Goal: Task Accomplishment & Management: Manage account settings

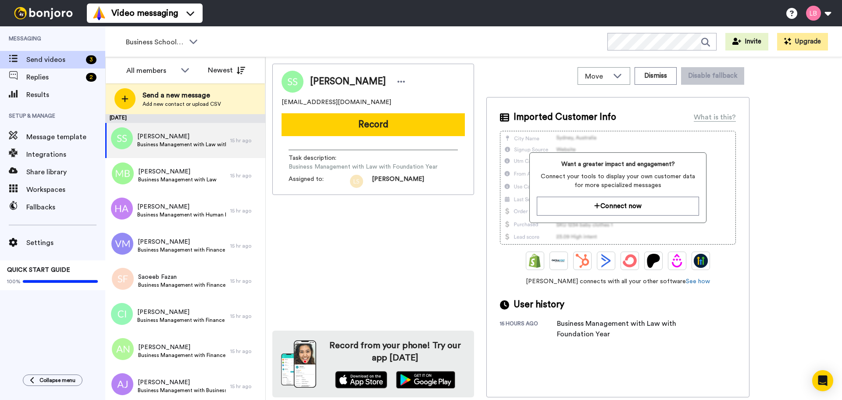
scroll to position [439, 0]
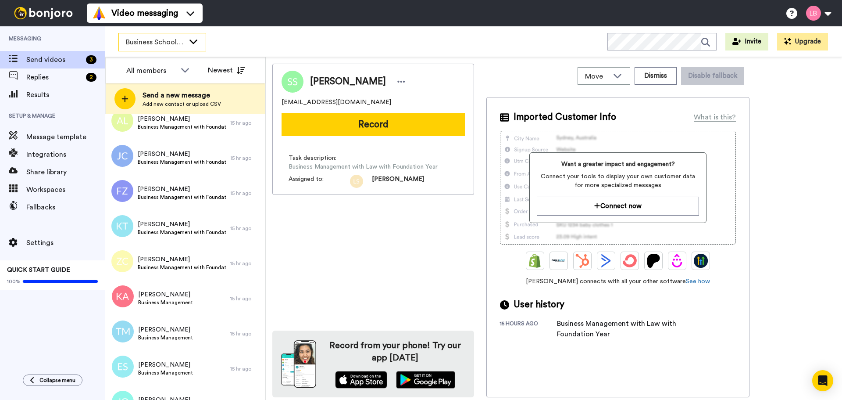
click at [160, 40] on span "Business School 2025" at bounding box center [155, 42] width 59 height 11
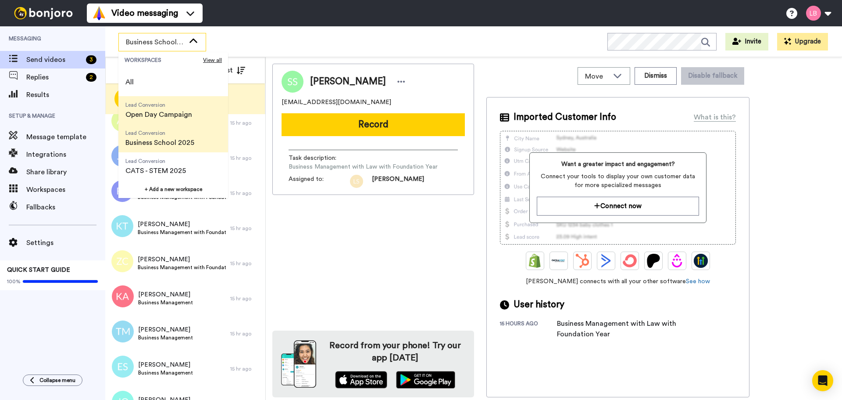
scroll to position [0, 0]
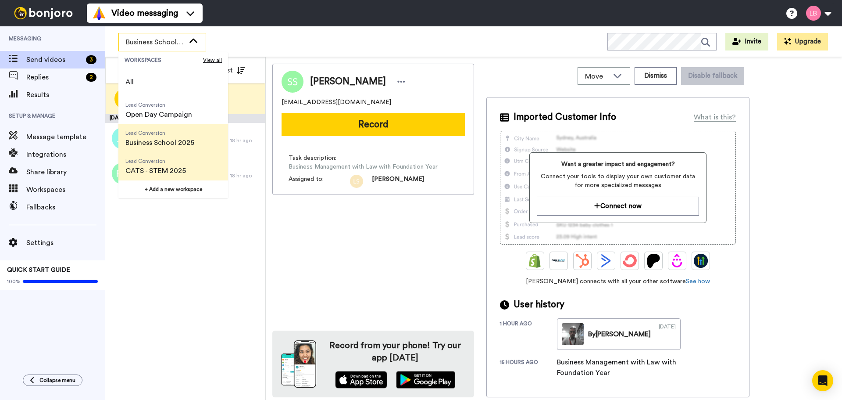
click at [171, 170] on span "CATS - STEM 2025" at bounding box center [155, 170] width 61 height 11
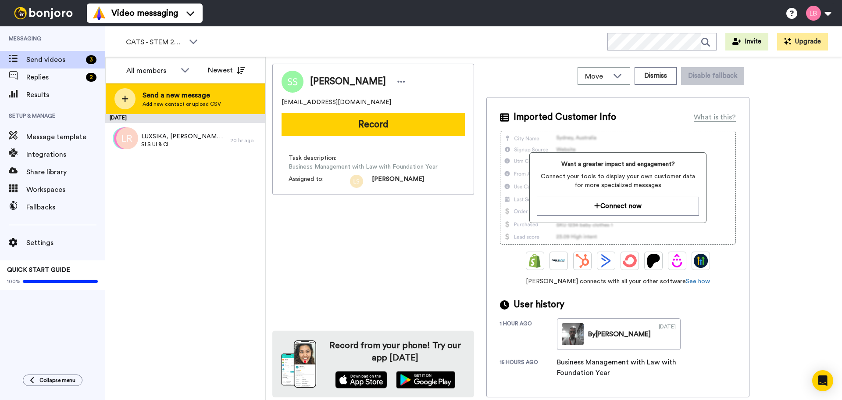
click at [126, 96] on icon at bounding box center [125, 99] width 7 height 8
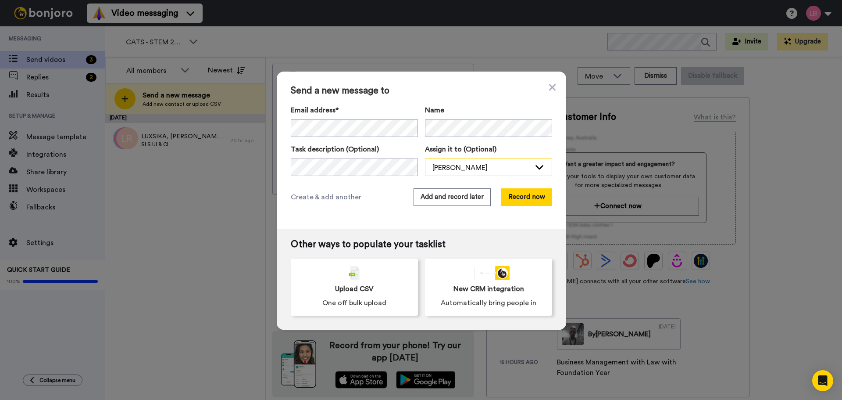
click at [485, 167] on div "[PERSON_NAME]" at bounding box center [482, 167] width 98 height 11
click at [465, 190] on span "[PERSON_NAME]" at bounding box center [456, 191] width 63 height 9
click at [326, 197] on span "Create & add another" at bounding box center [326, 197] width 71 height 11
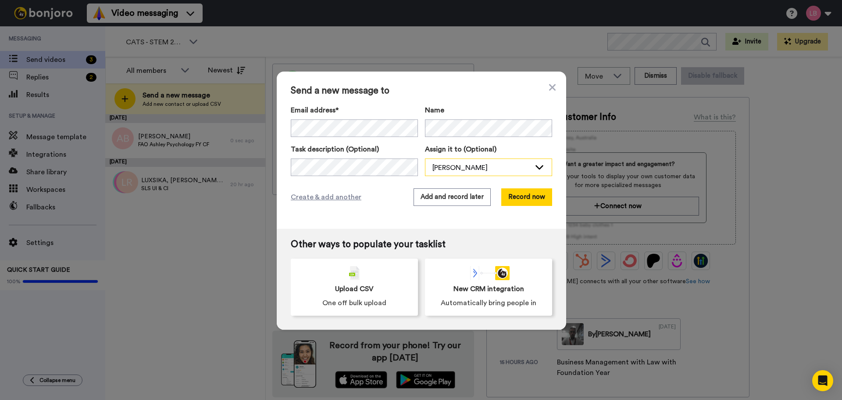
click at [456, 167] on div "[PERSON_NAME]" at bounding box center [482, 167] width 98 height 11
click at [473, 192] on span "Ashley Bennett" at bounding box center [456, 191] width 63 height 9
click at [439, 197] on button "Add and record later" at bounding box center [452, 197] width 77 height 18
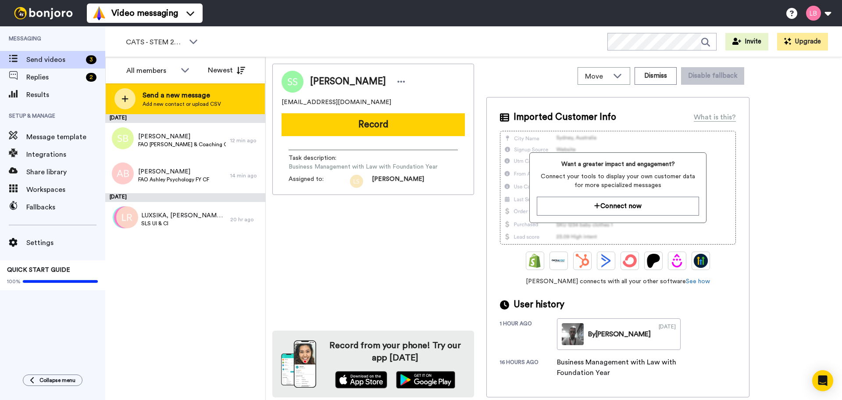
click at [131, 97] on div at bounding box center [125, 98] width 21 height 21
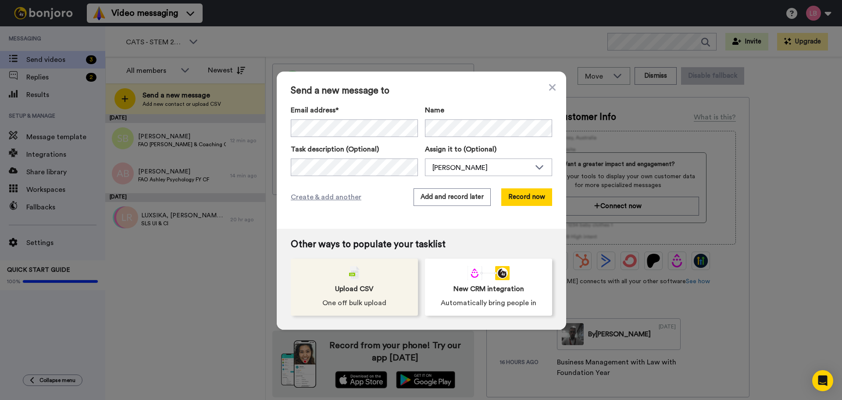
click at [347, 294] on div "Upload CSV One off bulk upload" at bounding box center [354, 286] width 127 height 57
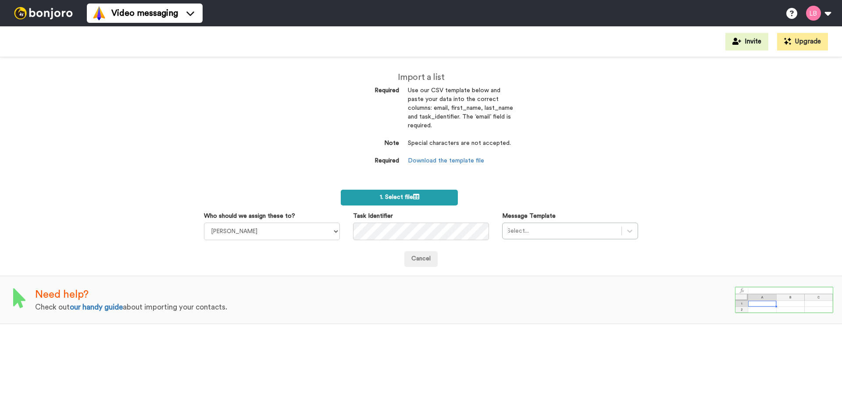
click at [413, 194] on icon at bounding box center [416, 196] width 6 height 6
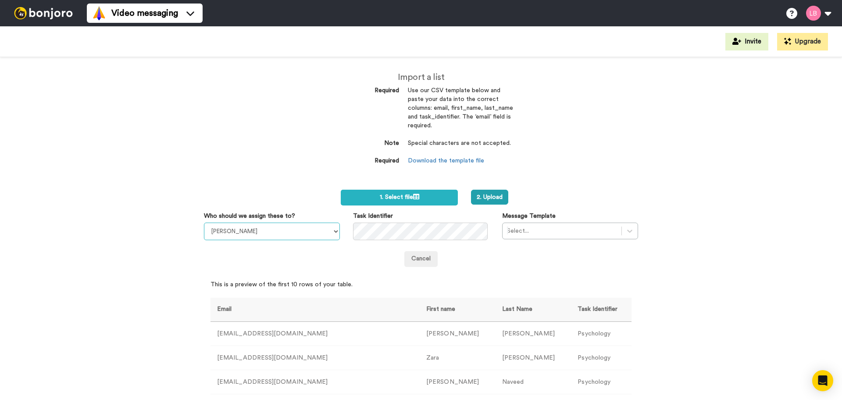
click at [258, 229] on select "Sandra Roper Cara Marie Burgess Joseph Adonu Teresa Bennett Dr Prasad Sreenivas…" at bounding box center [272, 231] width 136 height 18
select select "1204322a-c494-4d59-b975-a87323466159"
click at [204, 222] on select "Sandra Roper Cara Marie Burgess Joseph Adonu Teresa Bennett Dr Prasad Sreenivas…" at bounding box center [272, 231] width 136 height 18
click at [543, 228] on div at bounding box center [562, 231] width 110 height 11
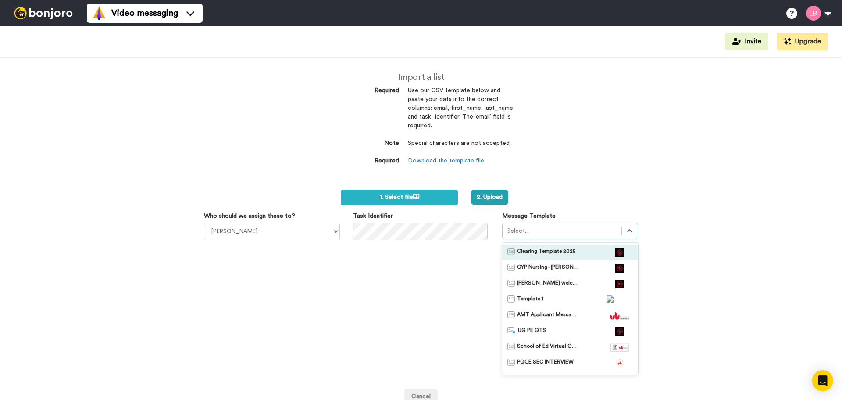
click at [549, 254] on span "Clearing Template 2025" at bounding box center [546, 252] width 58 height 9
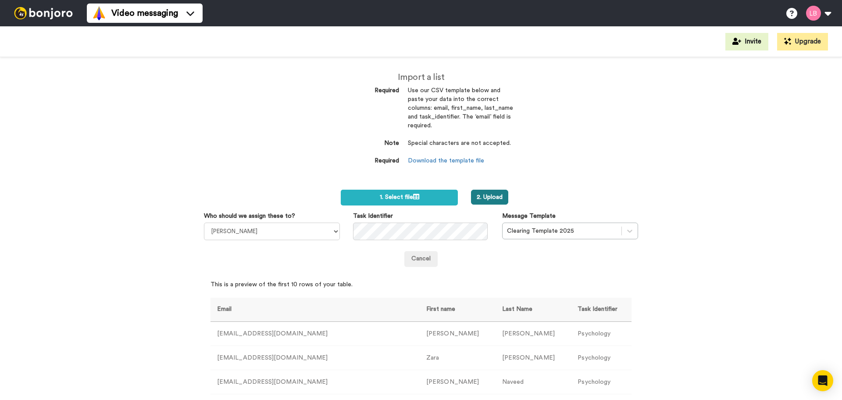
click at [495, 200] on button "2. Upload" at bounding box center [489, 197] width 37 height 15
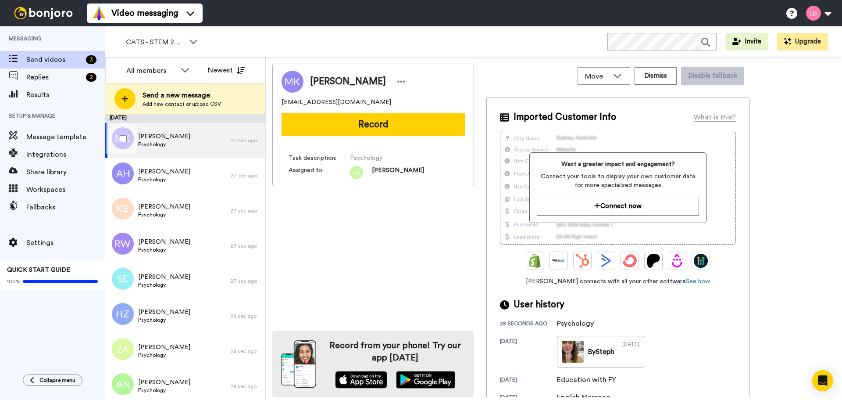
click at [128, 136] on div at bounding box center [122, 138] width 32 height 31
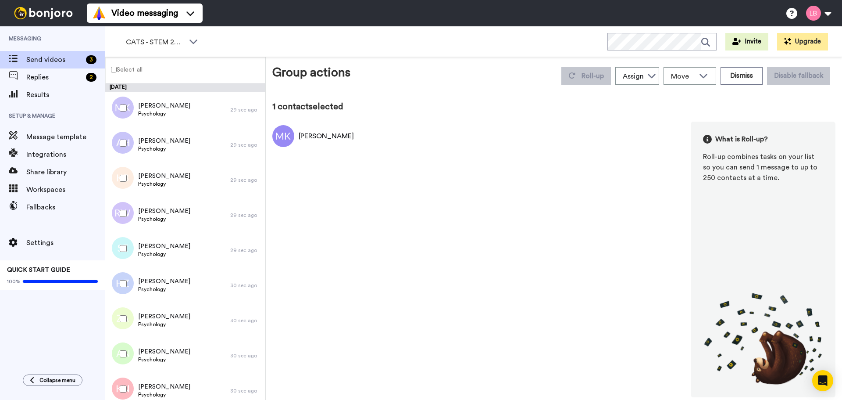
click at [135, 70] on label "Select all" at bounding box center [124, 69] width 37 height 11
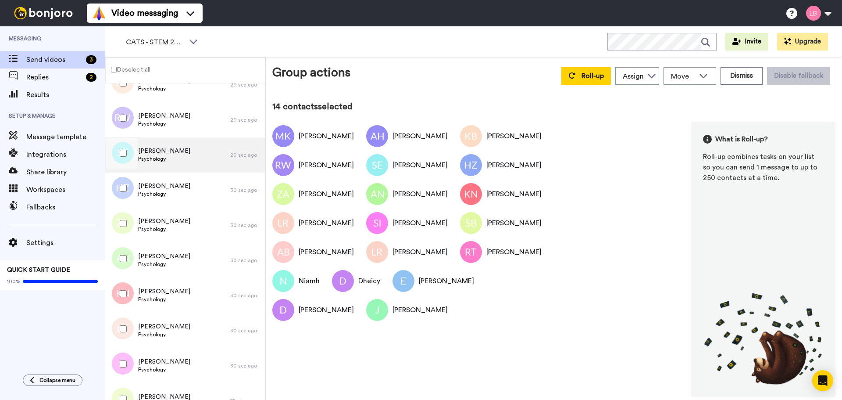
scroll to position [193, 0]
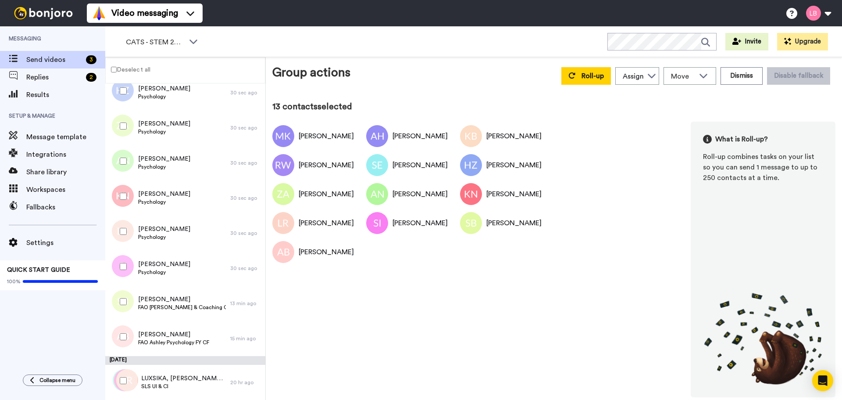
click at [128, 340] on div at bounding box center [122, 336] width 32 height 31
click at [131, 303] on div at bounding box center [122, 301] width 32 height 31
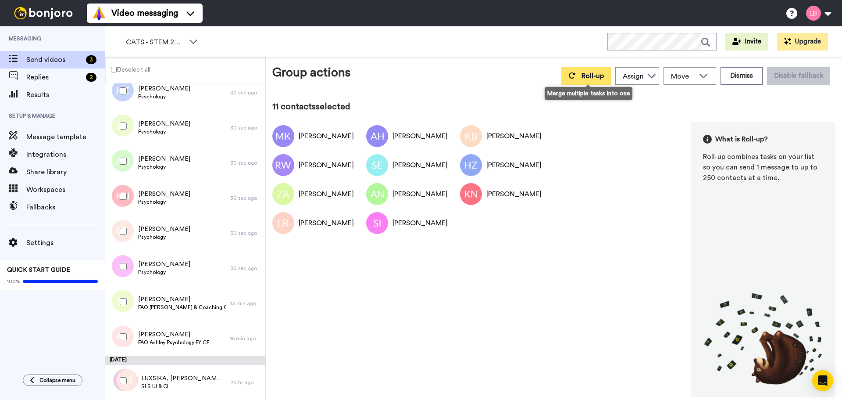
click at [586, 78] on span "Roll-up" at bounding box center [593, 75] width 22 height 7
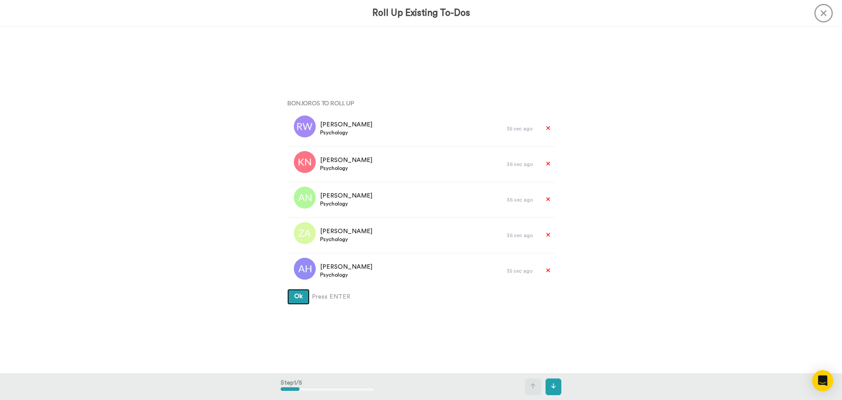
click at [294, 293] on span "Ok" at bounding box center [298, 296] width 8 height 6
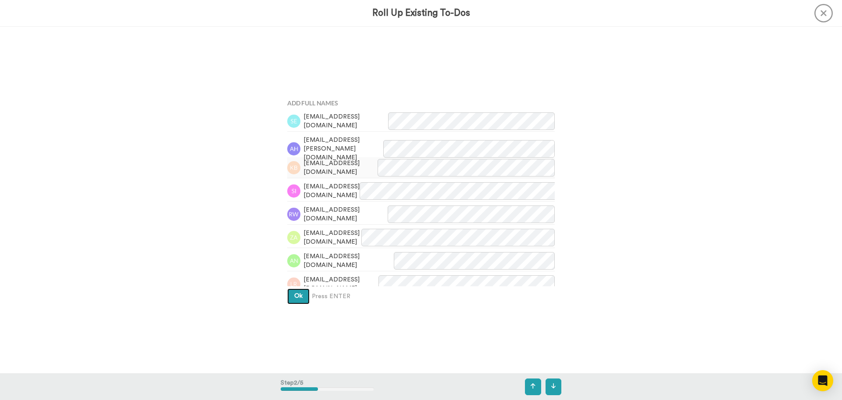
click at [295, 293] on span "Ok" at bounding box center [298, 296] width 8 height 6
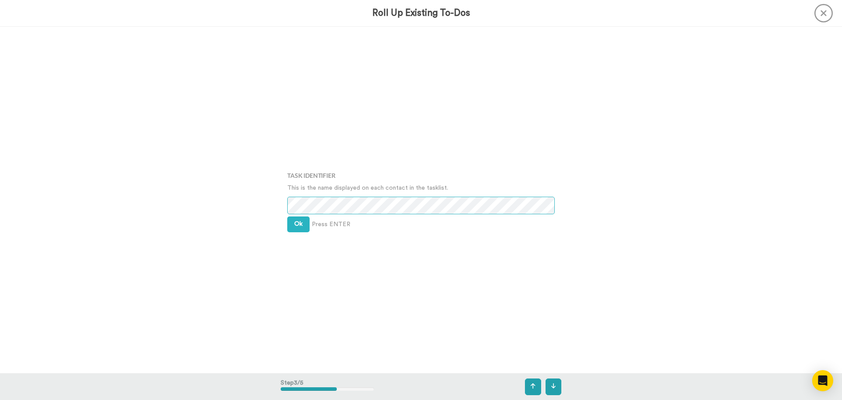
scroll to position [693, 0]
click at [298, 222] on span "Ok" at bounding box center [298, 223] width 8 height 6
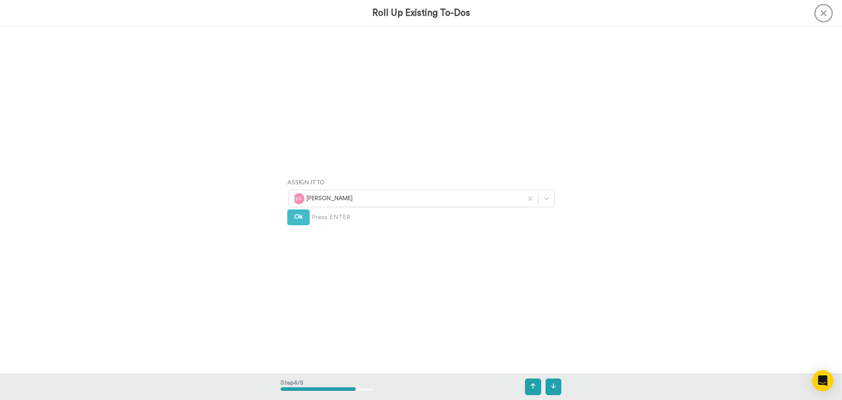
scroll to position [1039, 0]
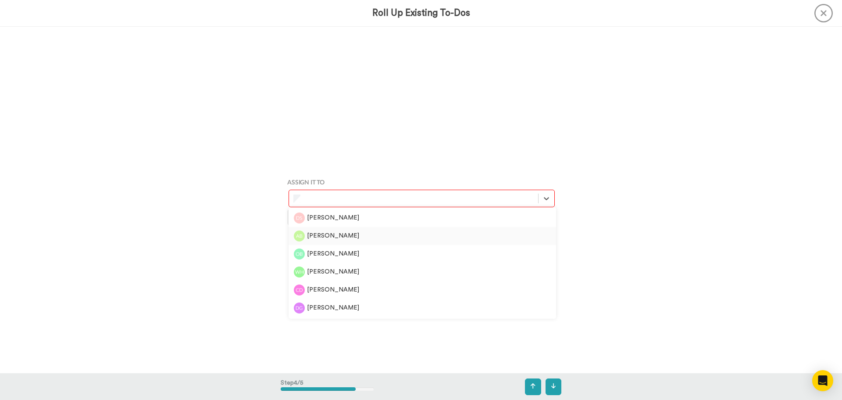
click at [321, 236] on div "[PERSON_NAME]" at bounding box center [422, 235] width 257 height 11
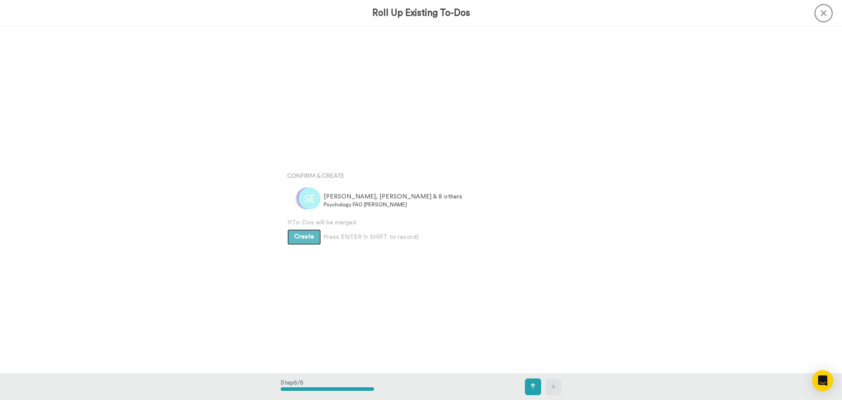
scroll to position [1386, 0]
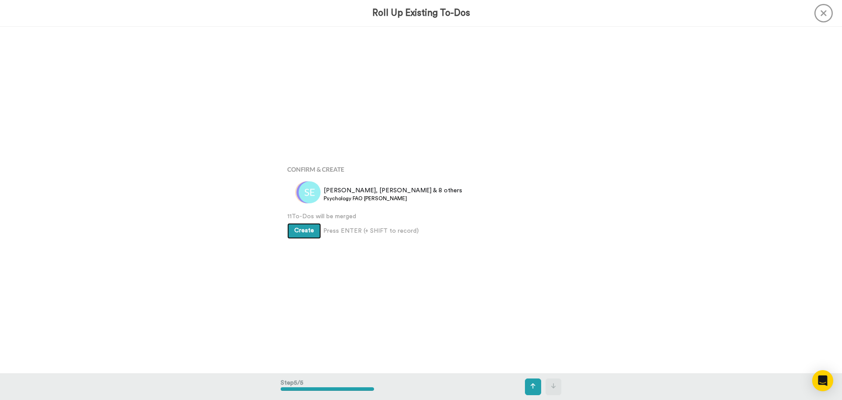
click at [310, 233] on span "Create" at bounding box center [304, 230] width 20 height 6
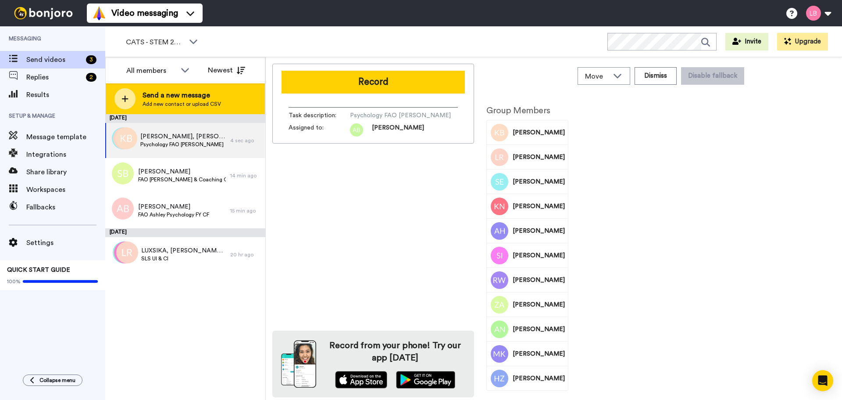
click at [132, 89] on div "Send a new message Add new contact or upload CSV" at bounding box center [185, 98] width 159 height 31
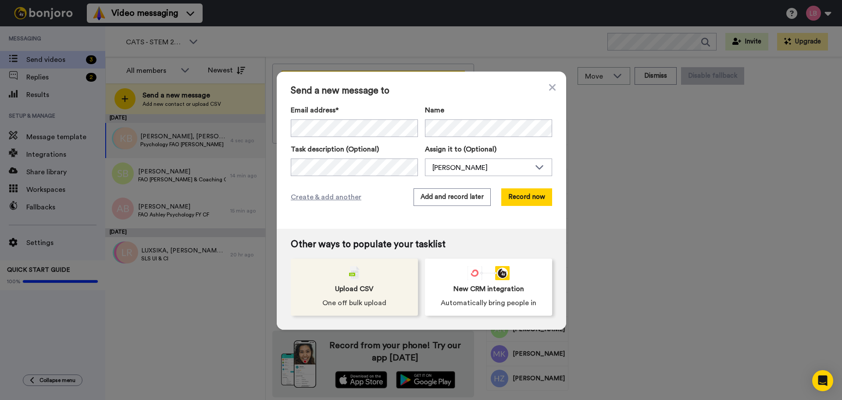
click at [372, 270] on div "Upload CSV One off bulk upload" at bounding box center [354, 286] width 127 height 57
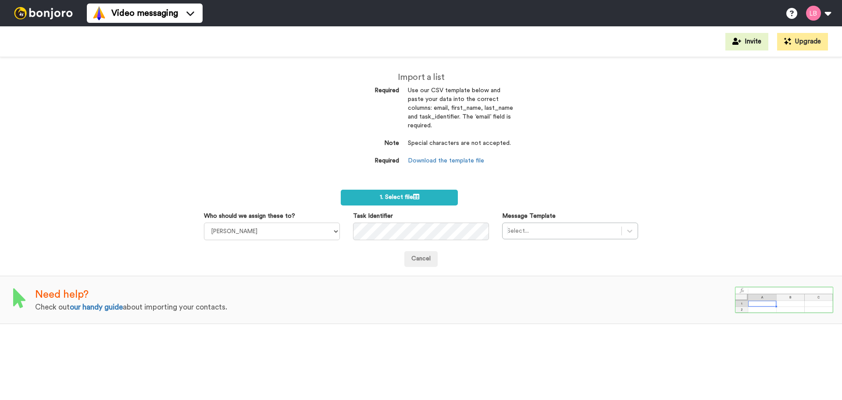
click at [377, 197] on label "1. Select file" at bounding box center [399, 198] width 117 height 16
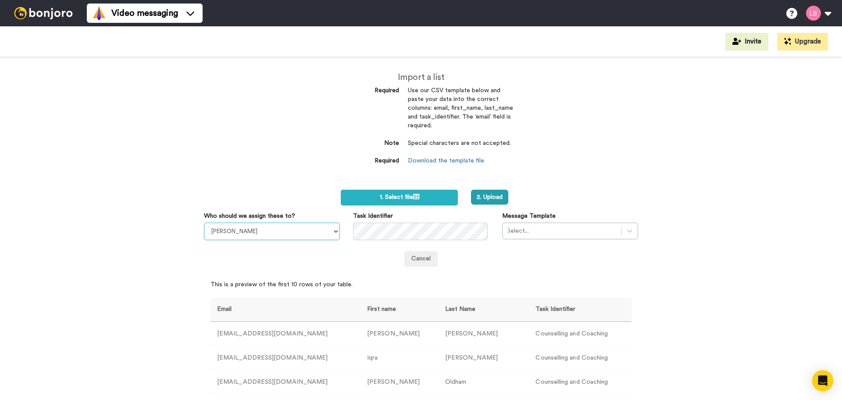
click at [289, 228] on select "Sandra Roper Cara Marie Burgess Joseph Adonu Teresa Bennett Dr Prasad Sreenivas…" at bounding box center [272, 231] width 136 height 18
select select "1204322a-c494-4d59-b975-a87323466159"
click at [204, 222] on select "Sandra Roper Cara Marie Burgess Joseph Adonu Teresa Bennett Dr Prasad Sreenivas…" at bounding box center [272, 231] width 136 height 18
click at [564, 233] on div at bounding box center [562, 231] width 110 height 11
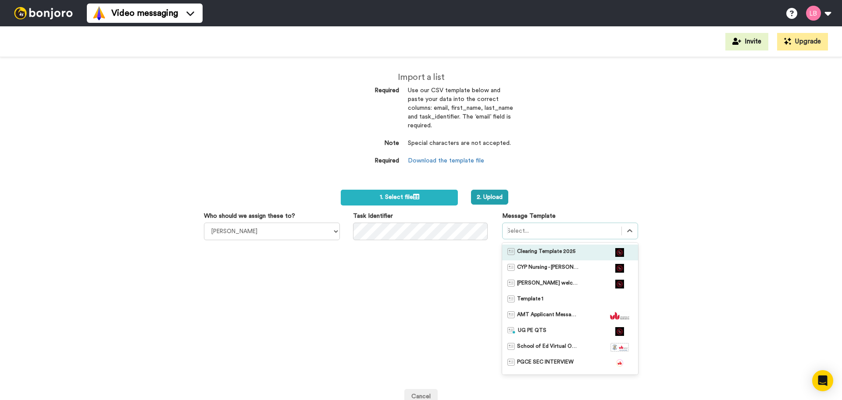
click at [565, 253] on span "Clearing Template 2025" at bounding box center [546, 252] width 58 height 9
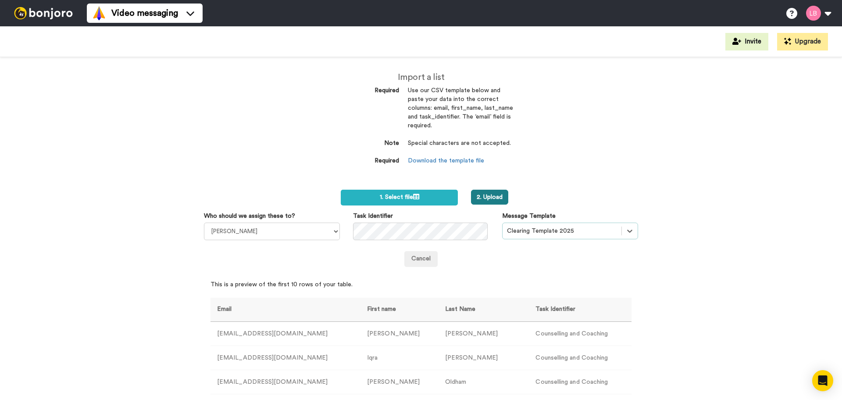
click at [498, 198] on button "2. Upload" at bounding box center [489, 197] width 37 height 15
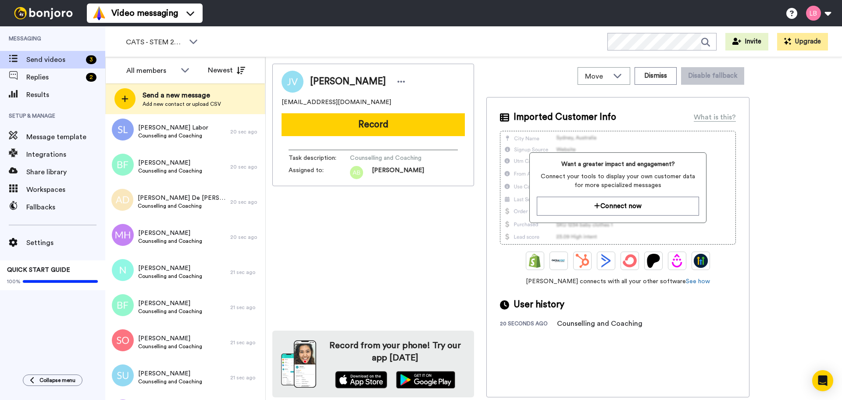
scroll to position [395, 0]
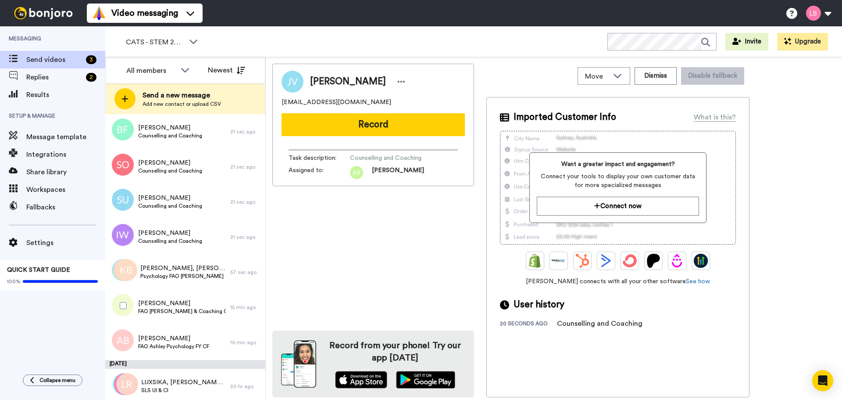
click at [129, 304] on div at bounding box center [122, 305] width 32 height 31
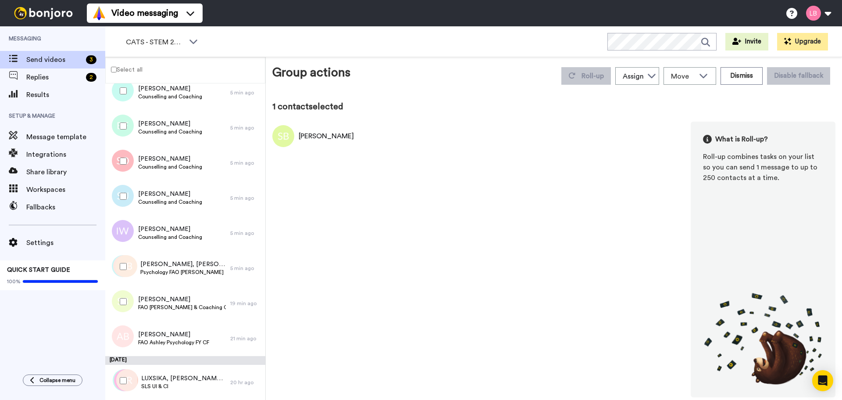
scroll to position [368, 0]
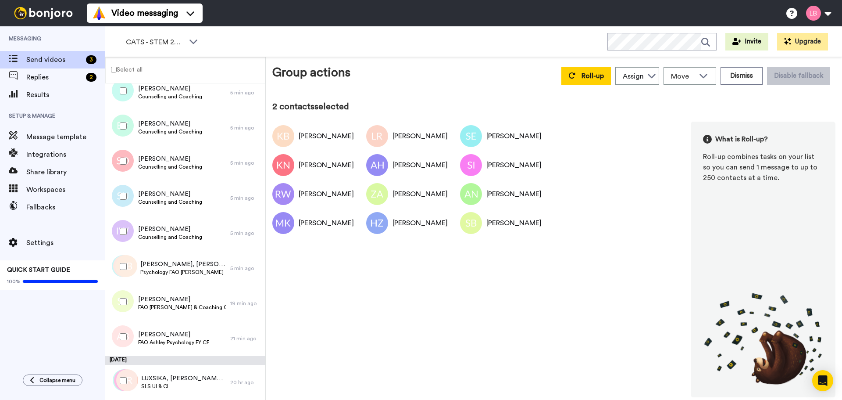
click at [127, 264] on div at bounding box center [122, 266] width 32 height 31
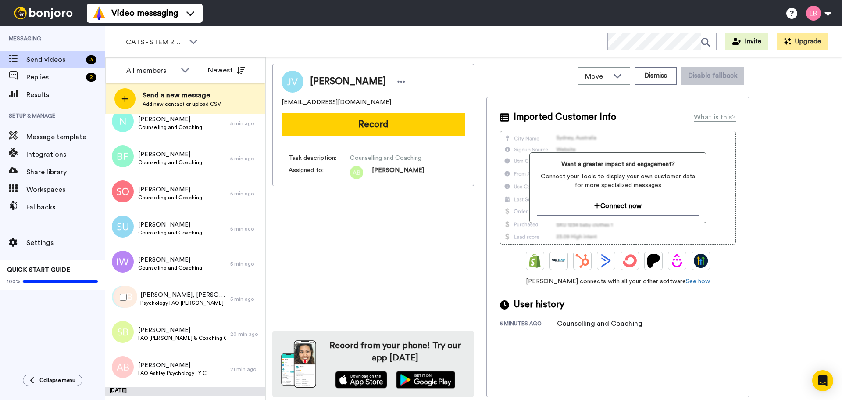
scroll to position [399, 0]
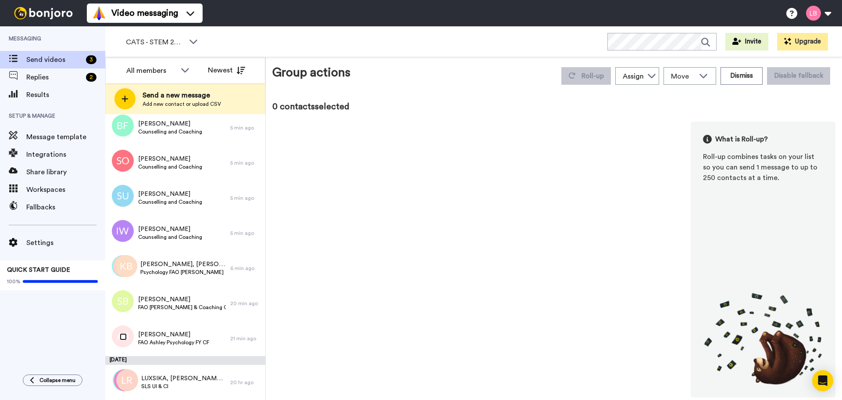
scroll to position [368, 0]
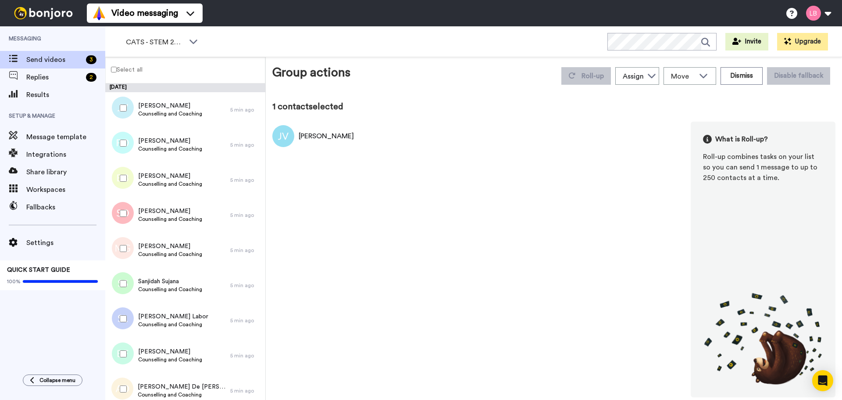
click at [124, 147] on div at bounding box center [122, 143] width 32 height 31
click at [127, 173] on div at bounding box center [122, 178] width 32 height 31
click at [125, 217] on div at bounding box center [122, 213] width 32 height 31
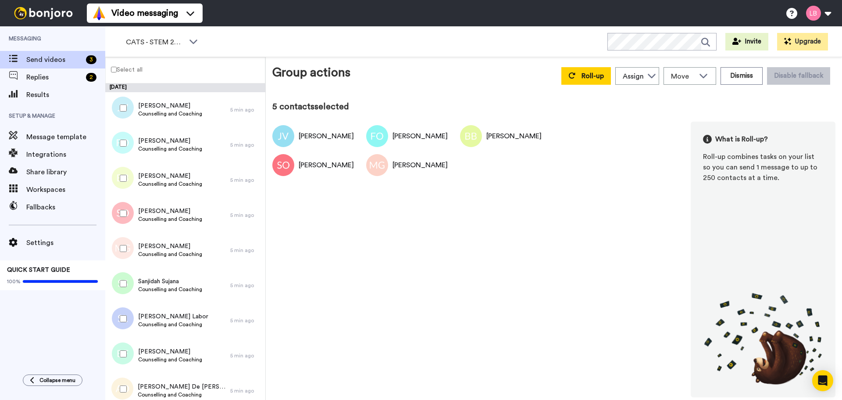
click at [124, 279] on div at bounding box center [122, 283] width 32 height 31
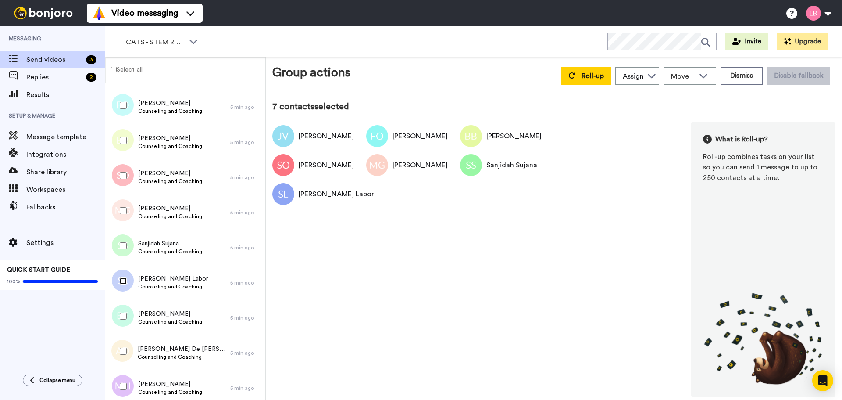
scroll to position [88, 0]
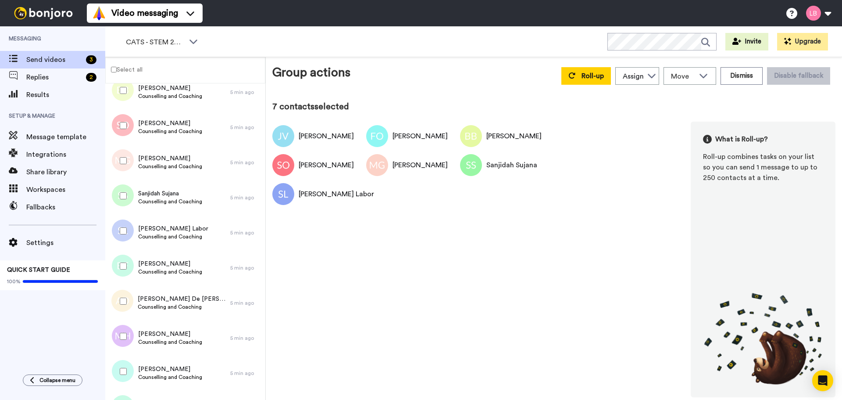
click at [127, 270] on div at bounding box center [122, 266] width 32 height 31
click at [127, 300] on div at bounding box center [122, 301] width 32 height 31
click at [129, 339] on div at bounding box center [122, 336] width 32 height 31
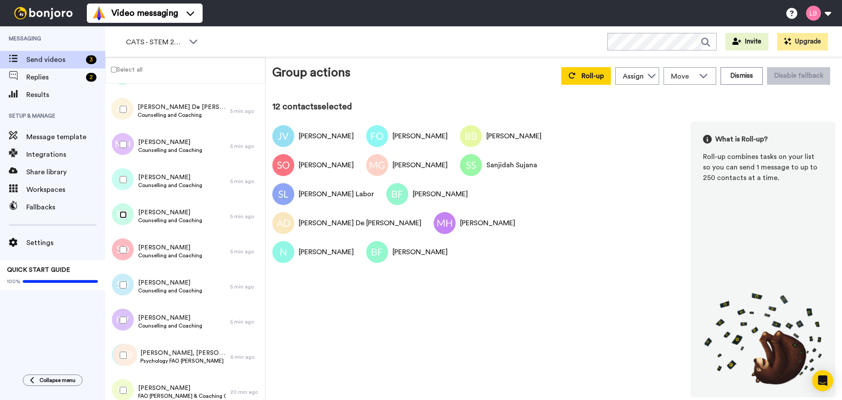
scroll to position [307, 0]
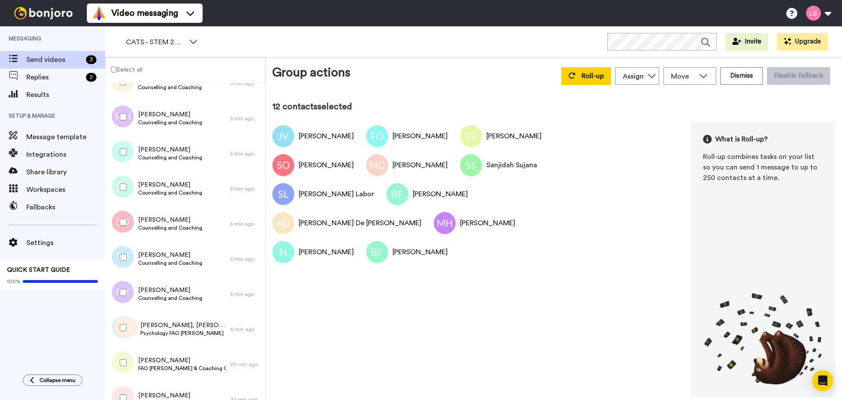
click at [124, 226] on div at bounding box center [122, 222] width 32 height 31
click at [124, 262] on div at bounding box center [122, 257] width 32 height 31
click at [129, 292] on div at bounding box center [122, 292] width 32 height 31
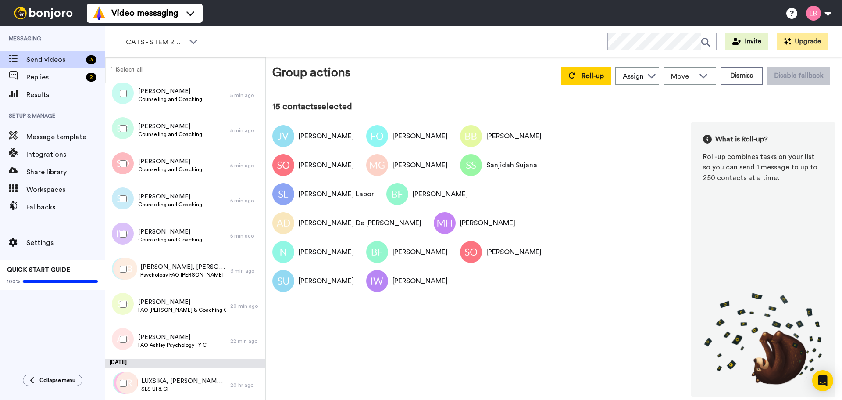
scroll to position [368, 0]
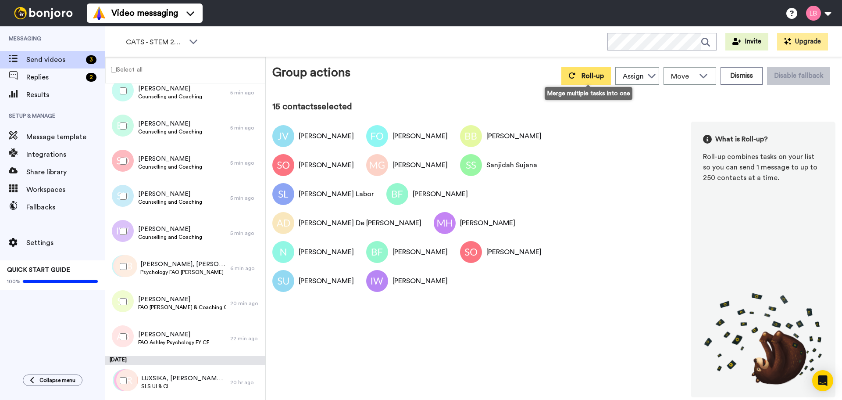
click at [600, 76] on span "Roll-up" at bounding box center [593, 75] width 22 height 7
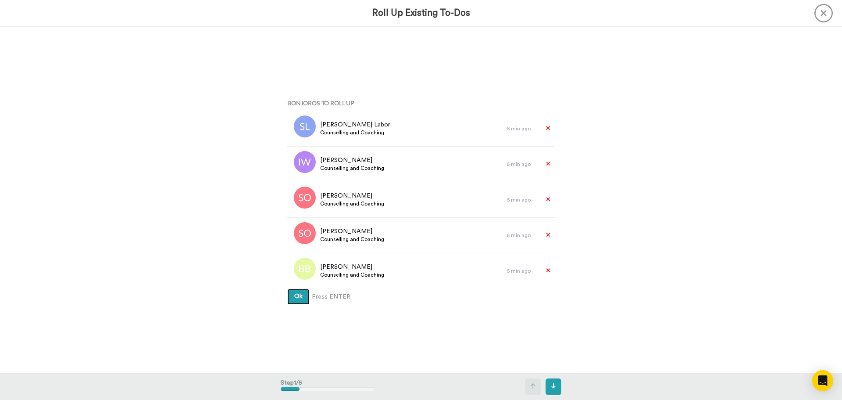
click at [303, 295] on button "Ok" at bounding box center [298, 297] width 22 height 16
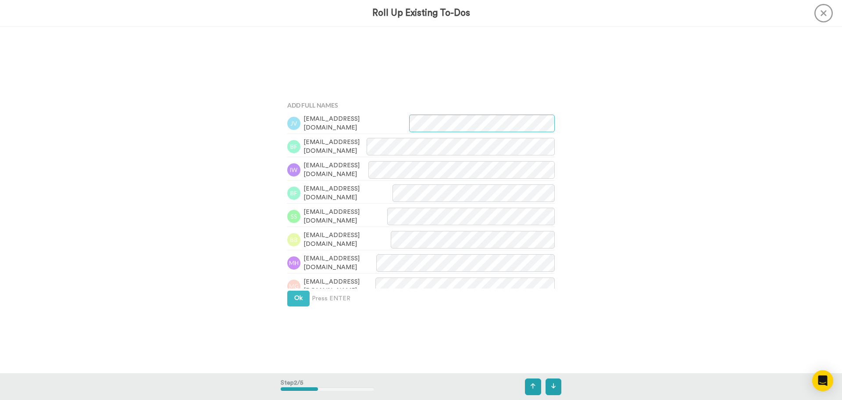
scroll to position [347, 0]
click at [303, 295] on button "Ok" at bounding box center [298, 296] width 22 height 16
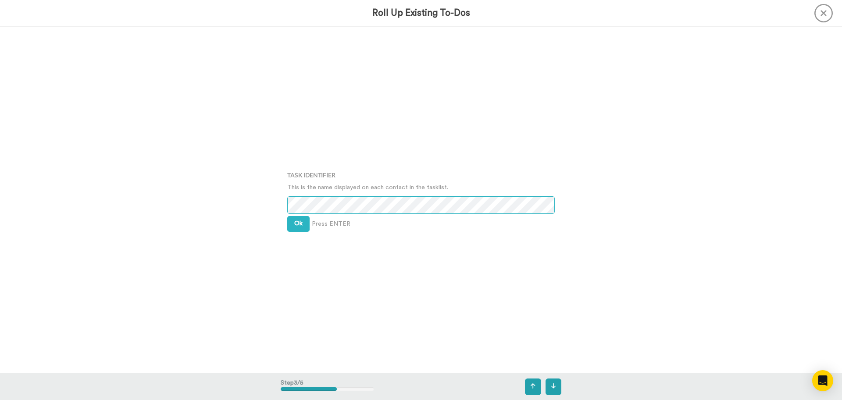
scroll to position [693, 0]
click at [292, 230] on button "Ok" at bounding box center [298, 224] width 22 height 16
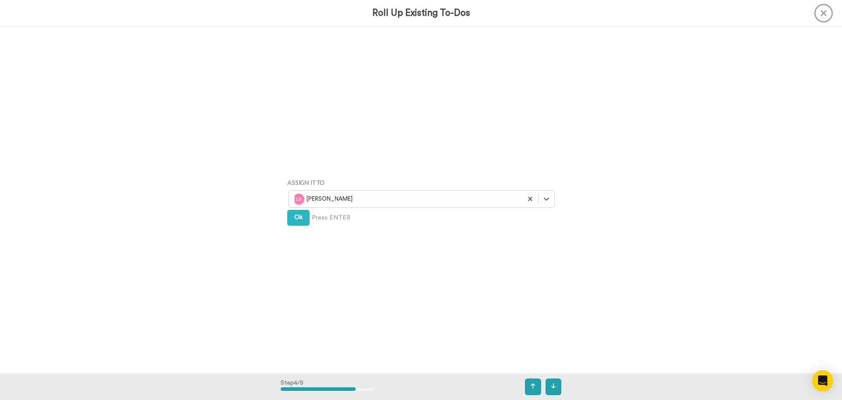
scroll to position [1039, 0]
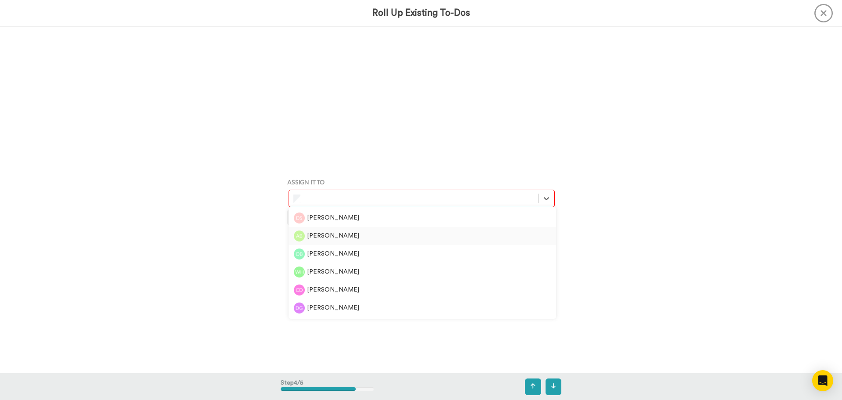
click at [319, 230] on div "[PERSON_NAME]" at bounding box center [422, 235] width 257 height 11
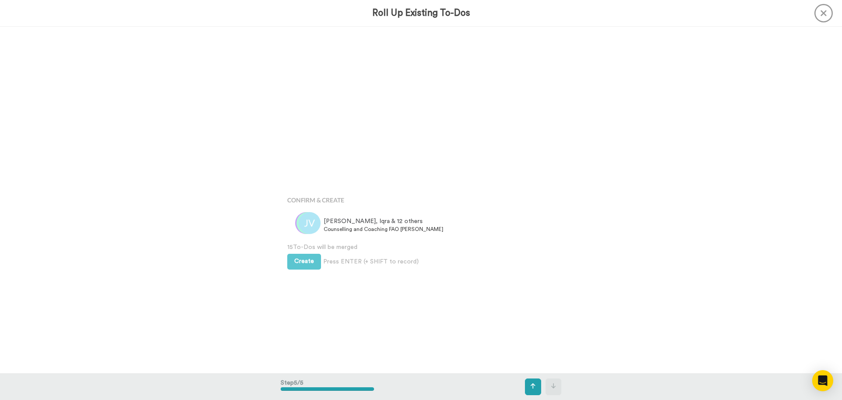
scroll to position [1386, 0]
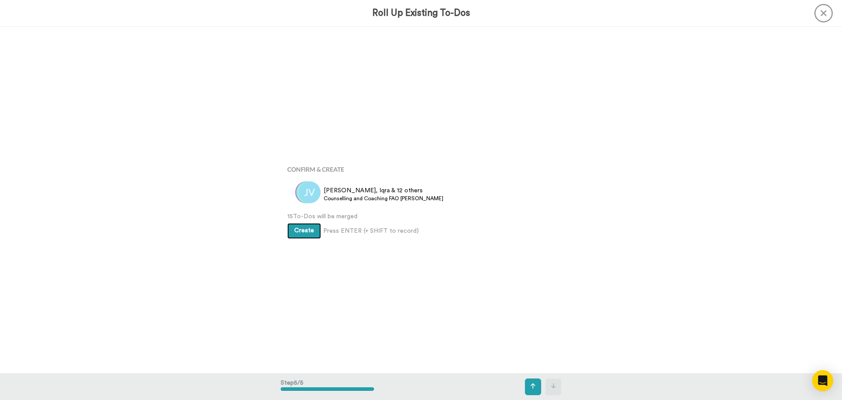
click at [310, 231] on span "Create" at bounding box center [304, 230] width 20 height 6
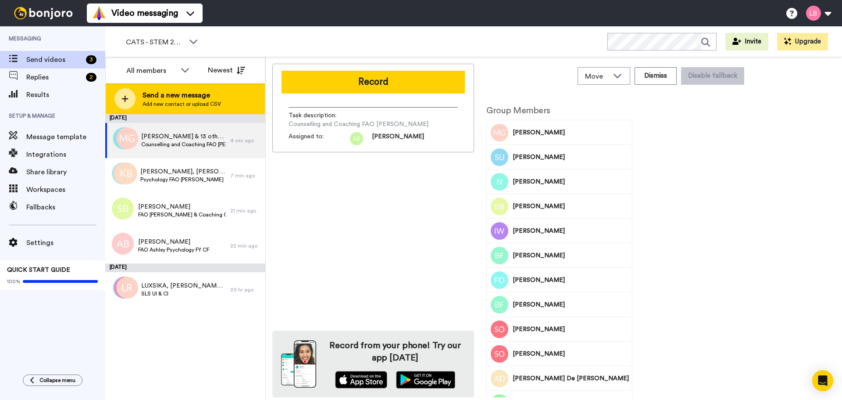
click at [139, 107] on div "Send a new message Add new contact or upload CSV" at bounding box center [185, 98] width 159 height 31
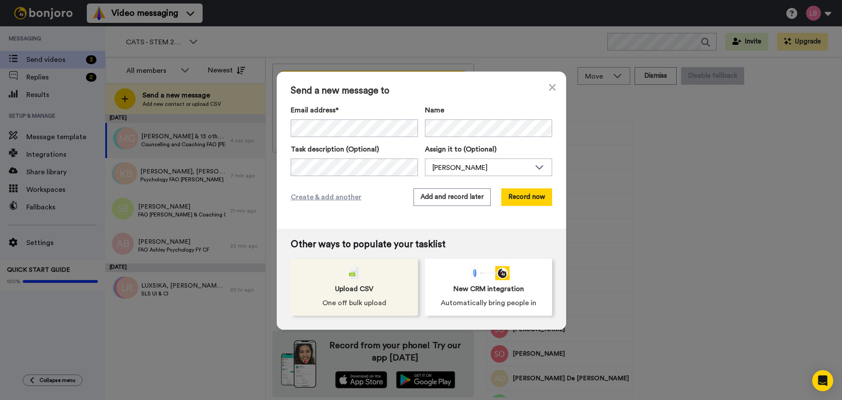
click at [335, 283] on div "Upload CSV One off bulk upload" at bounding box center [354, 286] width 127 height 57
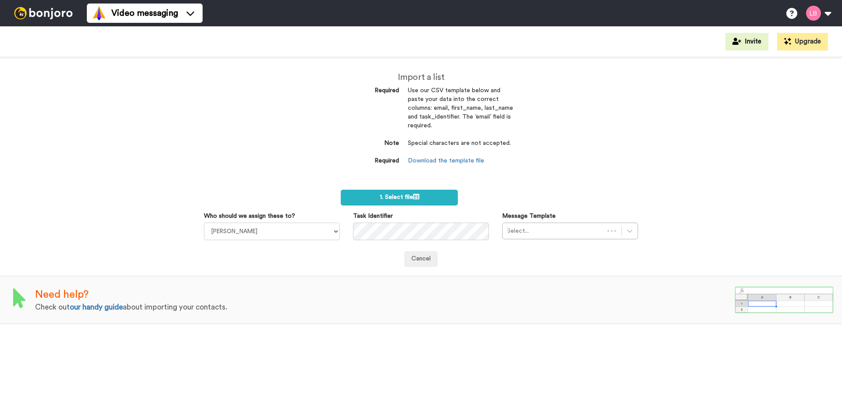
click at [390, 205] on form "1. Select file Who should we assign these to? [PERSON_NAME] [PERSON_NAME] [PERS…" at bounding box center [421, 228] width 434 height 77
click at [393, 200] on span "1. Select file" at bounding box center [399, 197] width 39 height 6
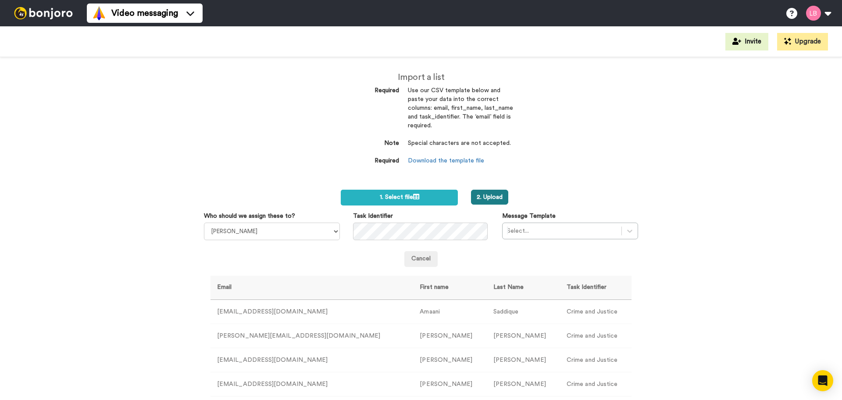
click at [494, 198] on button "2. Upload" at bounding box center [489, 197] width 37 height 15
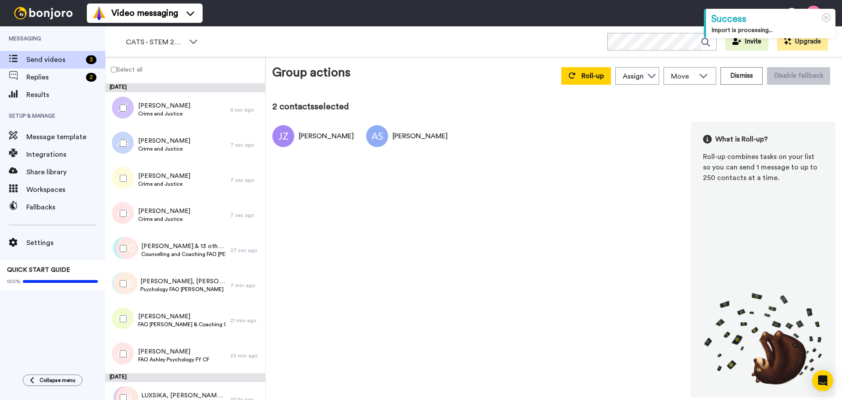
click at [124, 182] on div at bounding box center [122, 178] width 32 height 31
click at [122, 218] on div at bounding box center [122, 213] width 32 height 31
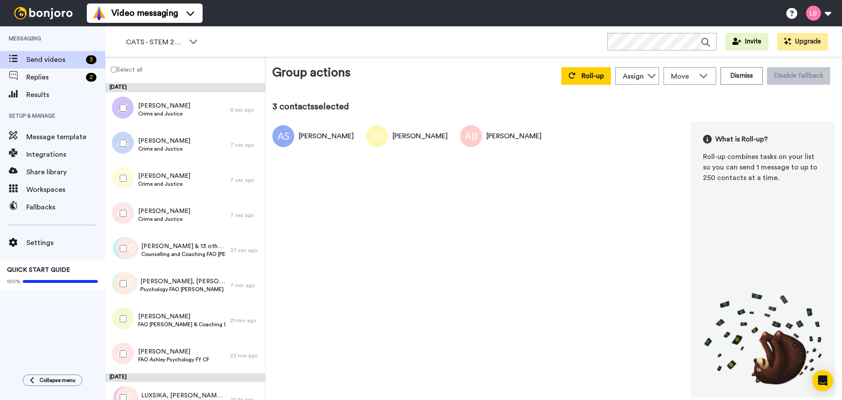
click at [124, 134] on div at bounding box center [122, 143] width 32 height 31
click at [128, 176] on div at bounding box center [122, 178] width 32 height 31
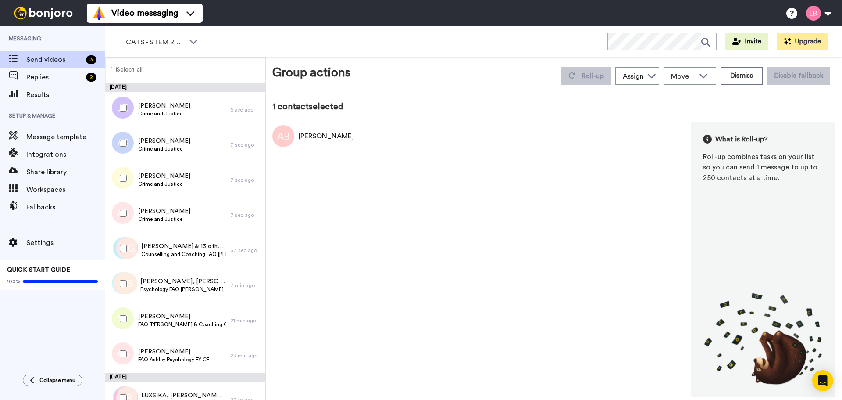
click at [127, 205] on div at bounding box center [122, 213] width 32 height 31
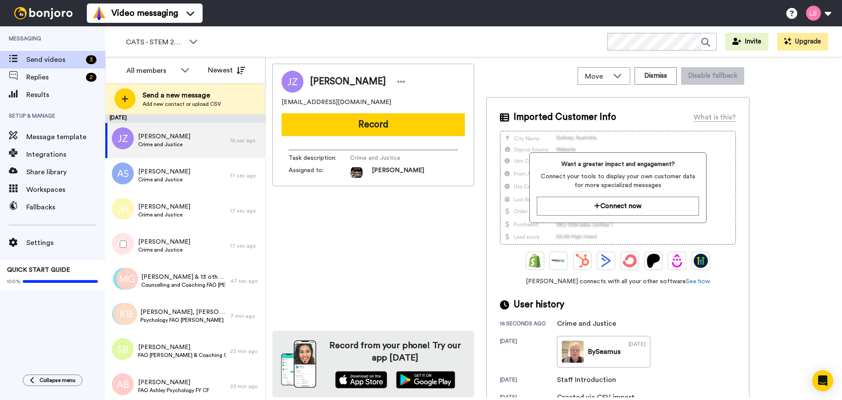
click at [127, 251] on div at bounding box center [122, 244] width 32 height 31
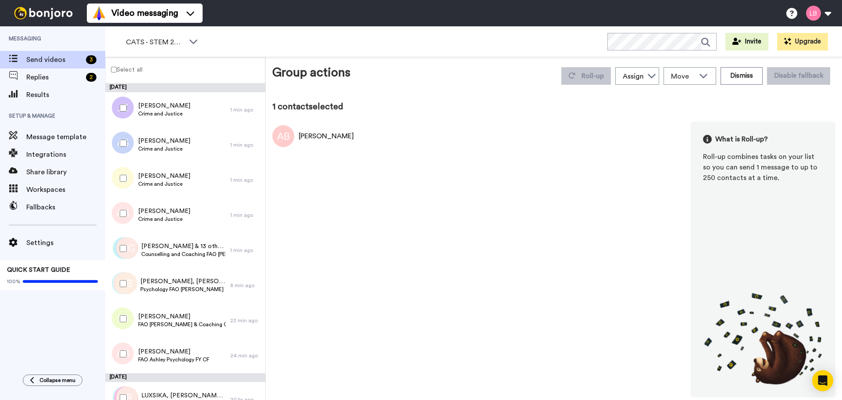
click at [120, 183] on div at bounding box center [122, 178] width 32 height 31
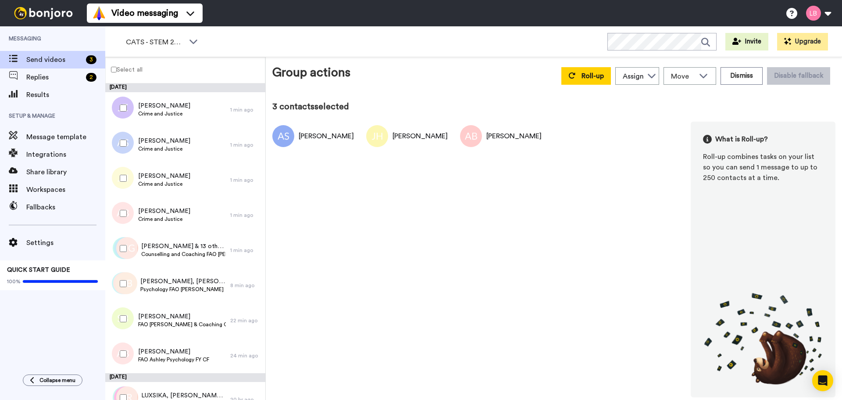
click at [121, 97] on div at bounding box center [122, 108] width 32 height 31
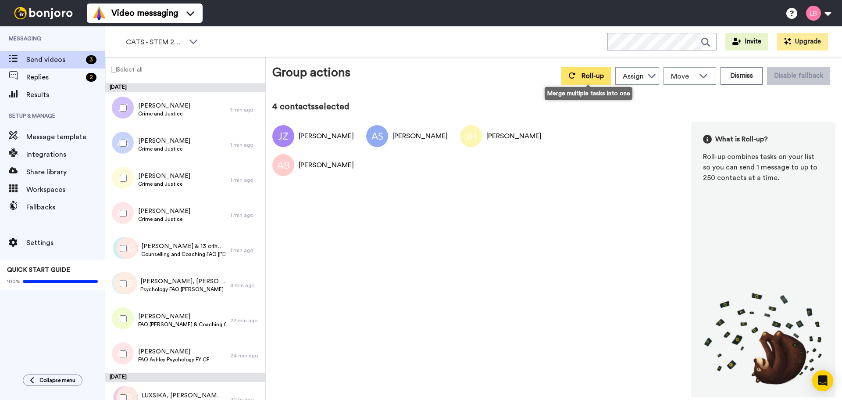
click at [587, 75] on span "Roll-up" at bounding box center [593, 75] width 22 height 7
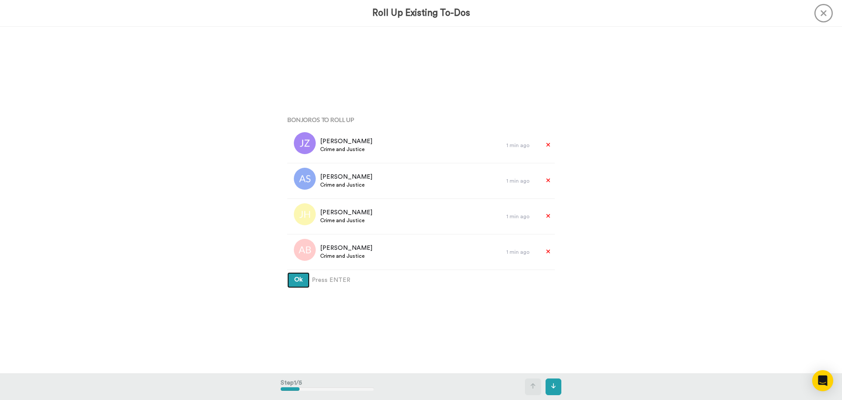
click at [294, 280] on span "Ok" at bounding box center [298, 279] width 8 height 6
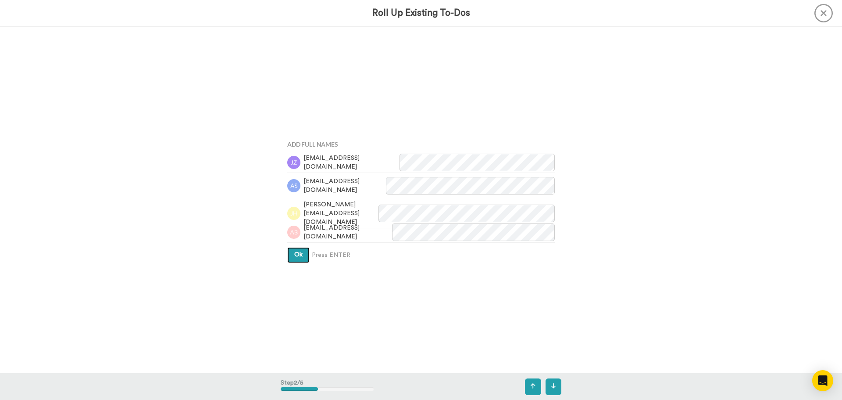
click at [300, 249] on button "Ok" at bounding box center [298, 255] width 22 height 16
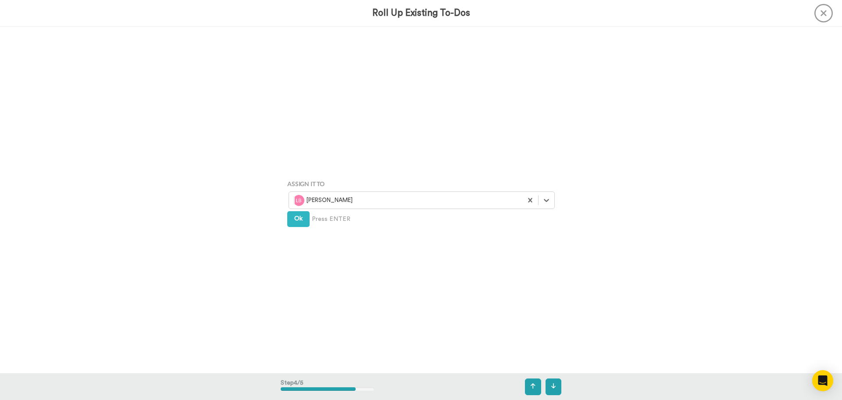
scroll to position [1039, 0]
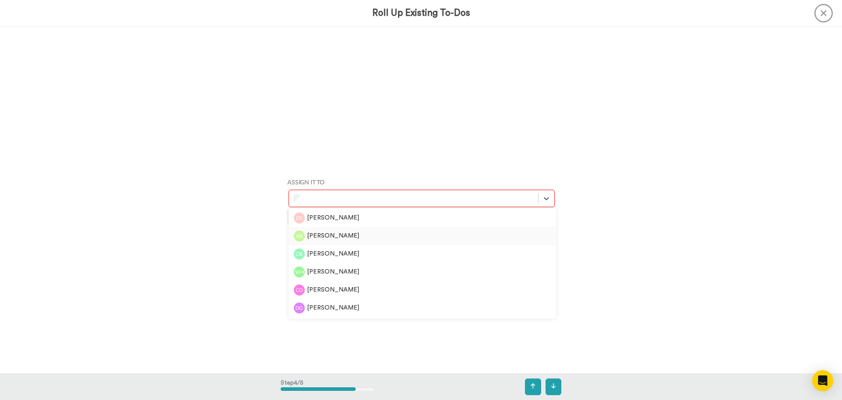
click at [318, 232] on div "[PERSON_NAME]" at bounding box center [422, 235] width 257 height 11
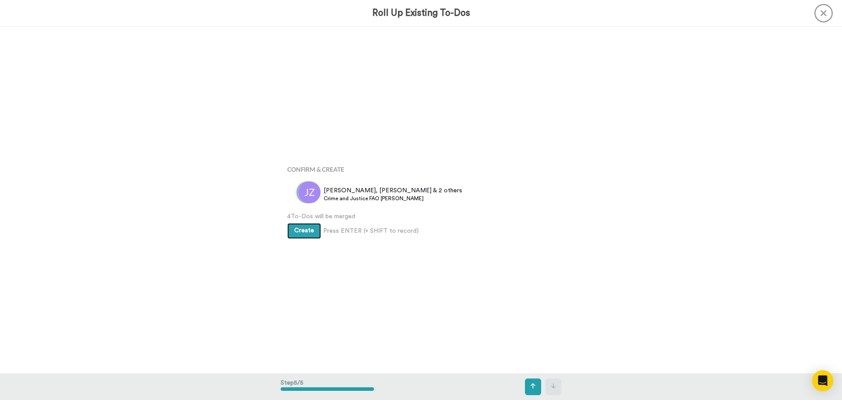
scroll to position [1386, 0]
click at [292, 229] on button "Create" at bounding box center [304, 231] width 34 height 16
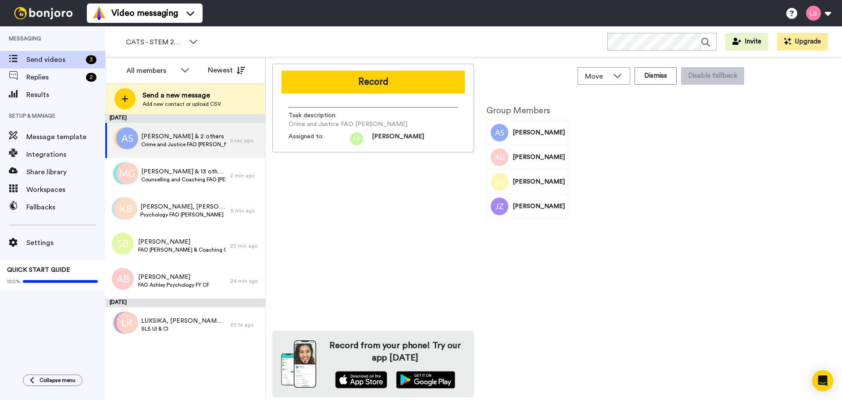
click at [278, 42] on div "CATS - STEM 2025 WORKSPACES View all All Lead Conversion Open Day Campaign Lead…" at bounding box center [473, 41] width 737 height 31
click at [168, 42] on span "CATS - STEM 2025" at bounding box center [155, 42] width 59 height 11
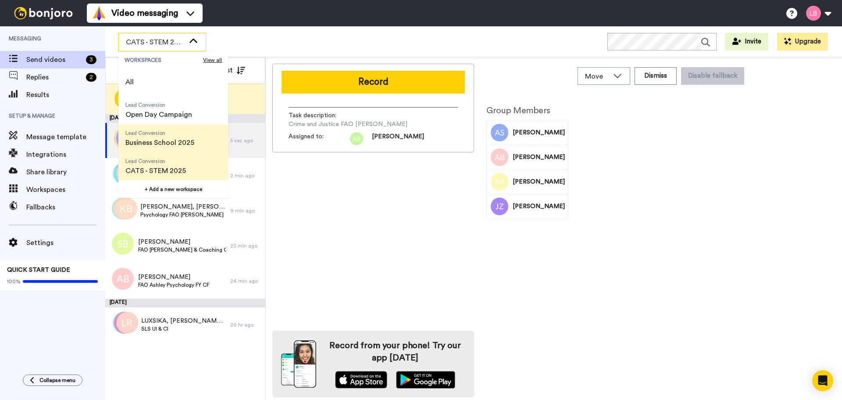
click at [160, 139] on span "Business School 2025" at bounding box center [159, 142] width 69 height 11
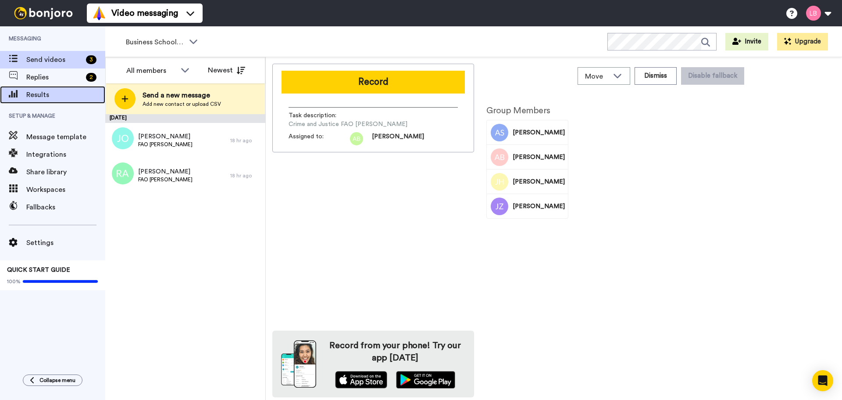
click at [45, 96] on span "Results" at bounding box center [65, 95] width 79 height 11
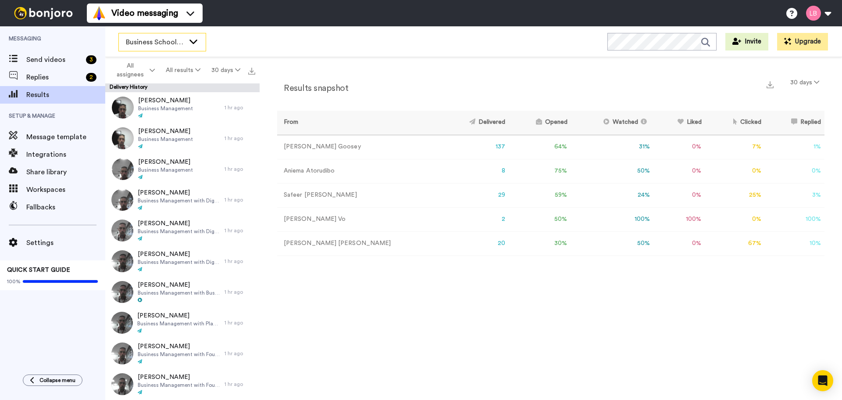
click at [171, 40] on span "Business School 2025" at bounding box center [155, 42] width 59 height 11
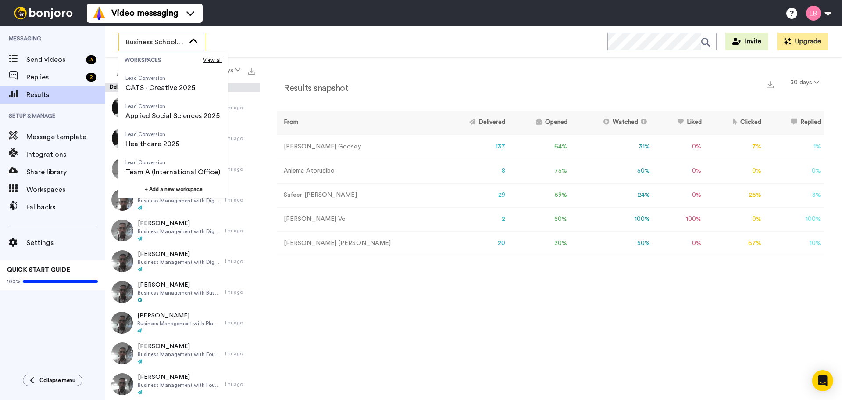
scroll to position [132, 0]
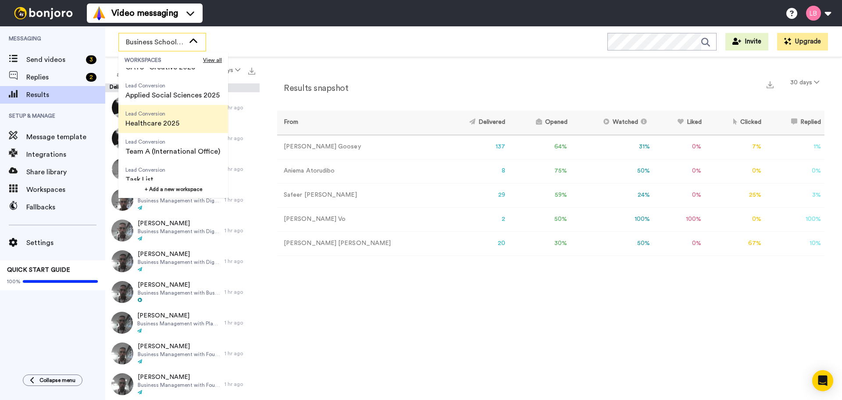
click at [167, 122] on span "Healthcare 2025" at bounding box center [152, 123] width 54 height 11
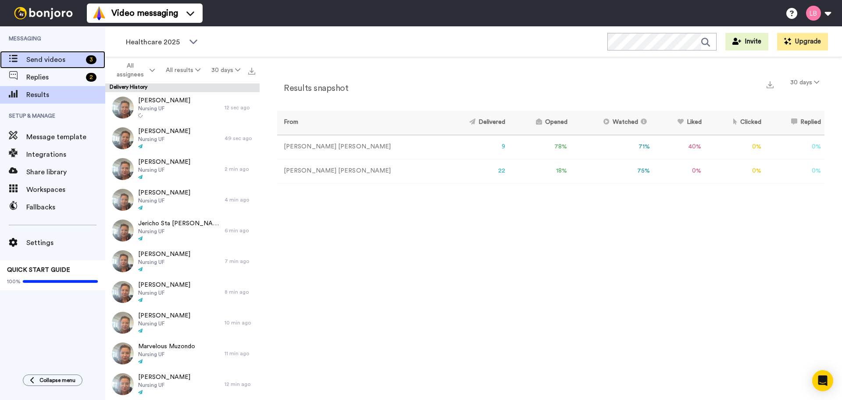
click at [28, 58] on span "Send videos" at bounding box center [54, 59] width 56 height 11
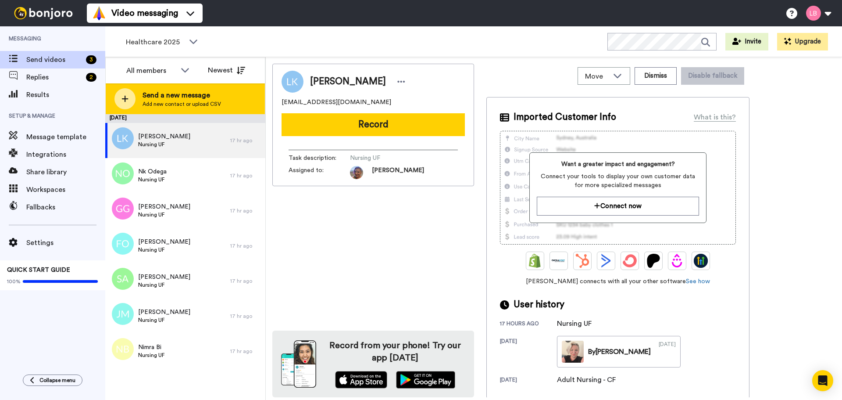
click at [129, 103] on div at bounding box center [125, 98] width 21 height 21
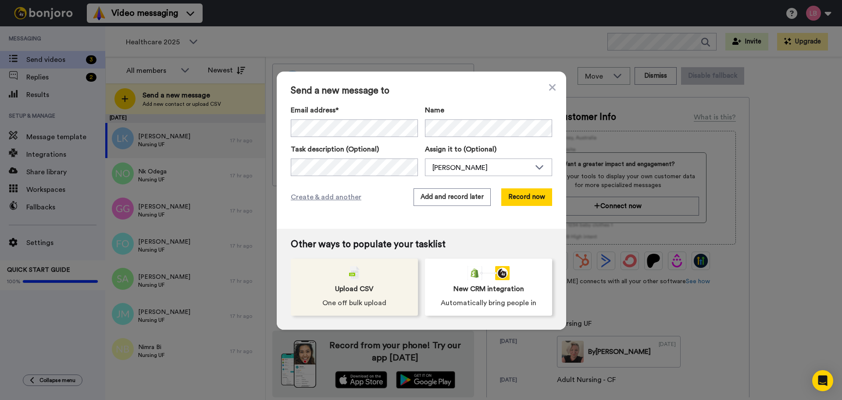
click at [399, 291] on div "Upload CSV One off bulk upload" at bounding box center [354, 286] width 127 height 57
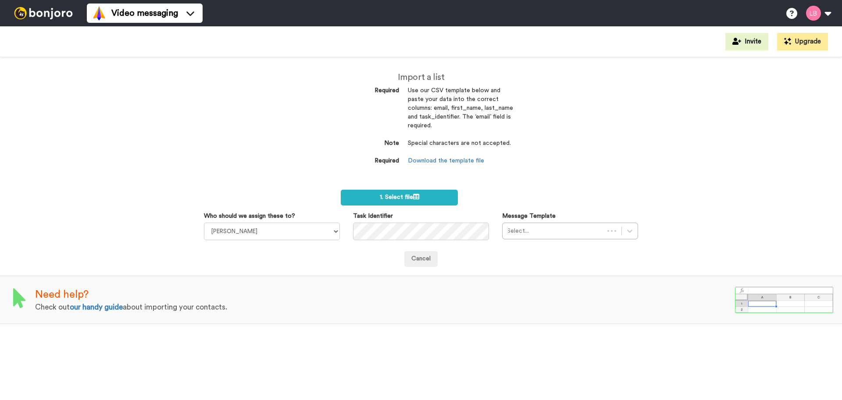
click at [393, 197] on span "1. Select file" at bounding box center [399, 197] width 39 height 6
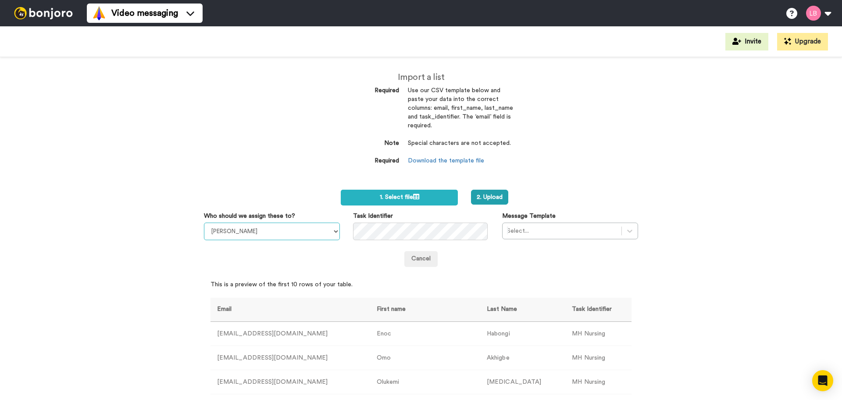
click at [270, 228] on select "[PERSON_NAME] [PERSON_NAME] [PERSON_NAME] [PERSON_NAME] [PERSON_NAME] [PERSON_N…" at bounding box center [272, 231] width 136 height 18
select select "9b6ba5cf-33f6-4b2a-ab64-1049a63394d1"
drag, startPoint x: 70, startPoint y: 127, endPoint x: 69, endPoint y: 122, distance: 5.7
click at [70, 127] on div "Import a list Required Use our CSV template below and paste your data into the …" at bounding box center [421, 228] width 842 height 343
click at [558, 229] on div at bounding box center [562, 231] width 110 height 11
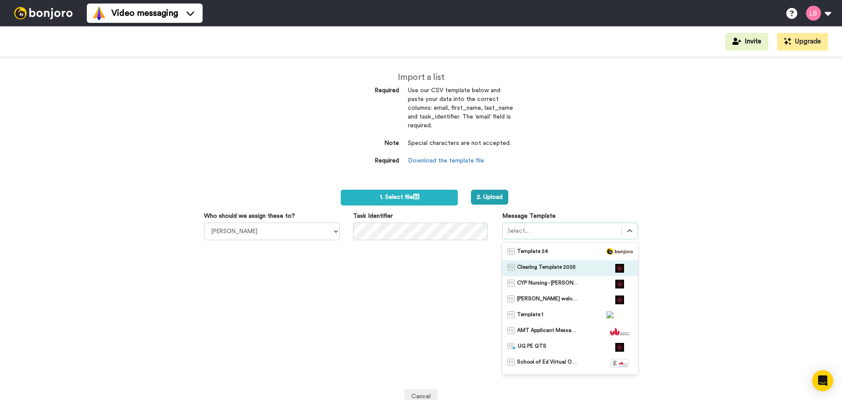
click at [547, 266] on span "Clearing Template 2025" at bounding box center [546, 268] width 58 height 9
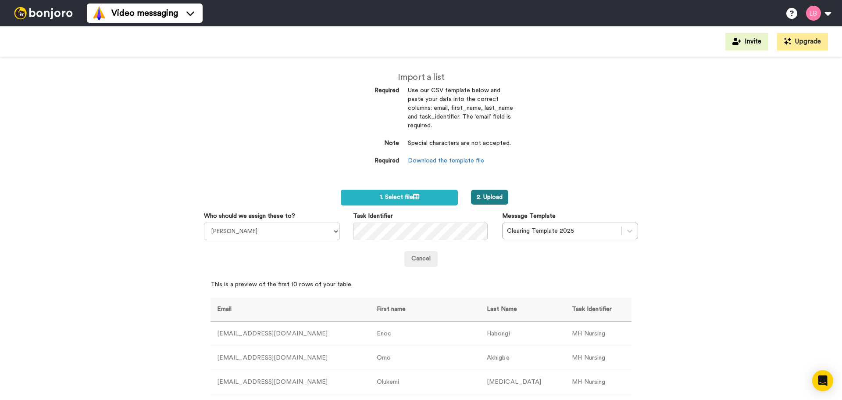
click at [499, 197] on button "2. Upload" at bounding box center [489, 197] width 37 height 15
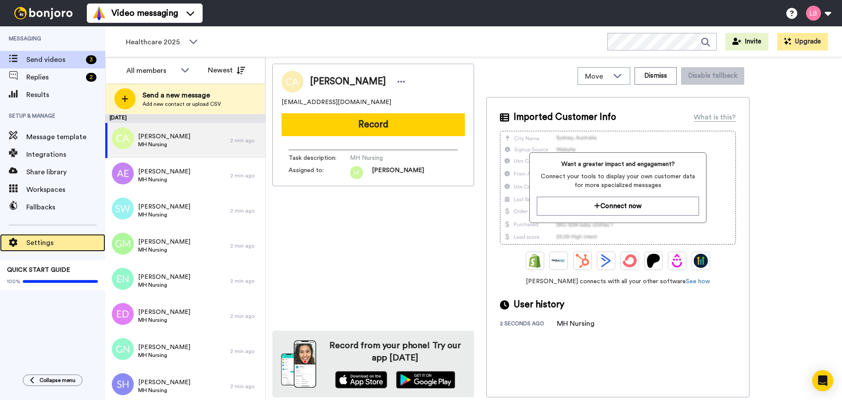
click at [40, 239] on span "Settings" at bounding box center [65, 242] width 79 height 11
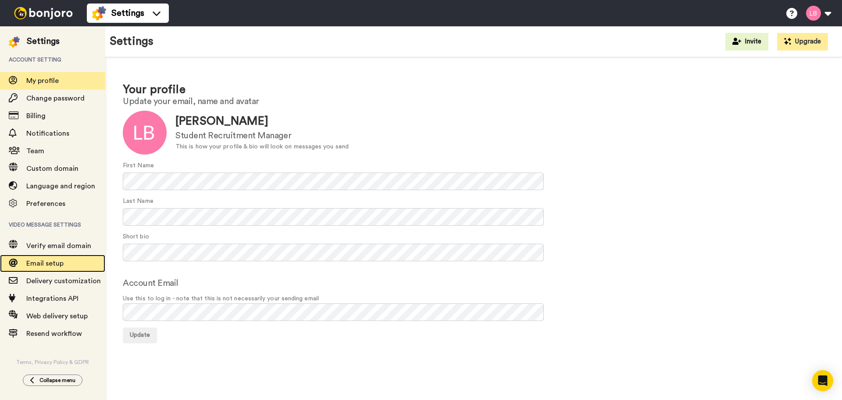
click at [49, 259] on span "Email setup" at bounding box center [65, 263] width 79 height 11
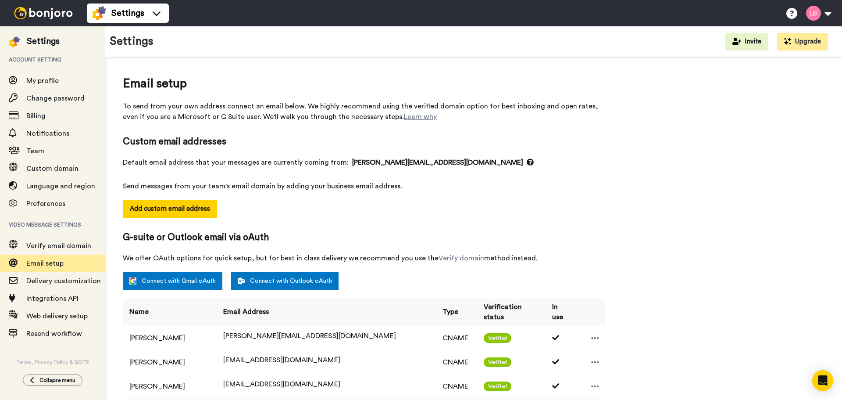
select select "118239"
select select "151861"
select select "64840"
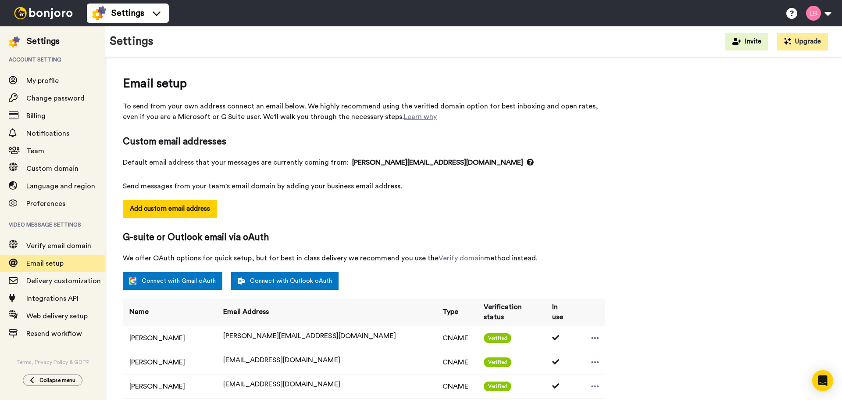
select select "139342"
select select "48818"
select select "54748"
select select "54735"
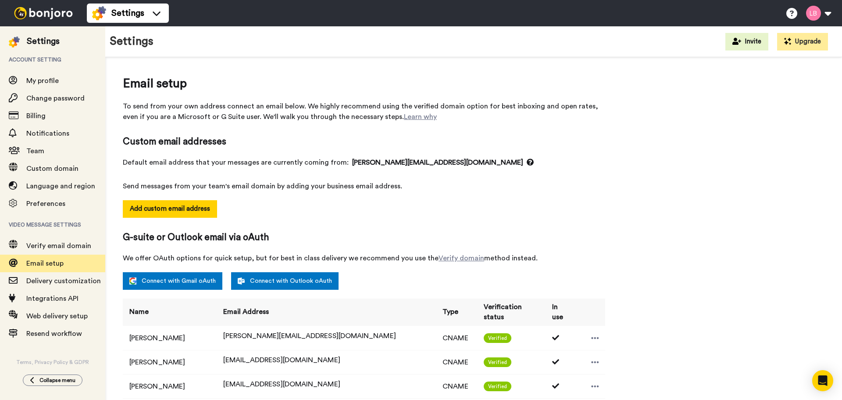
select select "141045"
select select "162950"
select select "96177"
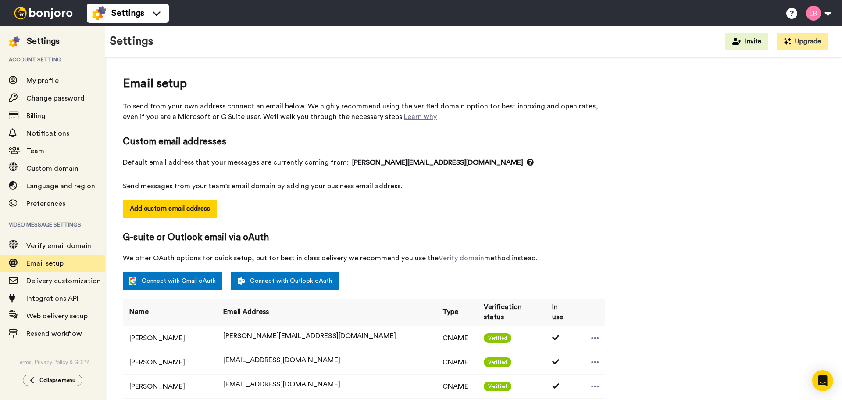
select select "96177"
select select "152035"
select select "150385"
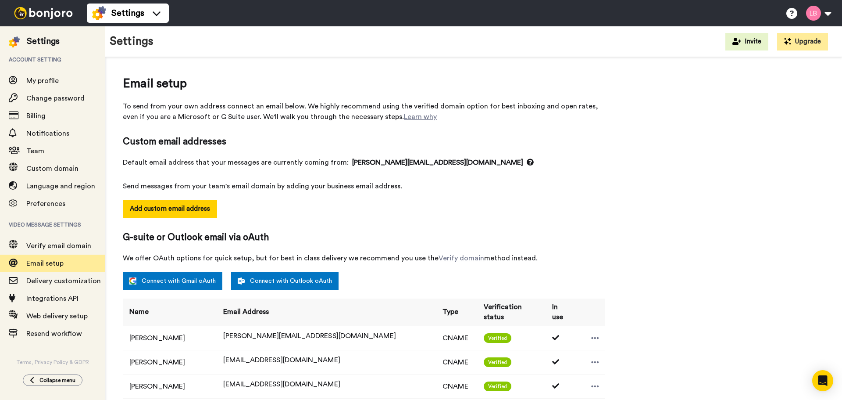
select select "151709"
select select "34582"
select select "6948"
select select "96462"
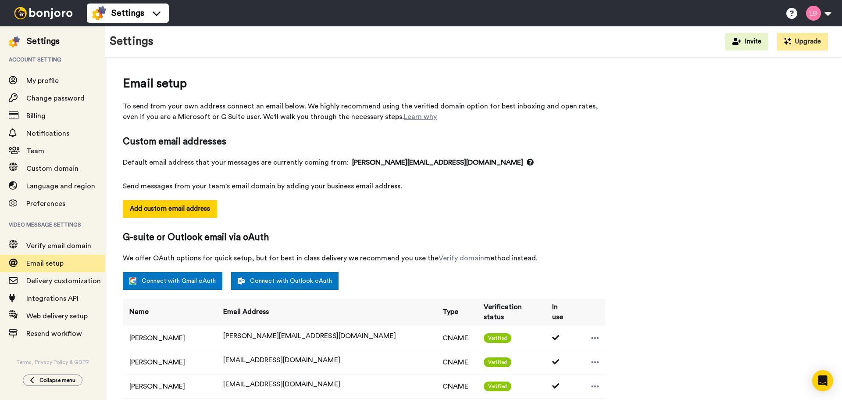
select select "96462"
select select "88506"
select select "96183"
select select "88508"
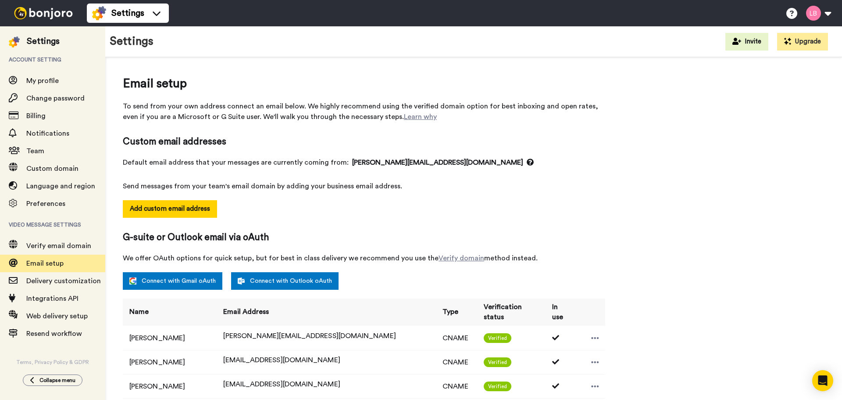
select select "96155"
select select "88510"
select select "104392"
select select "151872"
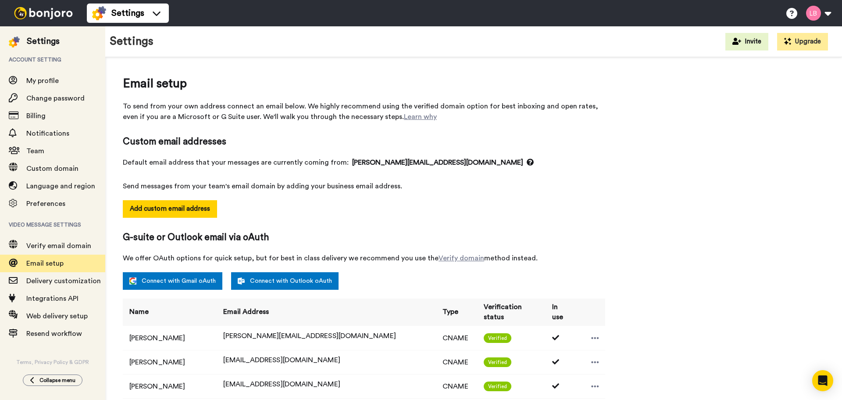
select select "151872"
select select "137538"
select select "88511"
select select "88512"
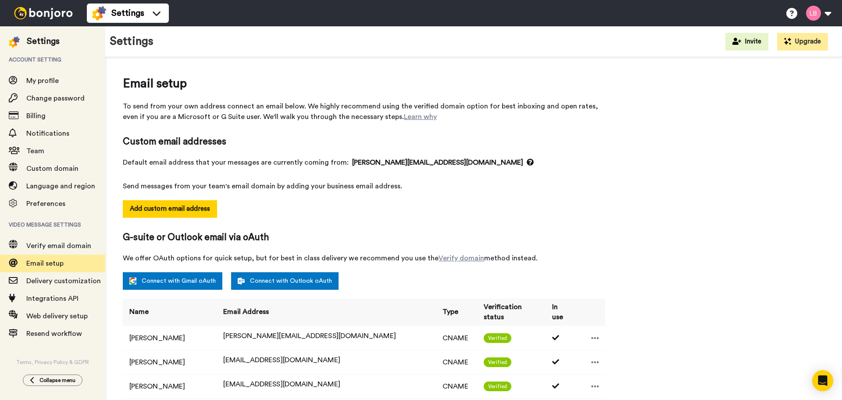
select select "151859"
select select "152039"
select select "163623"
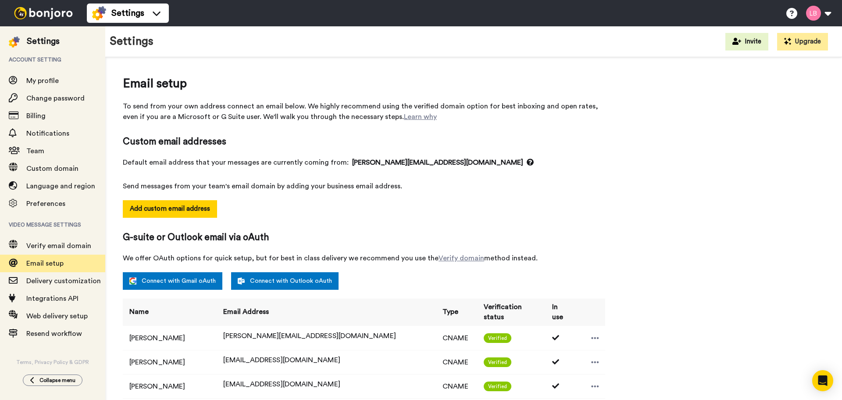
select select "163623"
select select "148788"
select select "150366"
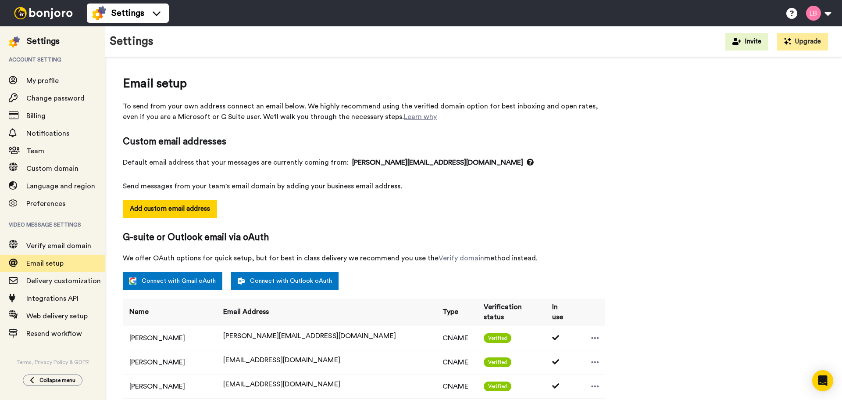
select select "143890"
select select "57953"
select select "159407"
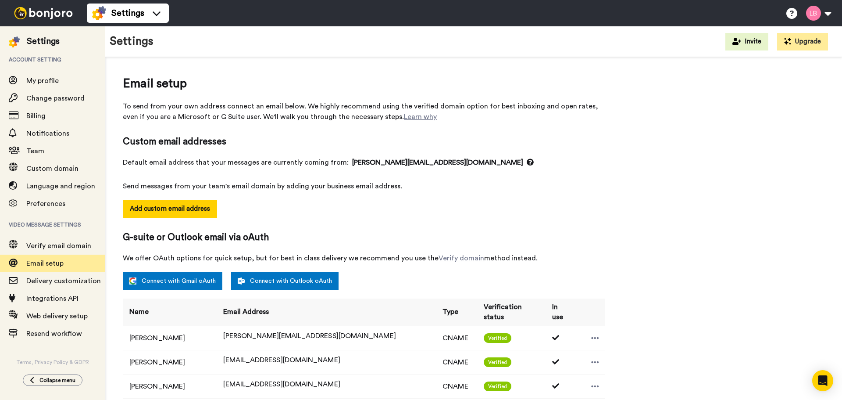
select select "135725"
select select "90067"
select select "145570"
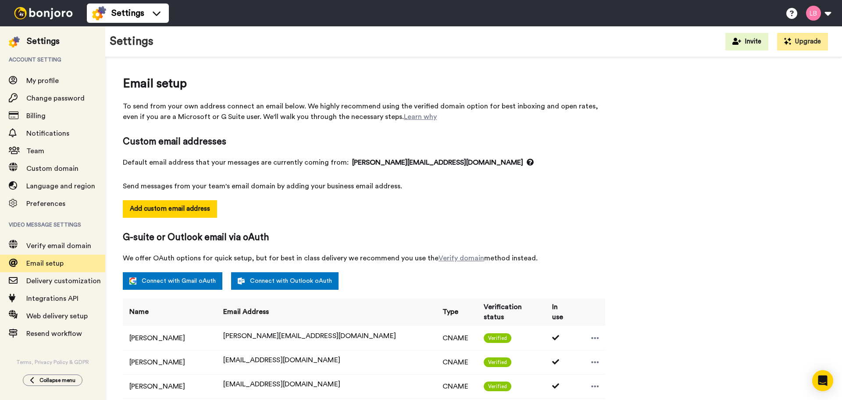
select select "60043"
select select "65205"
select select "151528"
select select "96662"
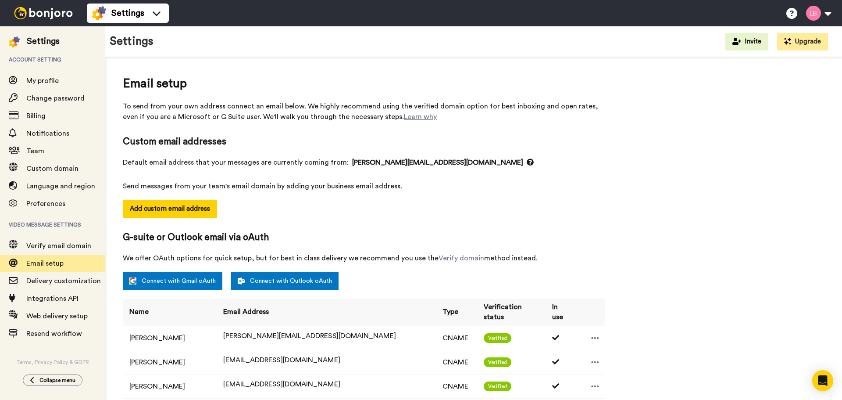
select select "96662"
select select "96347"
select select "88524"
select select "151715"
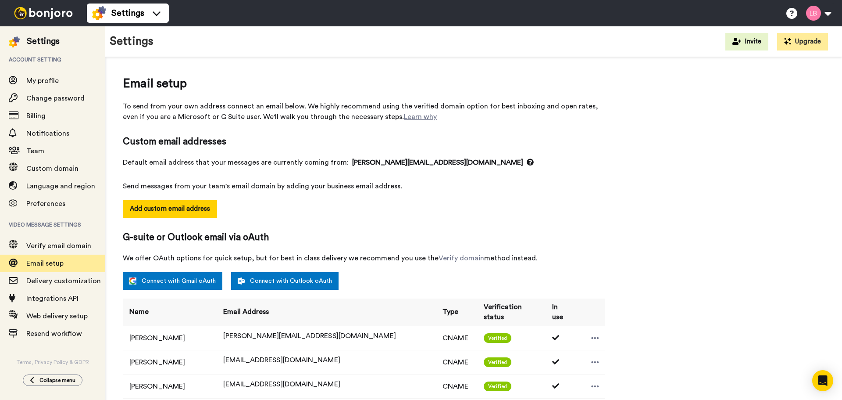
select select "151715"
select select "74673"
select select "99046"
select select "96667"
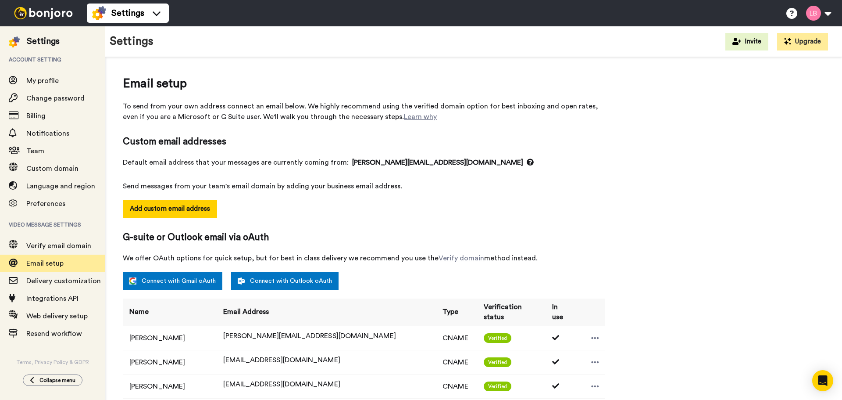
select select "96667"
select select "57923"
select select "144290"
select select "153948"
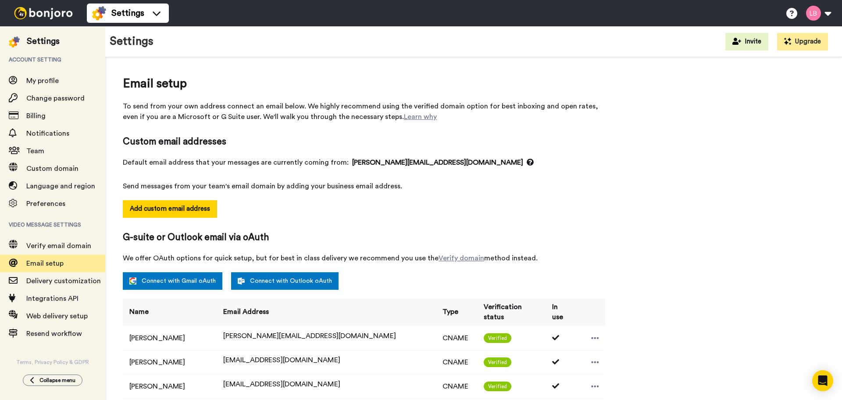
select select "153948"
select select "135325"
select select "34438"
select select "131607"
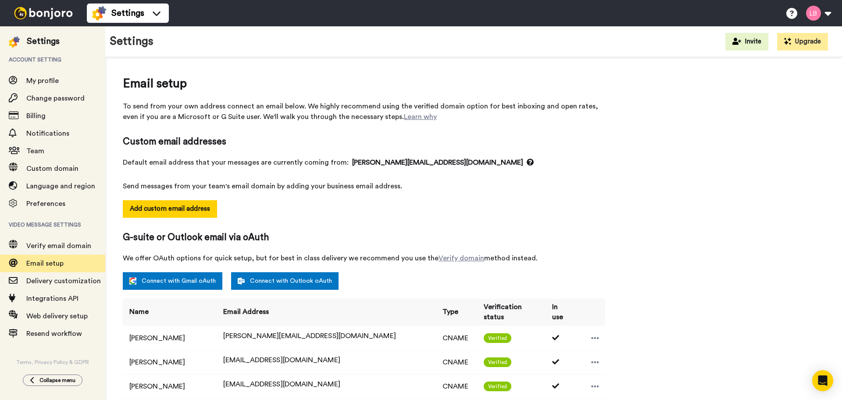
select select "131607"
select select "137541"
select select "151712"
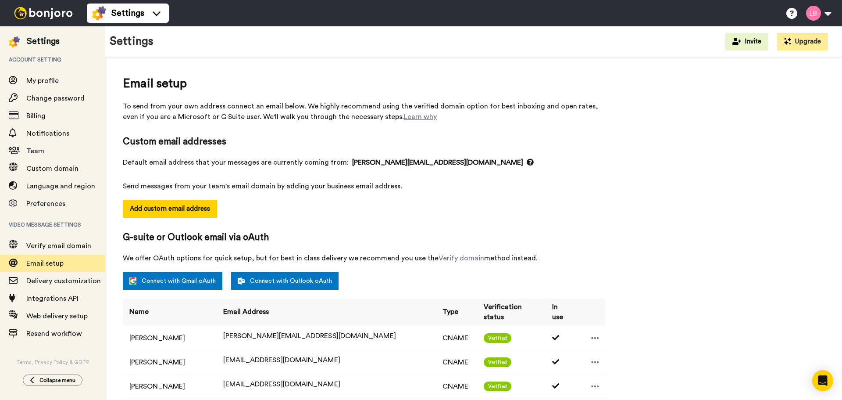
select select "85558"
select select "154032"
select select "65091"
select select "91601"
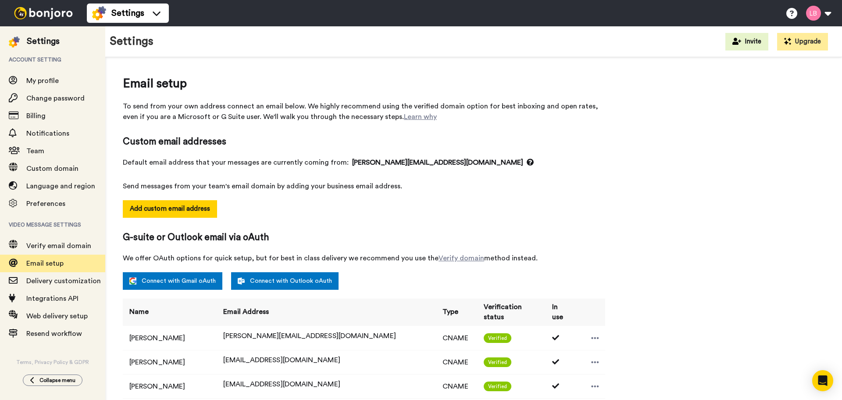
select select "151875"
select select "14801"
select select "118194"
select select "88539"
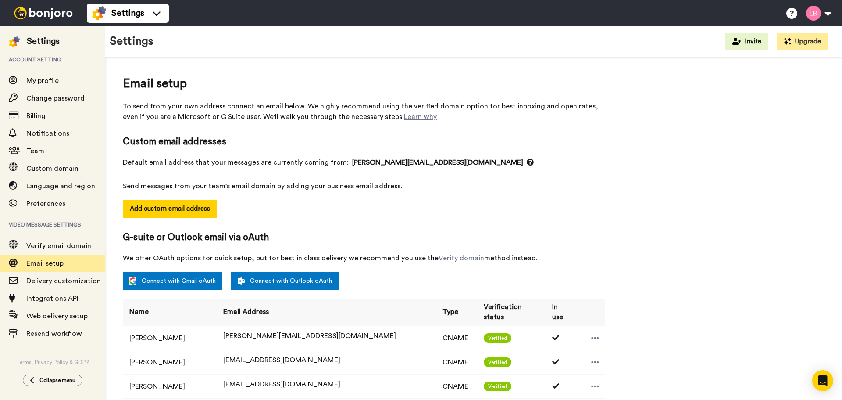
select select "151749"
select select "88541"
select select "153879"
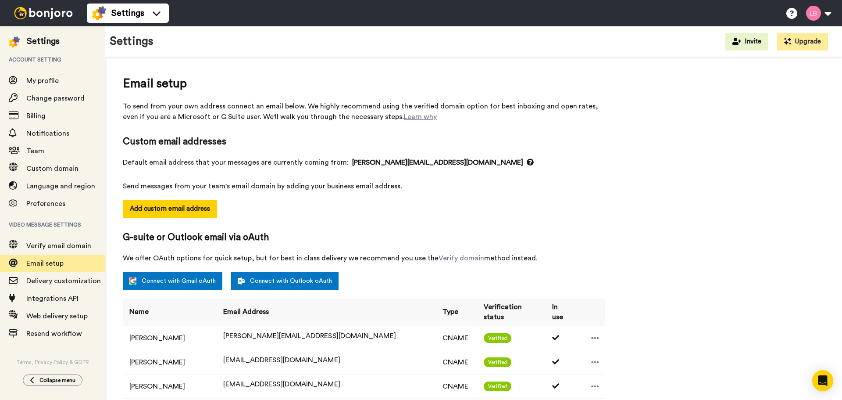
select select "118236"
select select "102045"
select select "118833"
select select "64727"
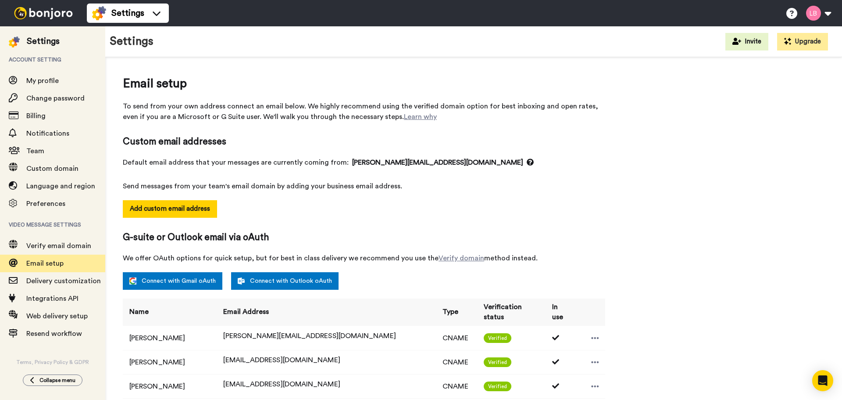
select select "54029"
select select "151876"
select select "88548"
select select "150854"
select select "57914"
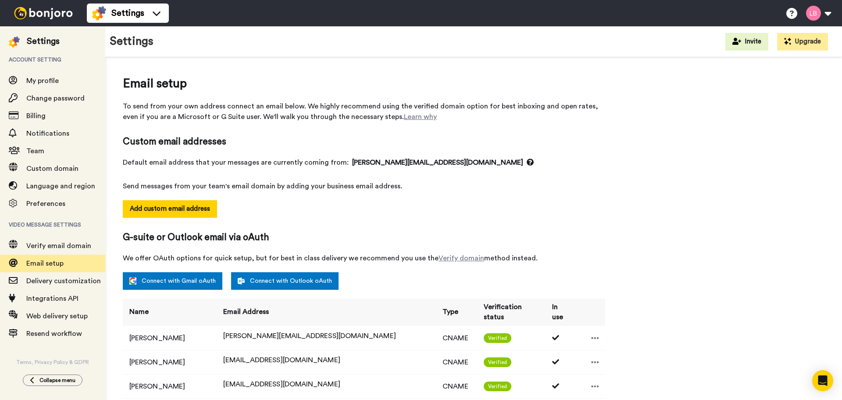
select select "118326"
select select "154642"
select select "56363"
select select "143955"
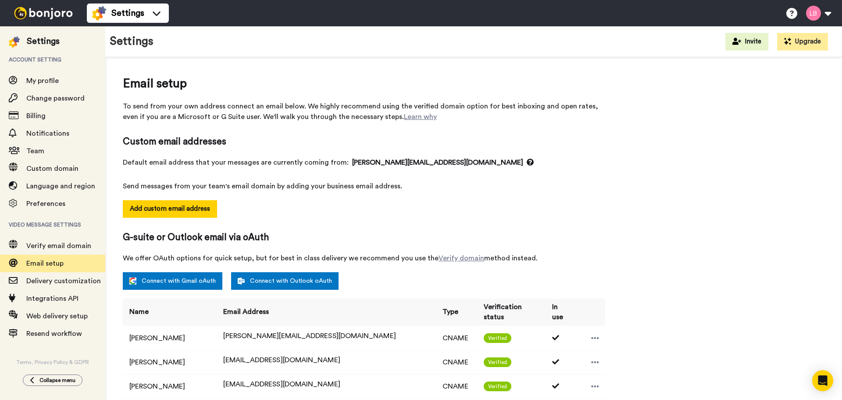
select select "88558"
select select "96520"
select select "115903"
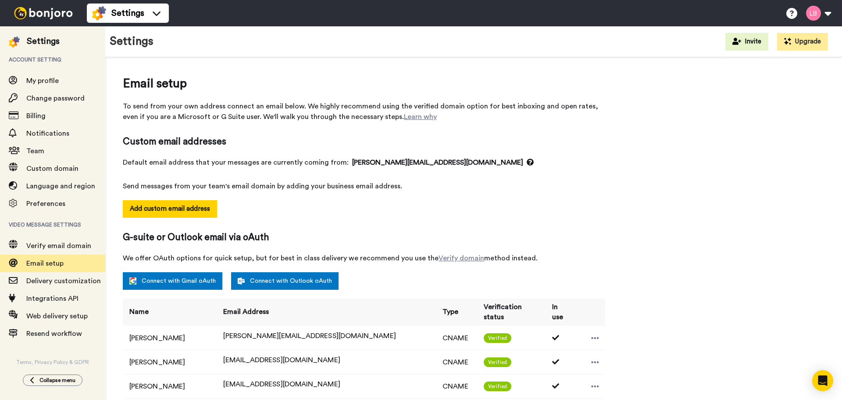
select select "162870"
select select "65400"
select select "159325"
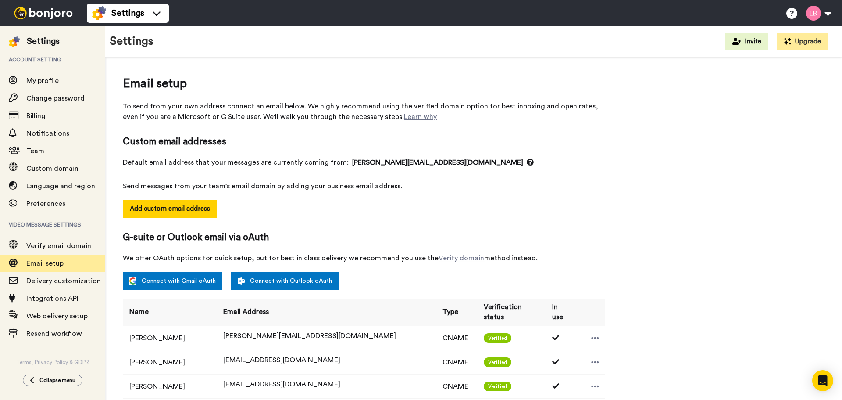
select select "150857"
select select "150776"
select select "135538"
select select "118234"
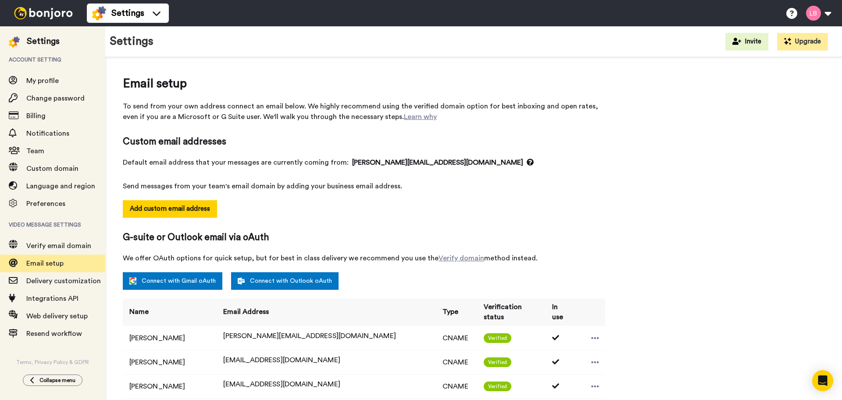
select select "57956"
select select "151718"
select select "151910"
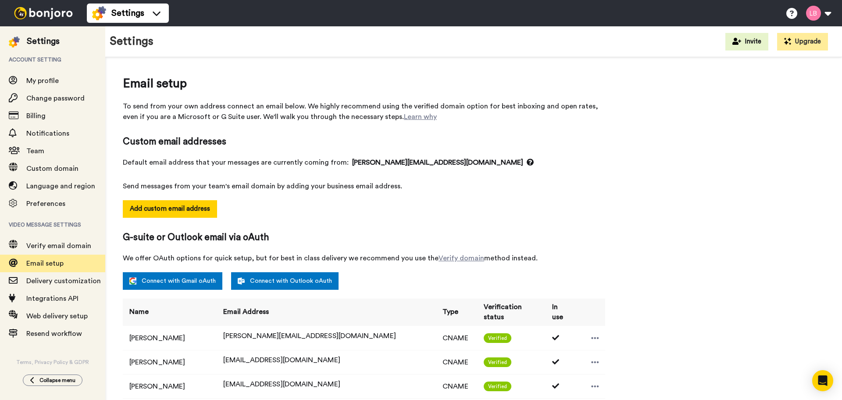
select select "151852"
select select "88567"
select select "57943"
select select "118174"
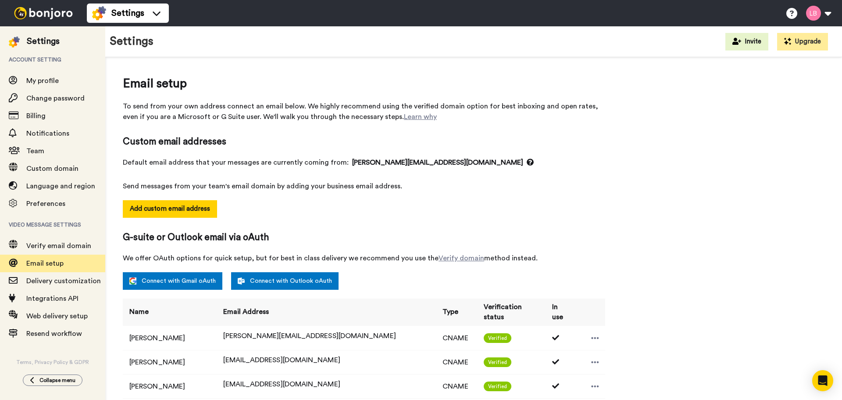
select select "88571"
select select "118328"
select select "88573"
select select "56013"
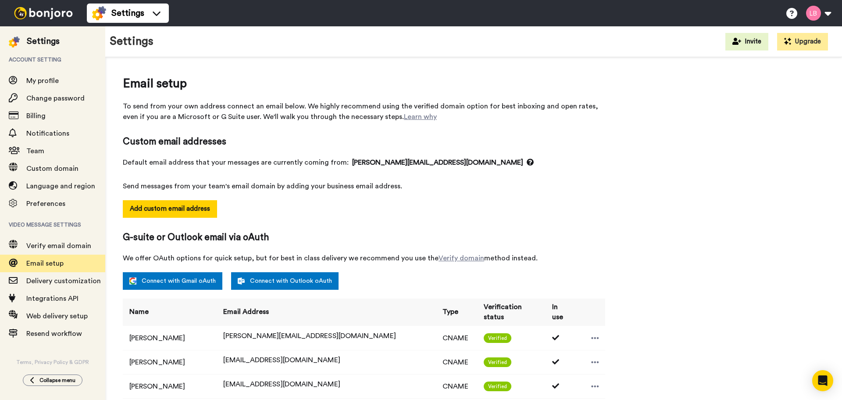
select select "96565"
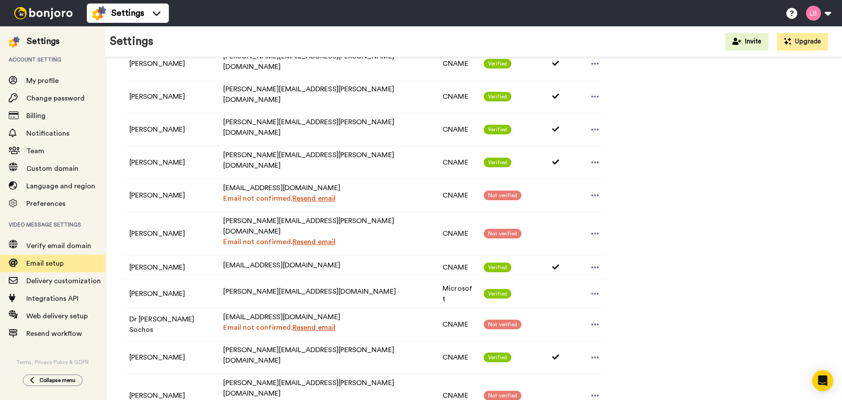
scroll to position [395, 0]
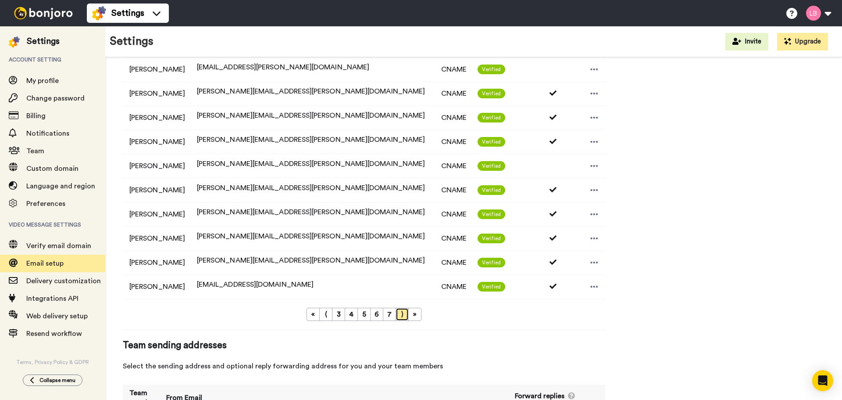
click at [405, 315] on link "⟩" at bounding box center [402, 314] width 13 height 13
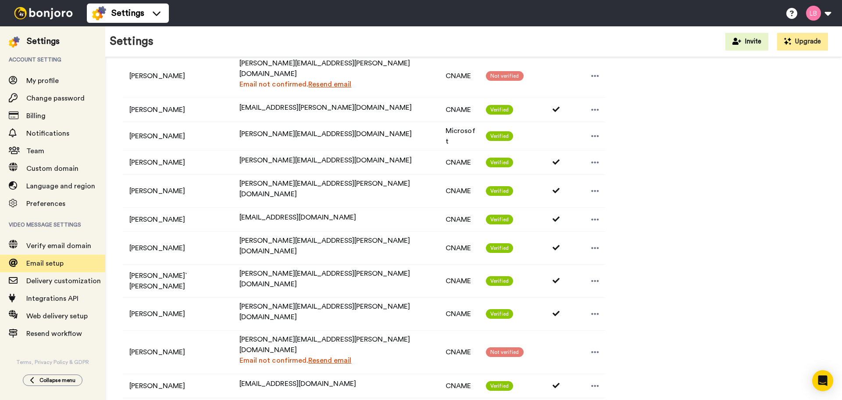
scroll to position [351, 0]
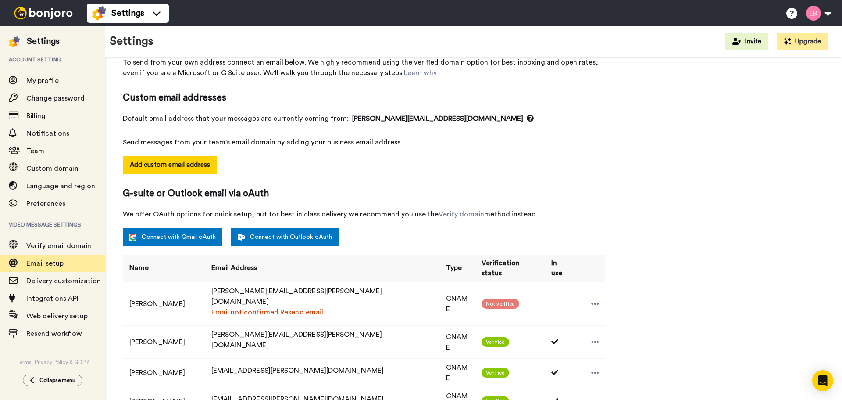
scroll to position [0, 0]
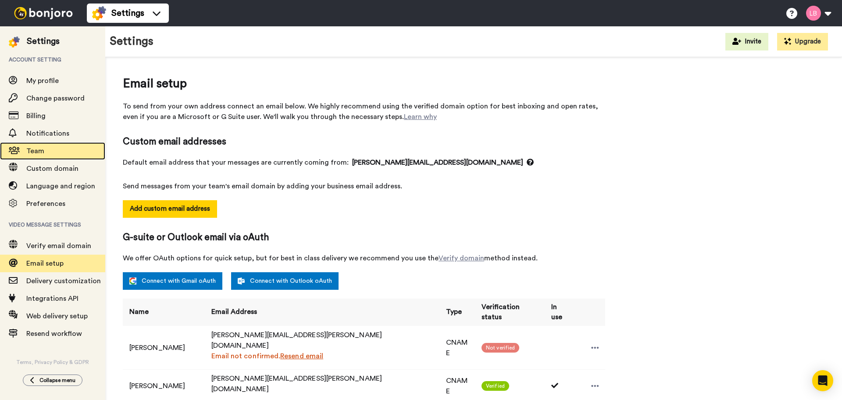
click at [48, 154] on span "Team" at bounding box center [65, 151] width 79 height 11
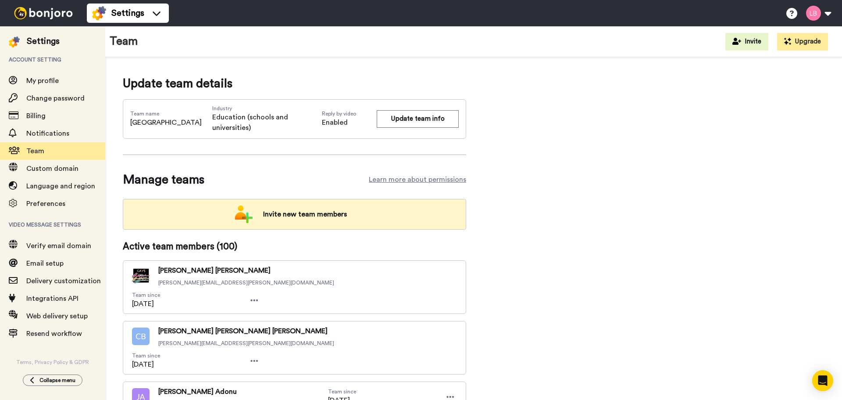
drag, startPoint x: 331, startPoint y: 209, endPoint x: 336, endPoint y: 210, distance: 4.8
click at [331, 209] on span "Invite new team members" at bounding box center [305, 214] width 98 height 18
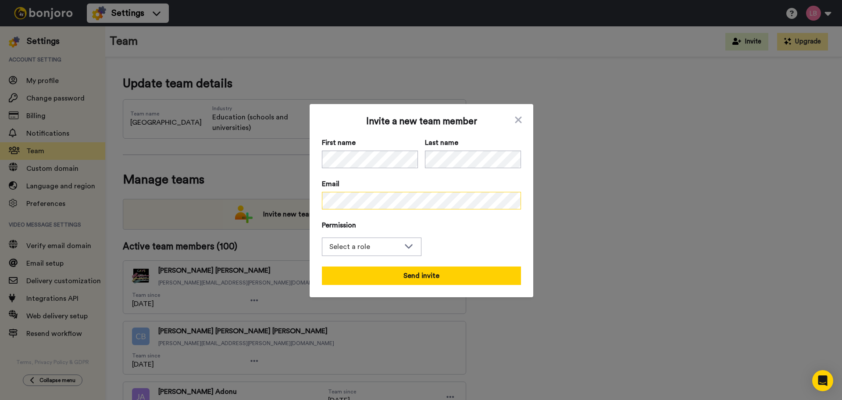
click at [265, 201] on div "Invite a new team member First name Last name Email Permission Select a role Ad…" at bounding box center [421, 200] width 842 height 400
click at [390, 247] on div "Select a role" at bounding box center [364, 246] width 71 height 11
click at [372, 279] on li "Filmer" at bounding box center [372, 279] width 100 height 14
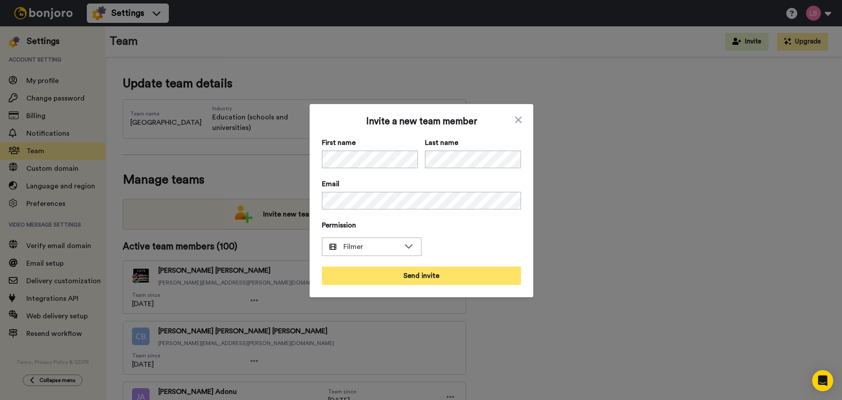
click at [415, 279] on button "Send invite" at bounding box center [421, 275] width 199 height 18
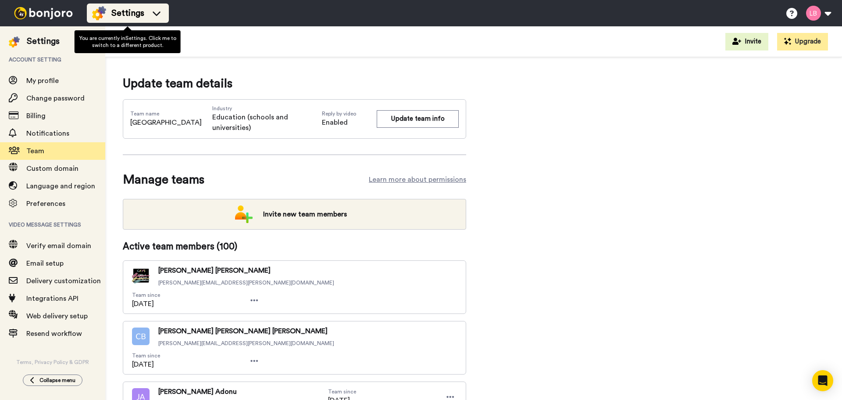
click at [141, 13] on span "Settings" at bounding box center [127, 13] width 33 height 12
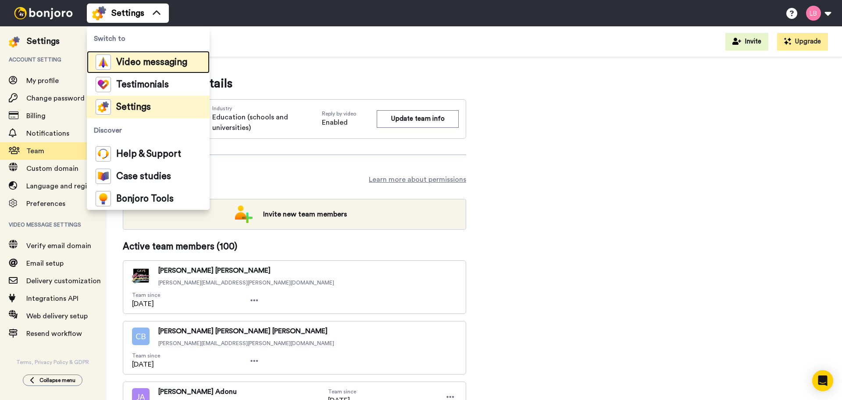
click at [130, 55] on div "Video messaging" at bounding box center [142, 61] width 92 height 15
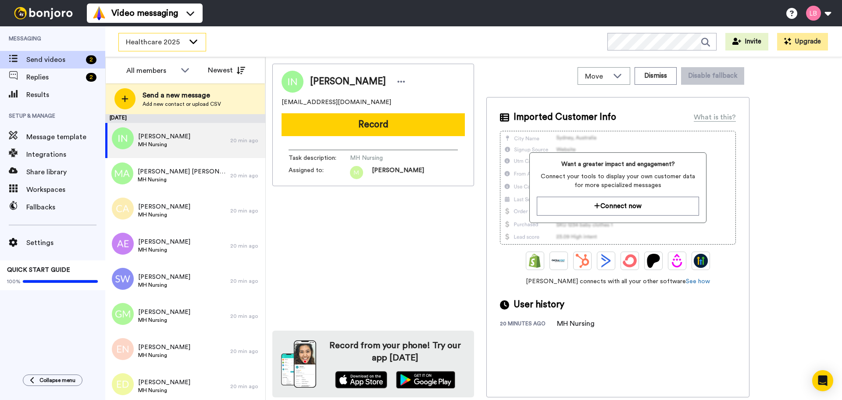
click at [164, 37] on span "Healthcare 2025" at bounding box center [155, 42] width 59 height 11
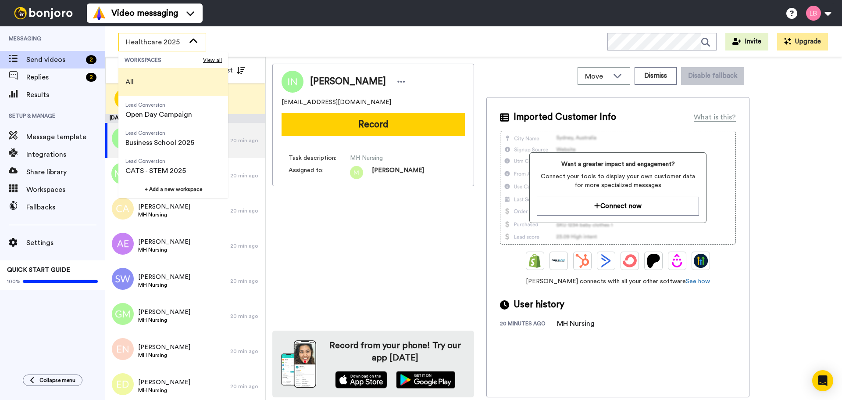
click at [150, 79] on li "All" at bounding box center [173, 82] width 110 height 28
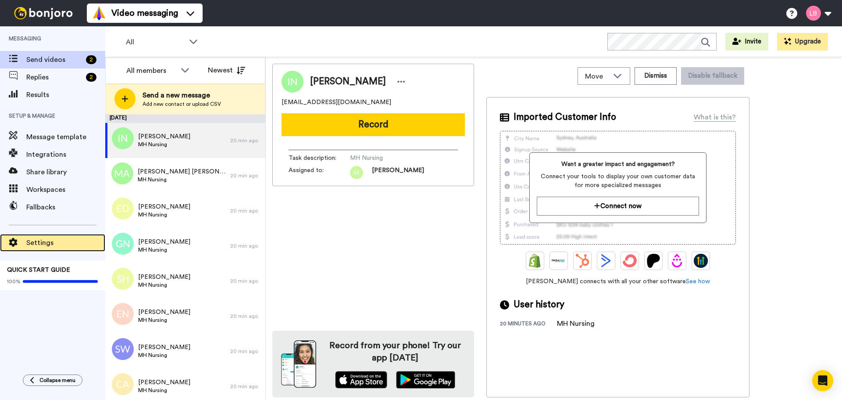
click at [38, 240] on span "Settings" at bounding box center [65, 242] width 79 height 11
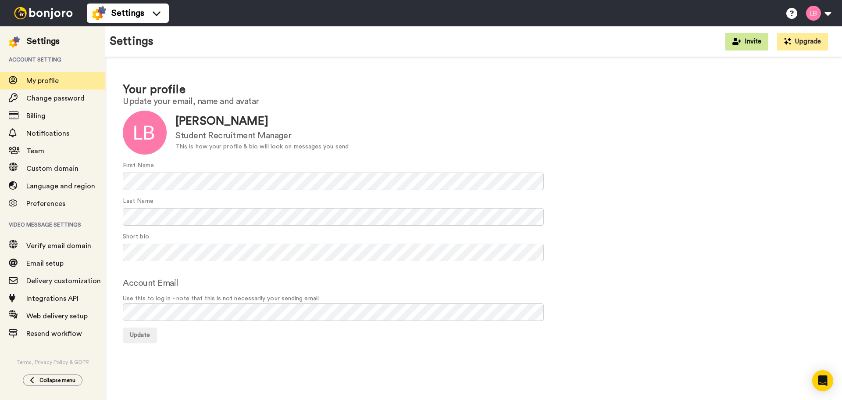
click at [756, 43] on button "Invite" at bounding box center [747, 42] width 43 height 18
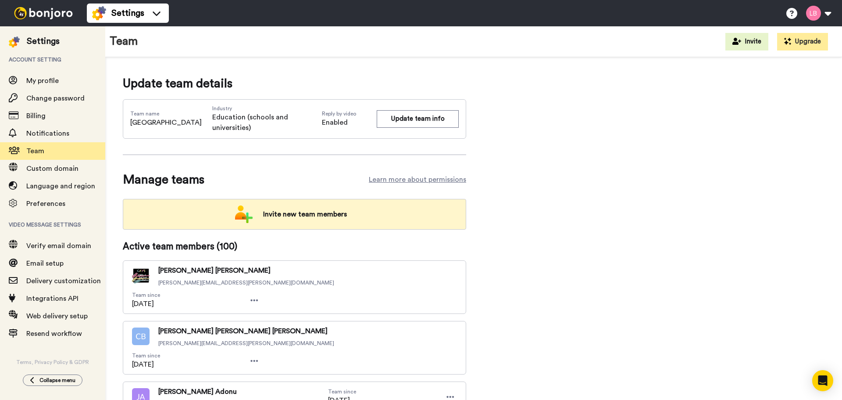
click at [255, 217] on div "Invite new team members" at bounding box center [295, 214] width 344 height 31
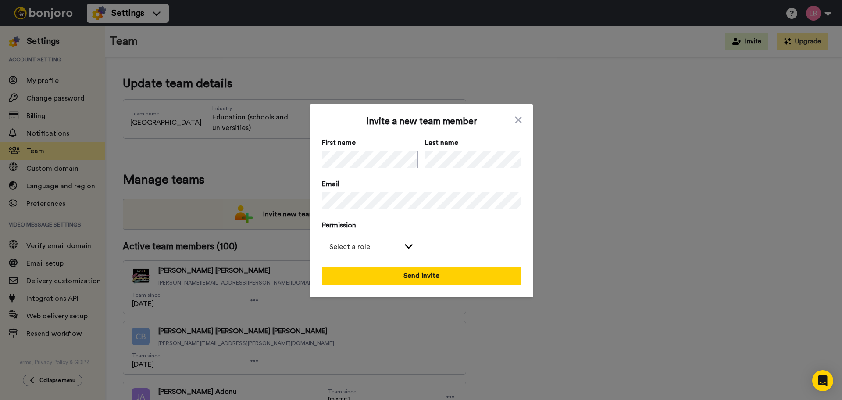
click at [356, 244] on div "Select a role" at bounding box center [364, 246] width 71 height 11
click at [359, 273] on li "Filmer" at bounding box center [372, 279] width 100 height 14
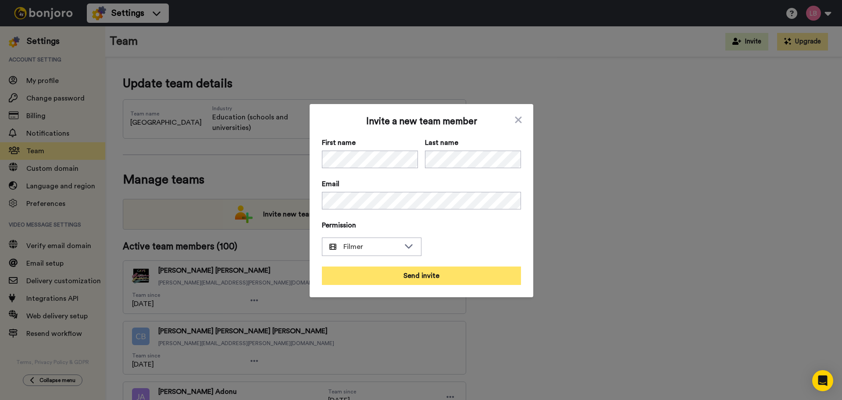
click at [413, 280] on button "Send invite" at bounding box center [421, 275] width 199 height 18
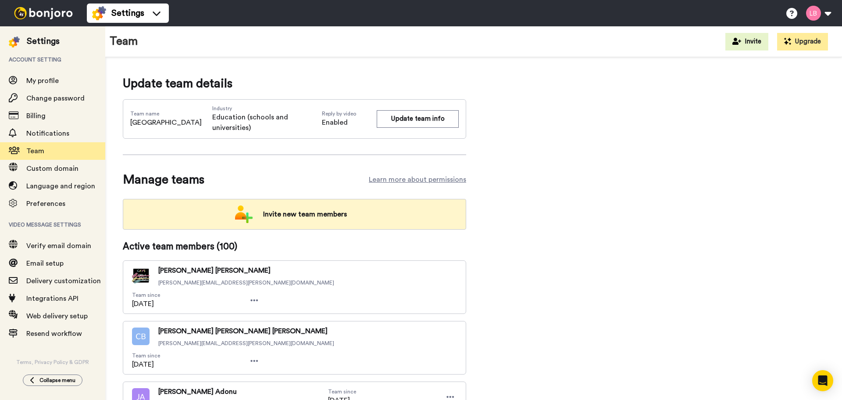
click at [296, 215] on span "Invite new team members" at bounding box center [305, 214] width 98 height 18
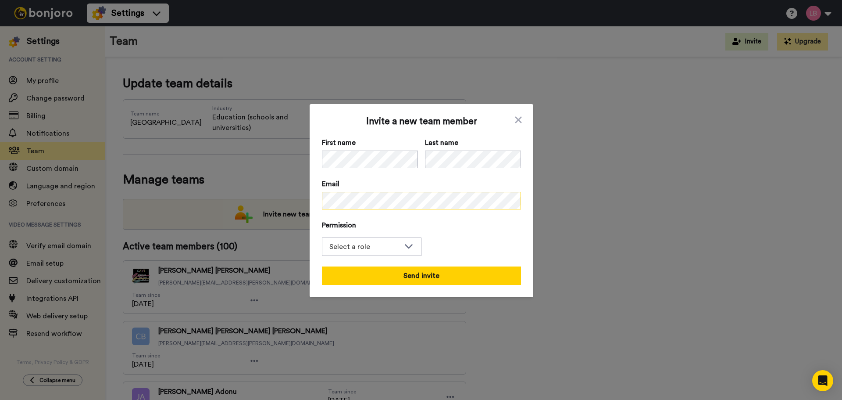
click at [237, 195] on div "Invite a new team member First name Last name Email Permission Select a role Ad…" at bounding box center [421, 200] width 842 height 400
click at [360, 243] on div "Select a role" at bounding box center [364, 246] width 71 height 11
click at [363, 276] on span "Filmer" at bounding box center [344, 279] width 44 height 11
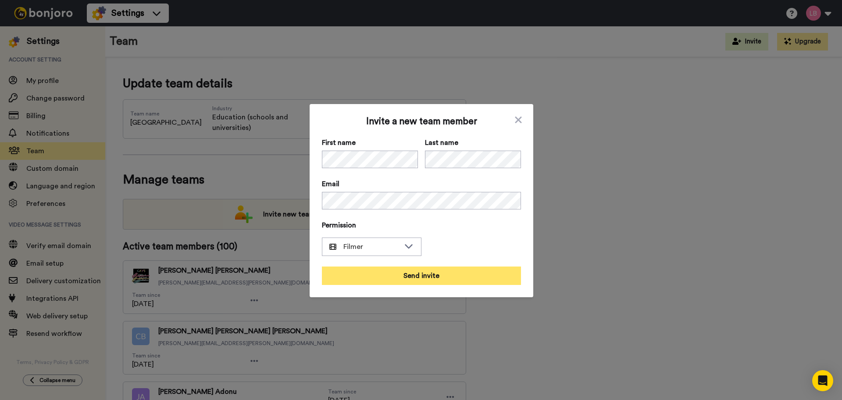
click at [417, 271] on button "Send invite" at bounding box center [421, 275] width 199 height 18
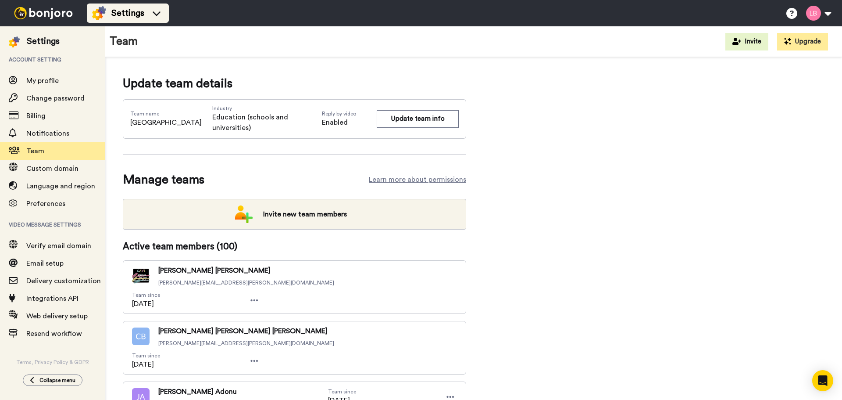
click at [123, 13] on span "Settings" at bounding box center [127, 13] width 33 height 12
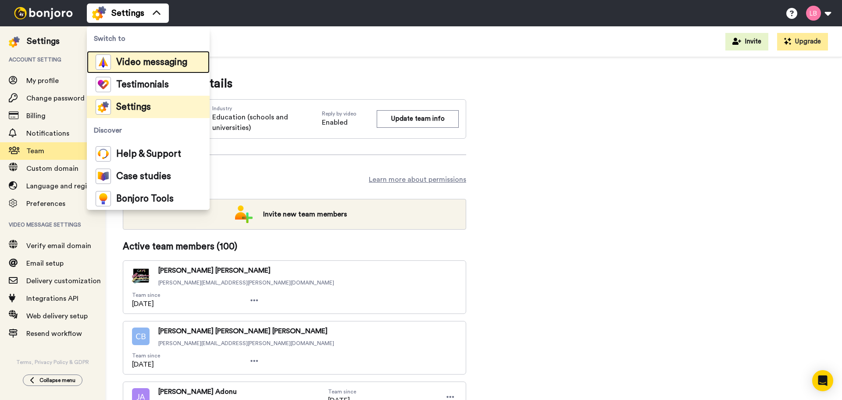
click at [143, 61] on span "Video messaging" at bounding box center [151, 62] width 71 height 9
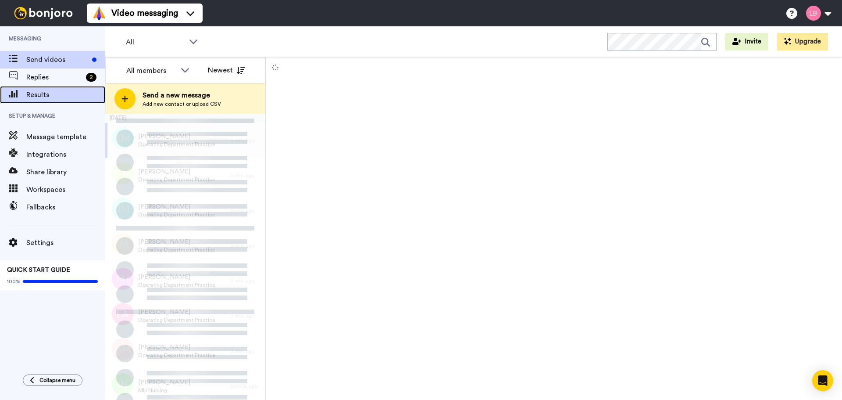
click at [40, 91] on span "Results" at bounding box center [65, 95] width 79 height 11
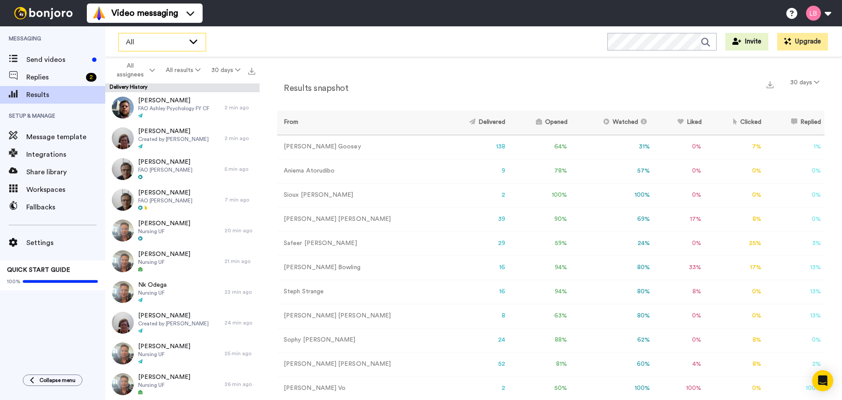
click at [161, 40] on span "All" at bounding box center [155, 42] width 59 height 11
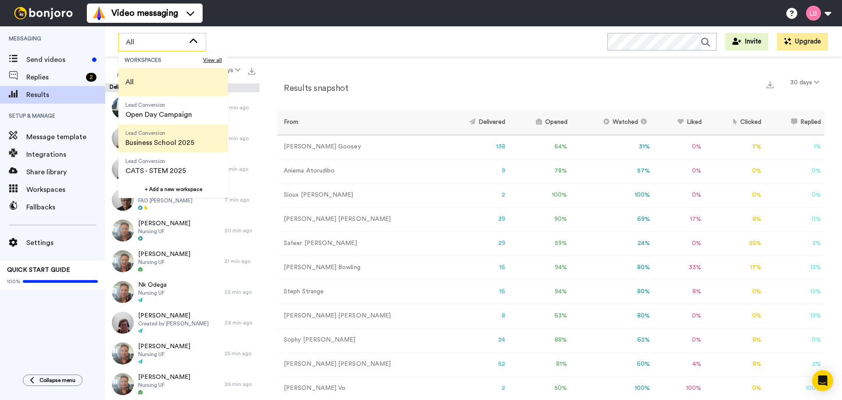
click at [167, 145] on span "Business School 2025" at bounding box center [159, 142] width 69 height 11
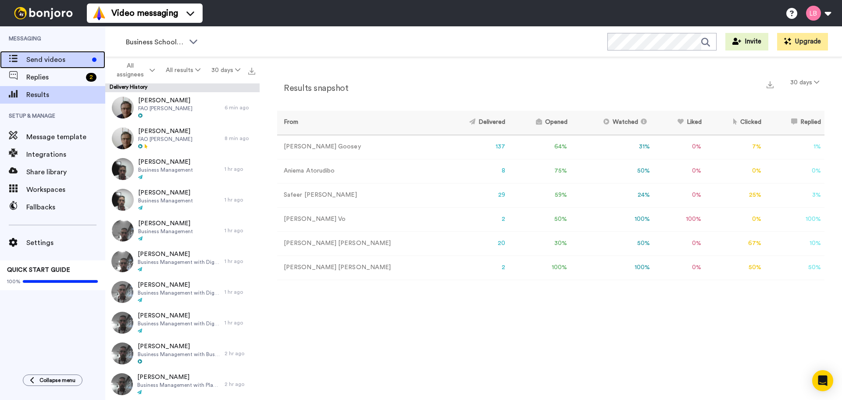
click at [64, 62] on span "Send videos" at bounding box center [57, 59] width 62 height 11
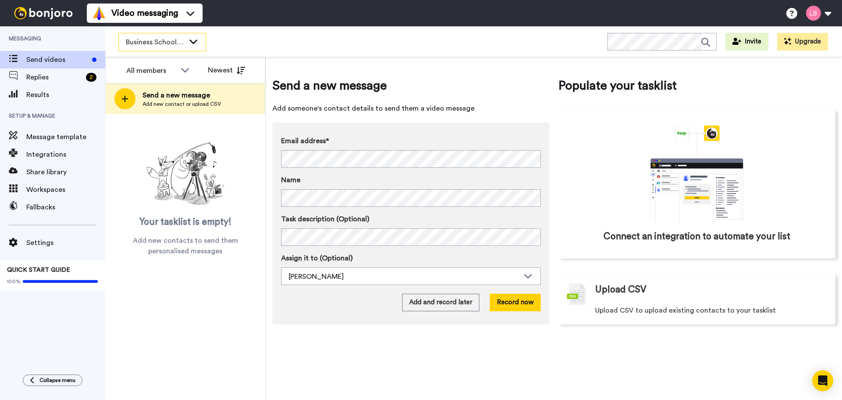
click at [154, 39] on span "Business School 2025" at bounding box center [155, 42] width 59 height 11
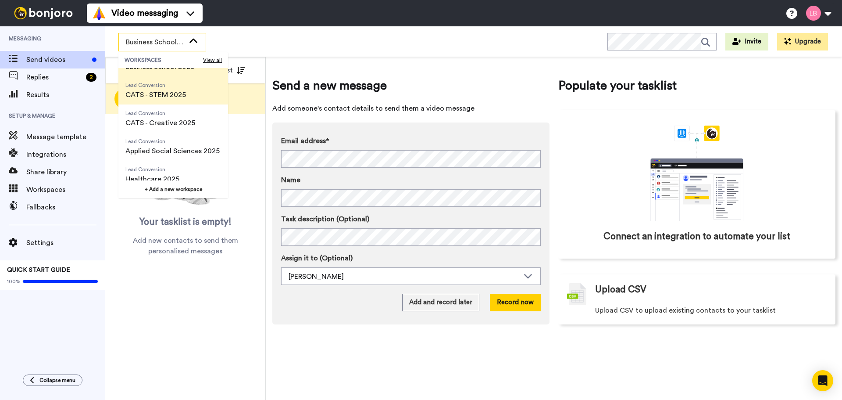
scroll to position [88, 0]
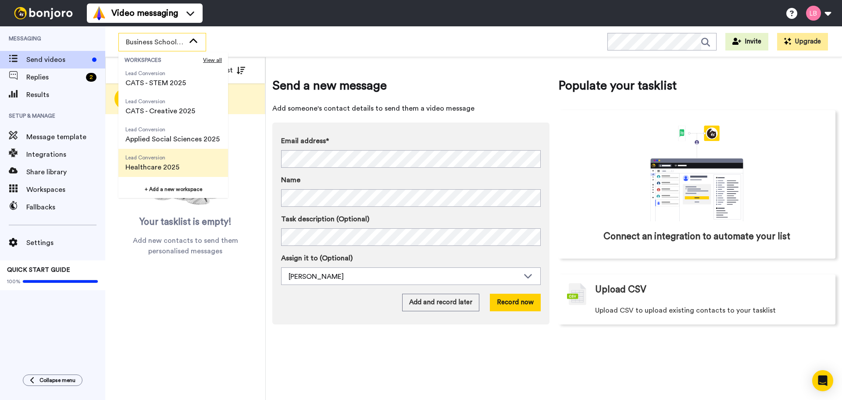
click at [156, 162] on span "Healthcare 2025" at bounding box center [152, 167] width 54 height 11
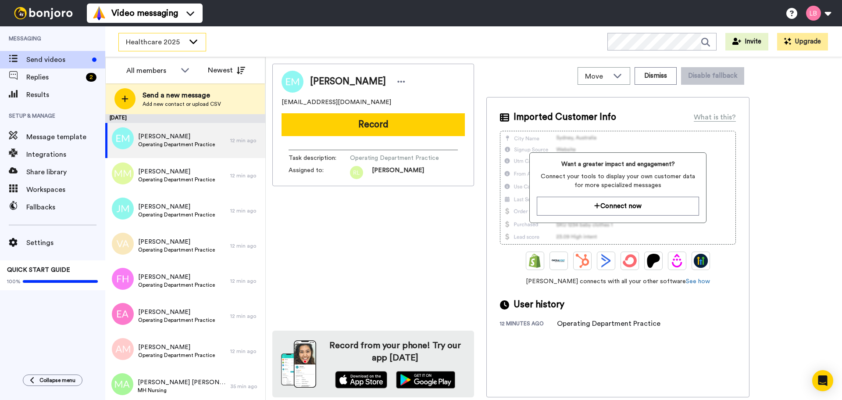
click at [175, 43] on span "Healthcare 2025" at bounding box center [155, 42] width 59 height 11
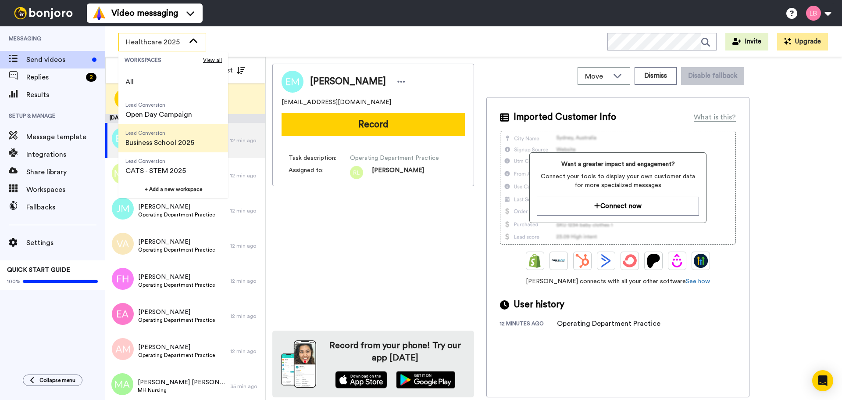
click at [164, 140] on span "Business School 2025" at bounding box center [159, 142] width 69 height 11
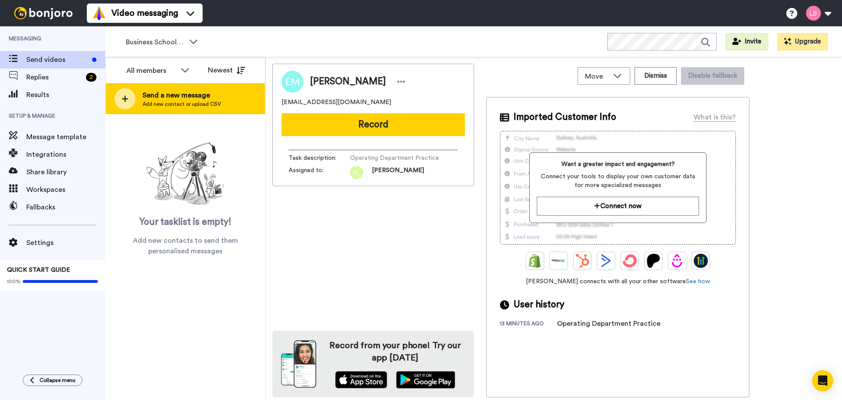
click at [164, 104] on span "Add new contact or upload CSV" at bounding box center [182, 103] width 79 height 7
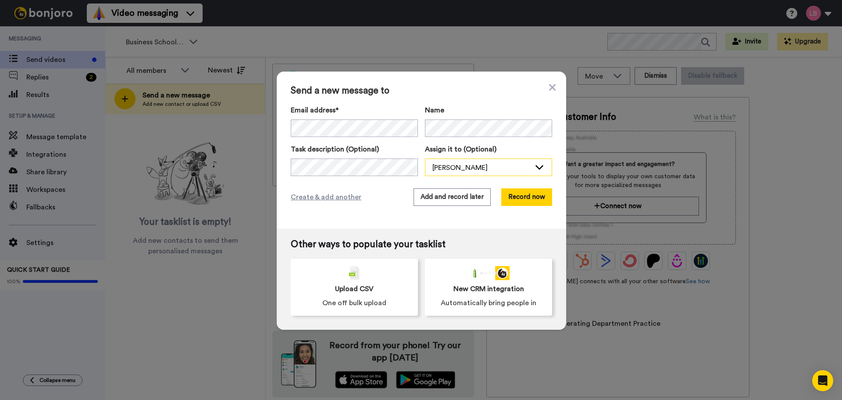
click at [526, 167] on div "Lee Bowling" at bounding box center [482, 167] width 98 height 11
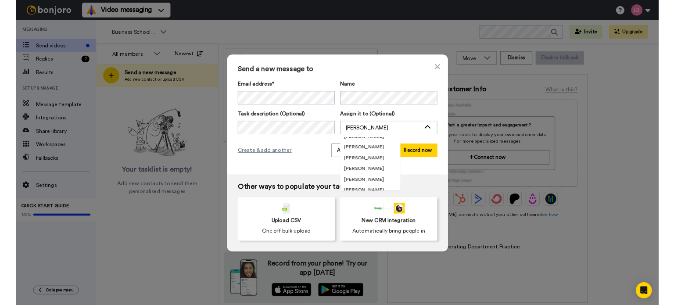
scroll to position [1334, 0]
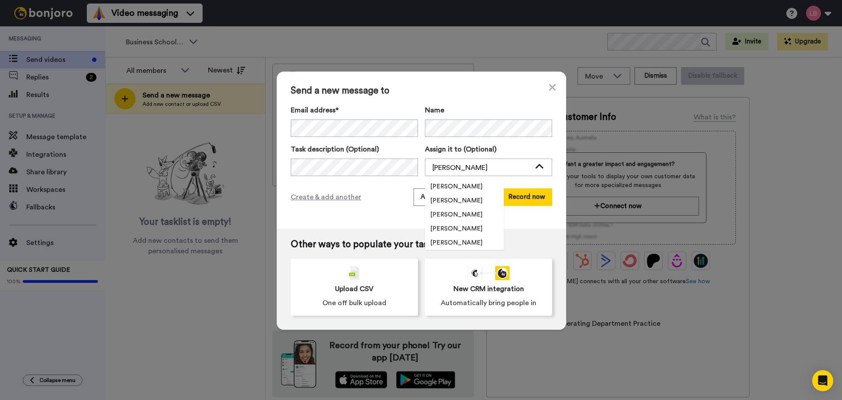
click at [398, 206] on div "Send a new message to Email address* Noah Newbould <noahnewbould1@gmail.com> Na…" at bounding box center [422, 150] width 290 height 157
click at [437, 197] on button "Add and record later" at bounding box center [452, 197] width 77 height 18
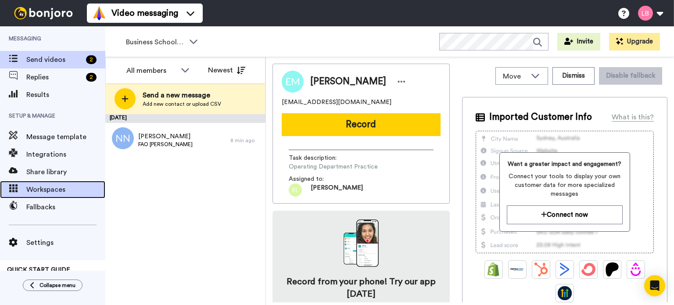
click at [48, 190] on span "Workspaces" at bounding box center [65, 189] width 79 height 11
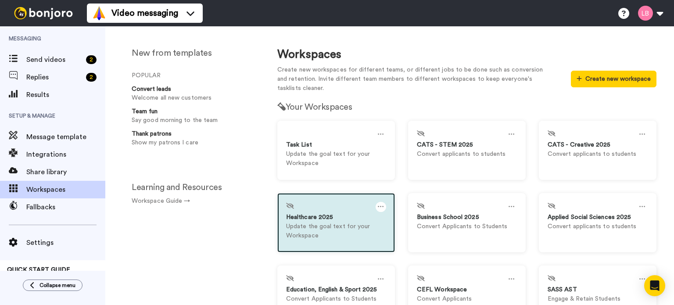
click at [380, 210] on icon at bounding box center [381, 207] width 6 height 10
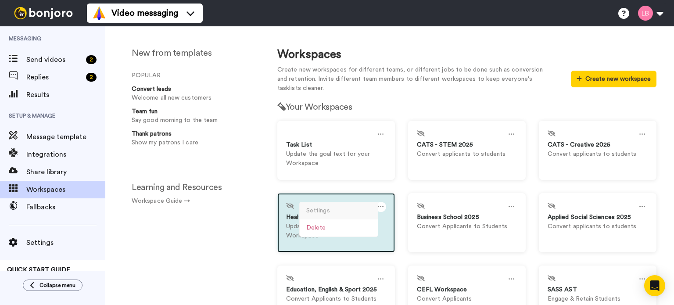
click at [330, 211] on div "Settings" at bounding box center [339, 210] width 78 height 17
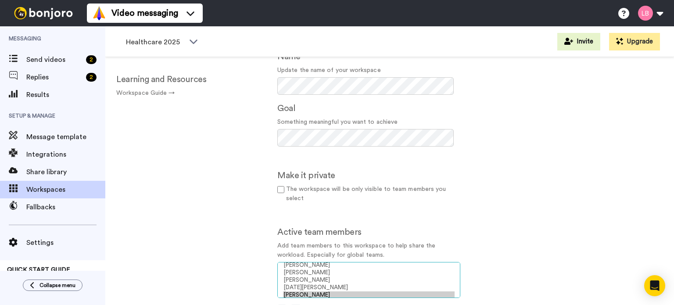
scroll to position [1321, 0]
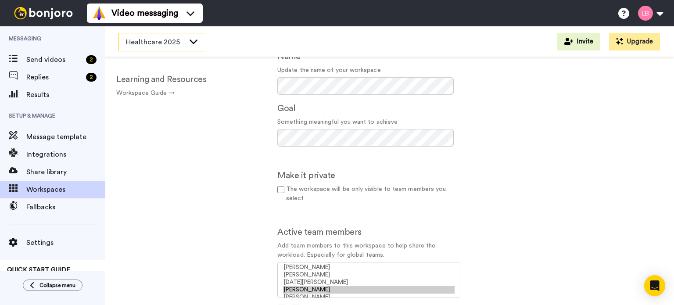
click at [163, 42] on span "Healthcare 2025" at bounding box center [155, 42] width 59 height 11
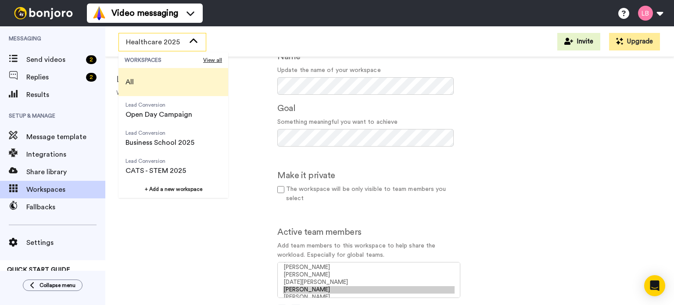
click at [136, 83] on span "All" at bounding box center [129, 82] width 22 height 28
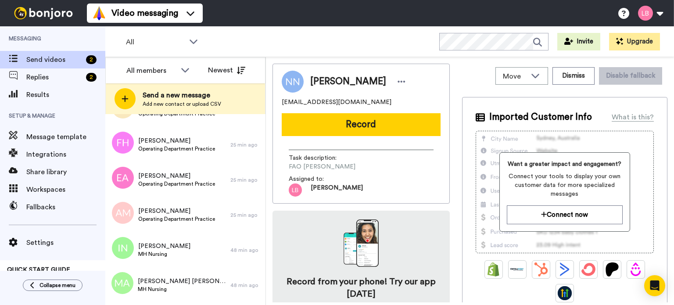
scroll to position [183, 0]
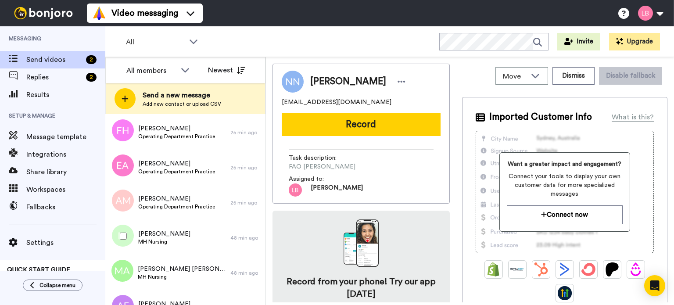
click at [116, 235] on div at bounding box center [122, 236] width 32 height 31
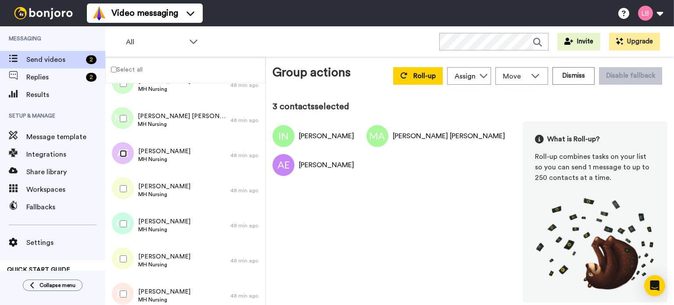
scroll to position [306, 0]
click at [125, 263] on div at bounding box center [122, 258] width 32 height 31
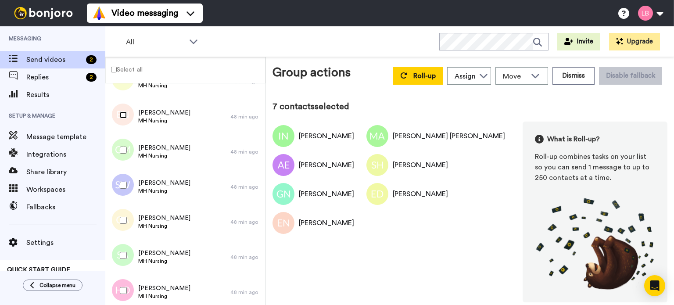
scroll to position [499, 0]
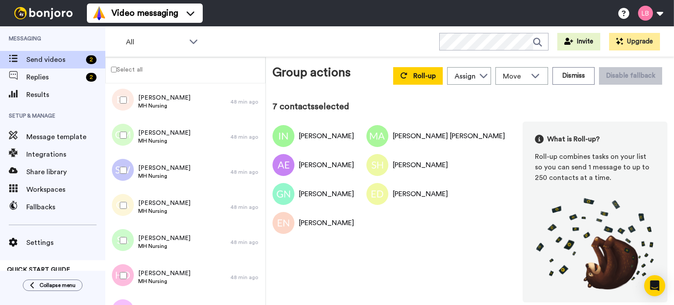
click at [128, 139] on div at bounding box center [122, 135] width 32 height 31
click at [127, 162] on div at bounding box center [122, 170] width 32 height 31
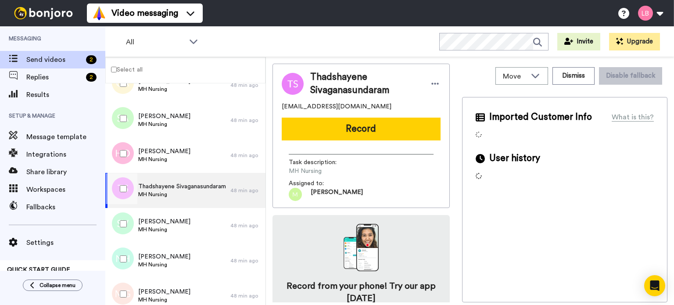
scroll to position [622, 0]
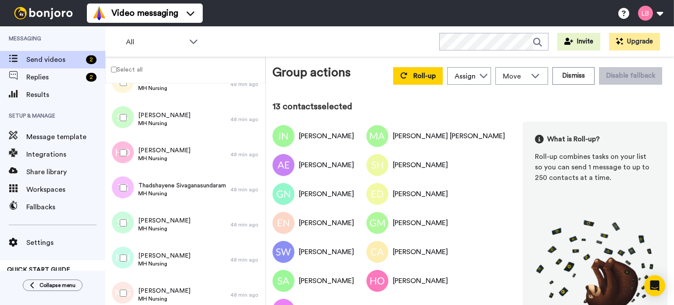
click at [125, 227] on div at bounding box center [122, 223] width 32 height 31
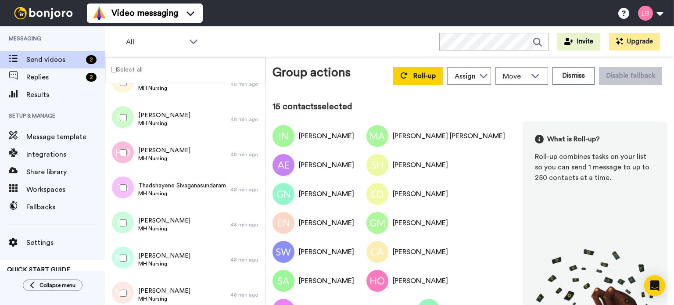
click at [127, 292] on div at bounding box center [122, 293] width 32 height 31
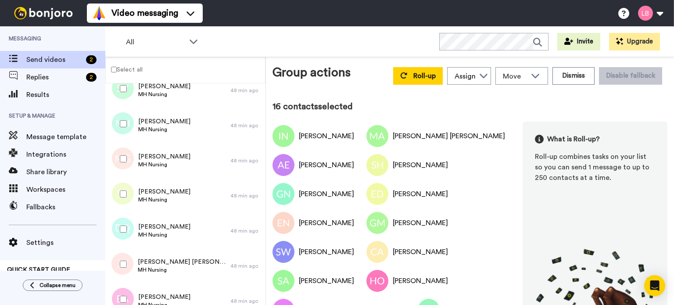
scroll to position [786, 0]
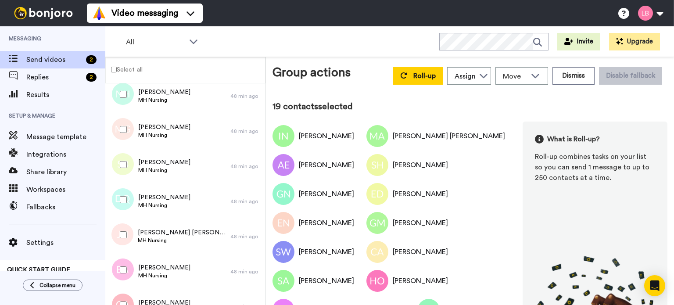
click at [128, 269] on div at bounding box center [122, 269] width 32 height 31
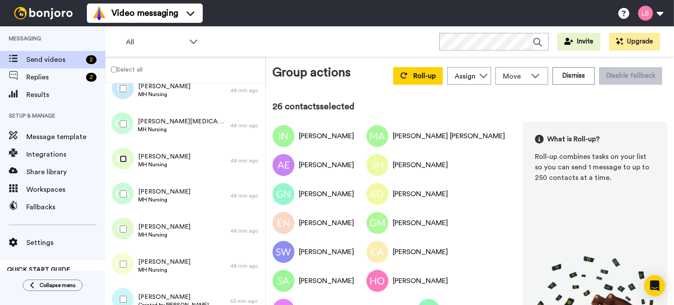
scroll to position [1113, 0]
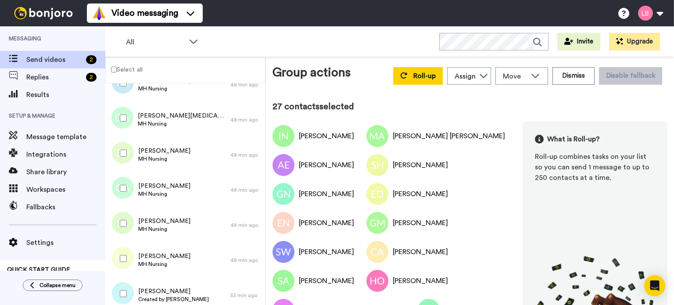
click at [125, 227] on div at bounding box center [122, 223] width 32 height 31
click at [123, 263] on div at bounding box center [122, 258] width 32 height 31
click at [521, 77] on span "Move" at bounding box center [515, 76] width 24 height 11
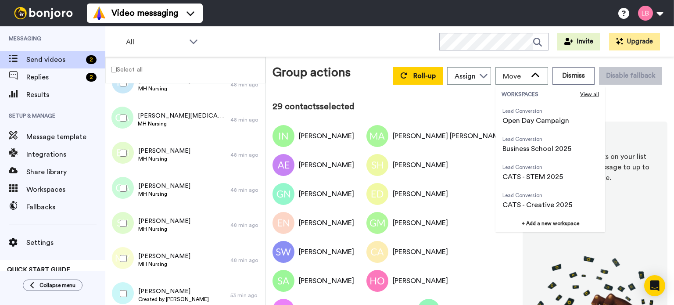
scroll to position [135, 0]
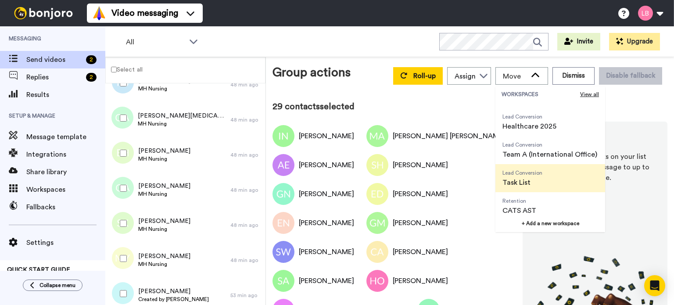
click at [539, 177] on span "Lead Conversion Task List" at bounding box center [522, 178] width 54 height 28
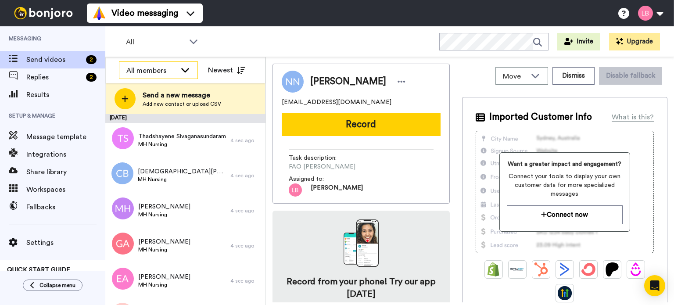
click at [167, 72] on div "All members" at bounding box center [151, 70] width 50 height 11
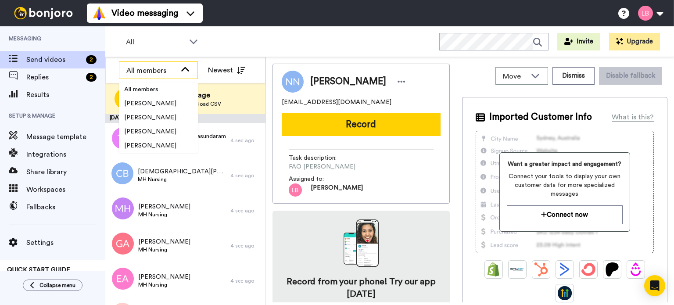
click at [167, 72] on div "All members" at bounding box center [151, 70] width 50 height 11
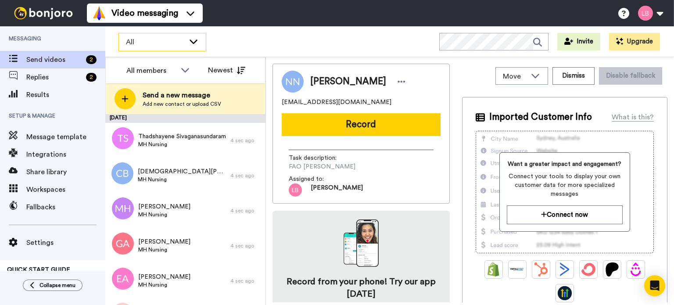
click at [160, 42] on span "All" at bounding box center [155, 42] width 59 height 11
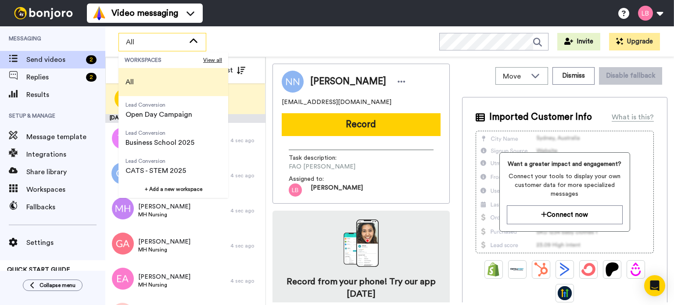
click at [248, 41] on div "All WORKSPACES View all All Lead Conversion Open Day Campaign Lead Conversion B…" at bounding box center [389, 41] width 569 height 31
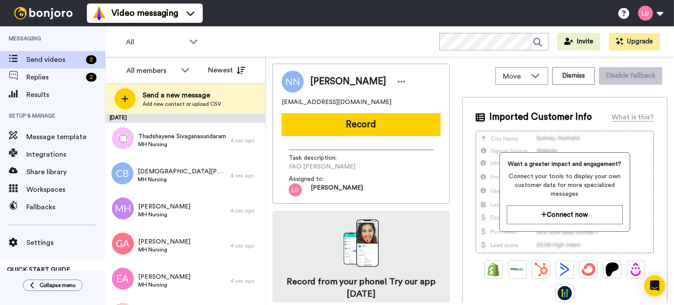
click at [129, 138] on div at bounding box center [122, 138] width 32 height 31
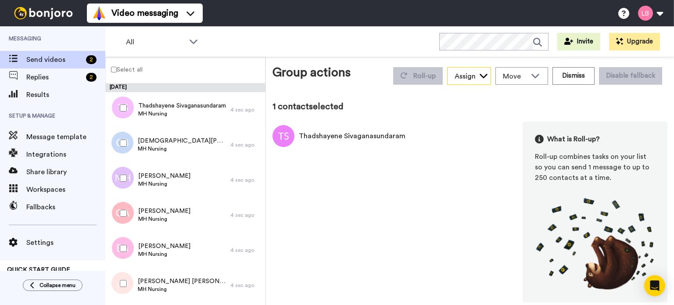
click at [467, 79] on div "Assign" at bounding box center [465, 76] width 21 height 11
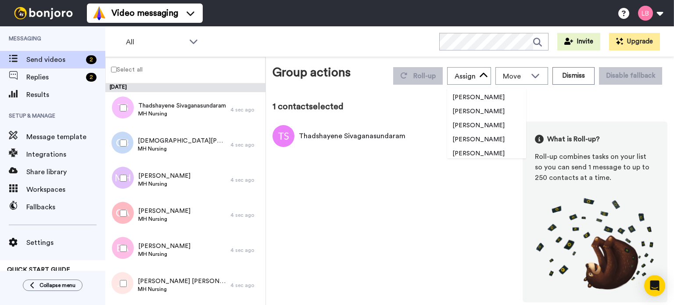
scroll to position [251, 0]
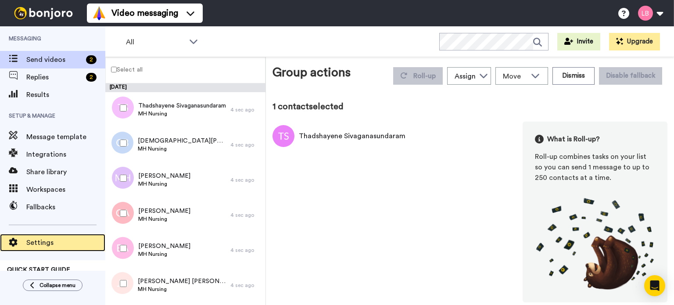
click at [21, 243] on span at bounding box center [13, 242] width 26 height 9
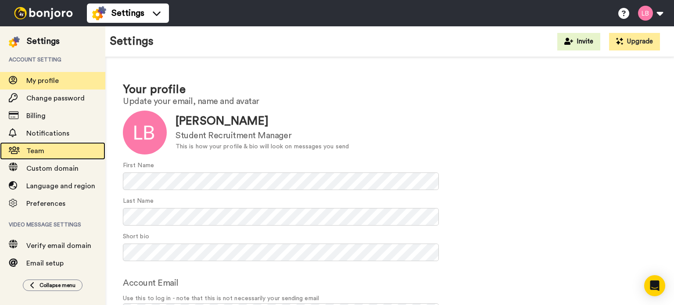
click at [42, 150] on span "Team" at bounding box center [35, 150] width 18 height 7
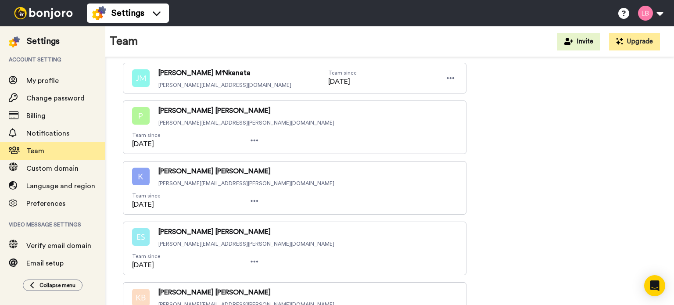
scroll to position [3917, 0]
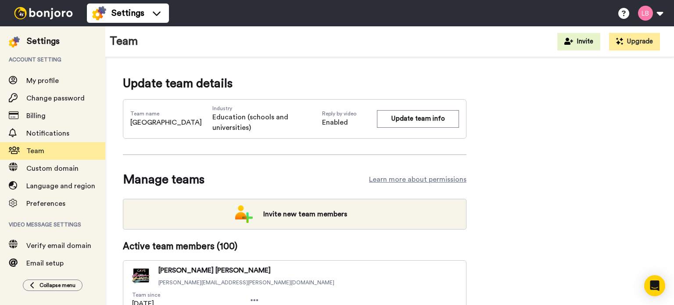
click at [53, 11] on img at bounding box center [44, 13] width 66 height 12
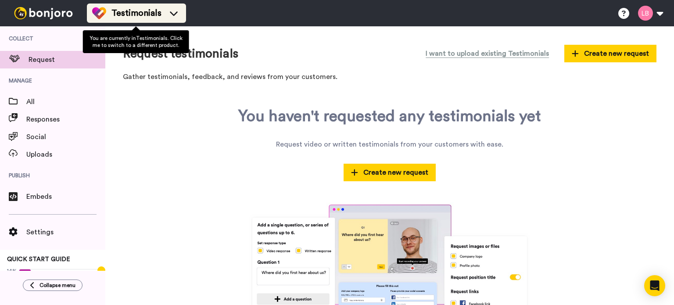
click at [173, 9] on icon at bounding box center [174, 13] width 14 height 9
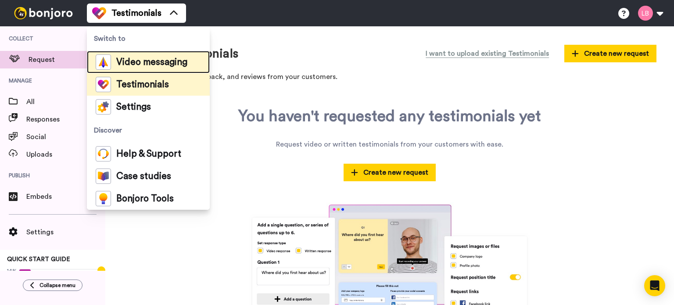
click at [146, 60] on span "Video messaging" at bounding box center [151, 62] width 71 height 9
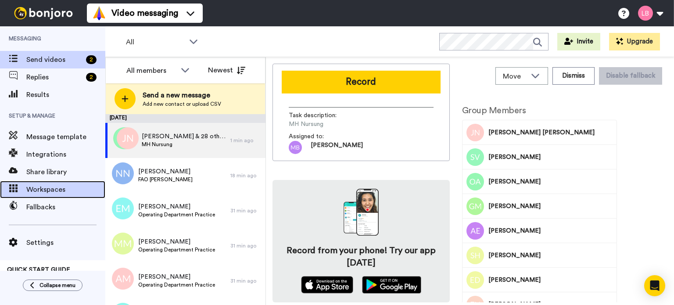
click at [55, 187] on span "Workspaces" at bounding box center [65, 189] width 79 height 11
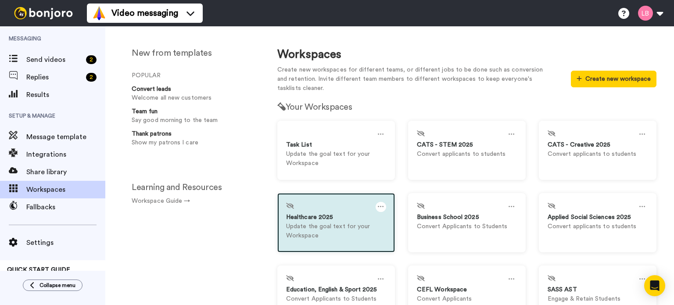
click at [379, 208] on icon at bounding box center [381, 207] width 6 height 10
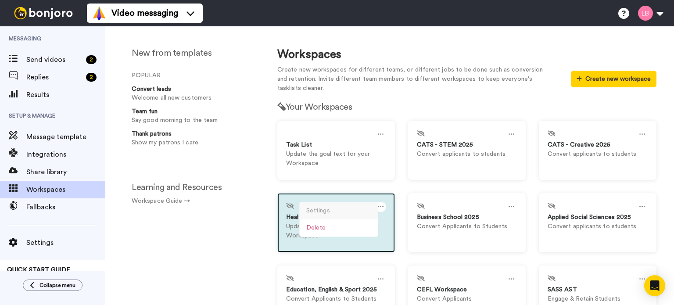
click at [328, 215] on div "Settings" at bounding box center [339, 210] width 78 height 17
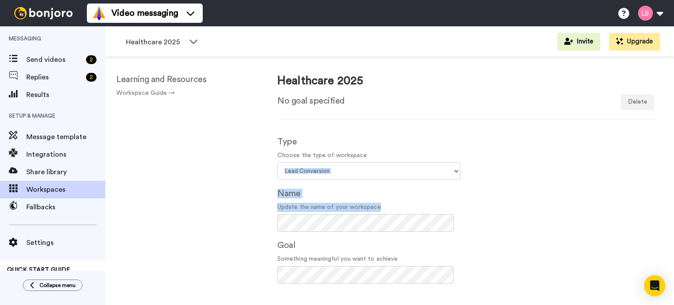
drag, startPoint x: 660, startPoint y: 158, endPoint x: 652, endPoint y: 222, distance: 63.6
click at [652, 222] on div "Healthcare 2025 No goal specified Archive Delete Type Choose the type of worksp…" at bounding box center [467, 196] width 414 height 279
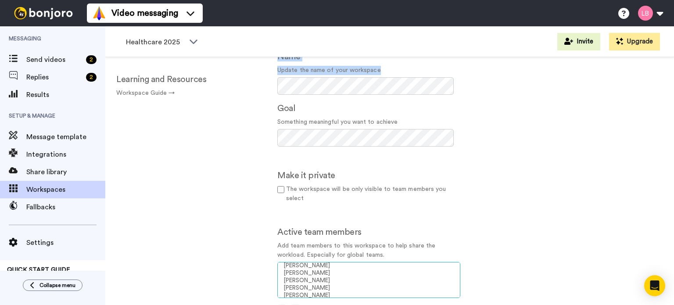
scroll to position [755, 0]
select select "009e8770-73b7-4fff-8458-af4c218827f8"
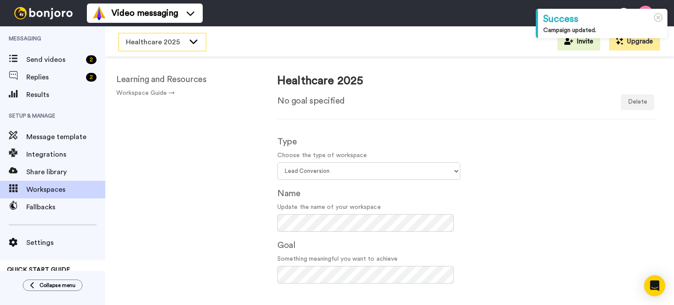
click at [148, 43] on span "Healthcare 2025" at bounding box center [155, 42] width 59 height 11
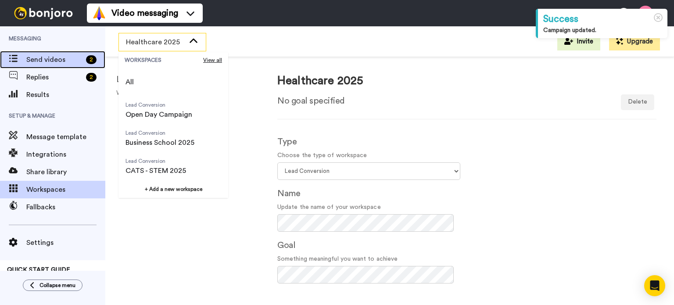
click at [67, 59] on span "Send videos" at bounding box center [54, 59] width 56 height 11
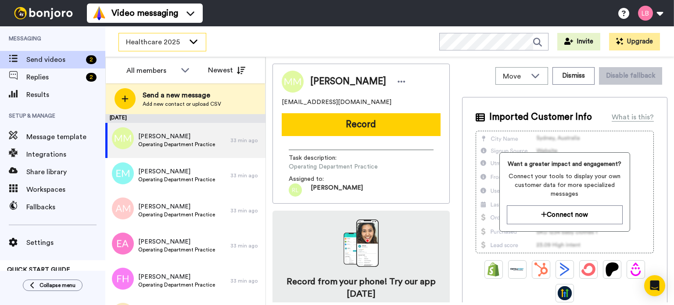
click at [161, 43] on span "Healthcare 2025" at bounding box center [155, 42] width 59 height 11
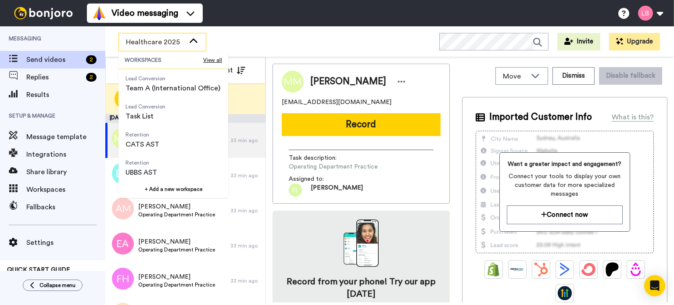
scroll to position [193, 0]
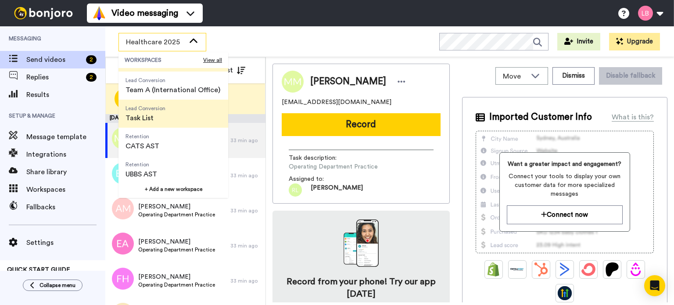
click at [153, 115] on span "Task List" at bounding box center [145, 118] width 40 height 11
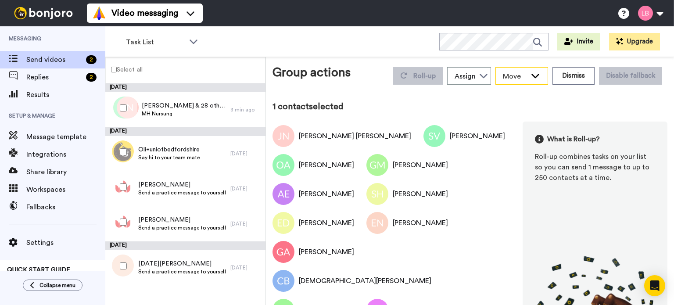
click at [532, 74] on icon at bounding box center [535, 75] width 11 height 9
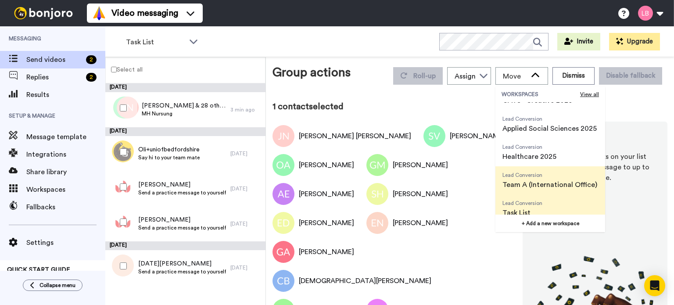
scroll to position [105, 0]
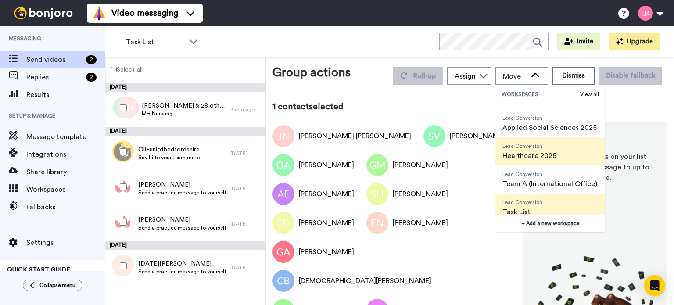
click at [537, 154] on span "Healthcare 2025" at bounding box center [529, 155] width 54 height 11
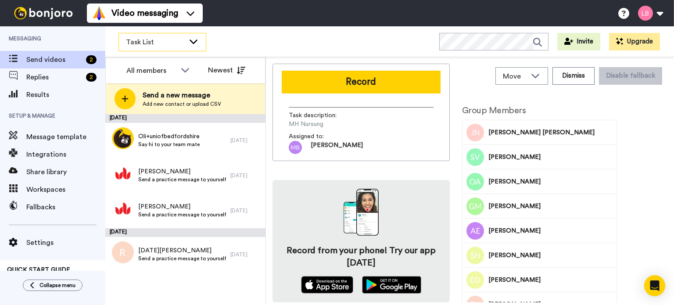
click at [163, 43] on span "Task List" at bounding box center [155, 42] width 59 height 11
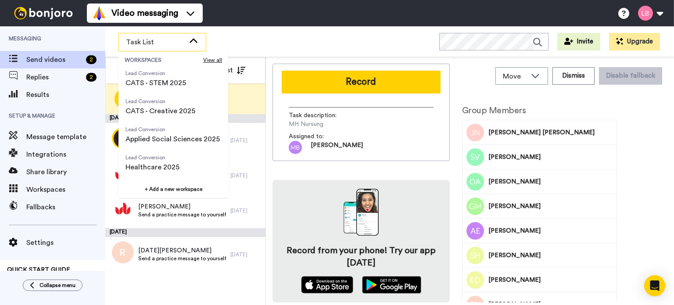
scroll to position [105, 0]
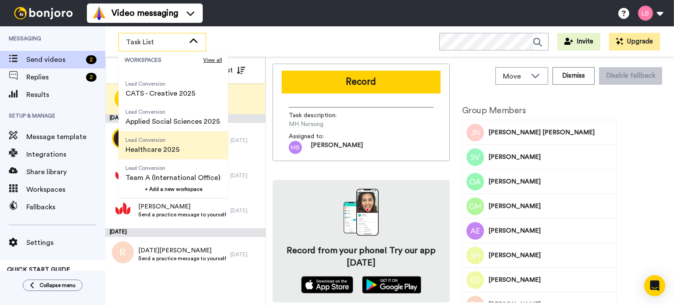
click at [150, 143] on span "Lead Conversion Healthcare 2025" at bounding box center [152, 145] width 68 height 28
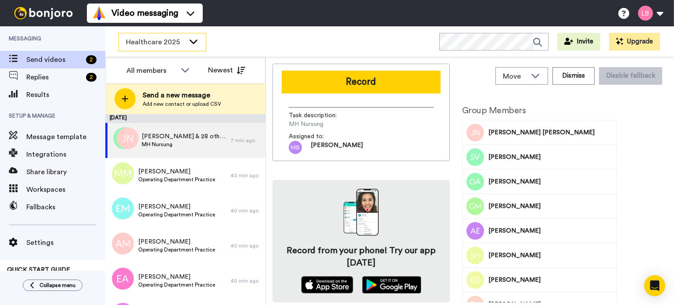
click at [170, 43] on span "Healthcare 2025" at bounding box center [155, 42] width 59 height 11
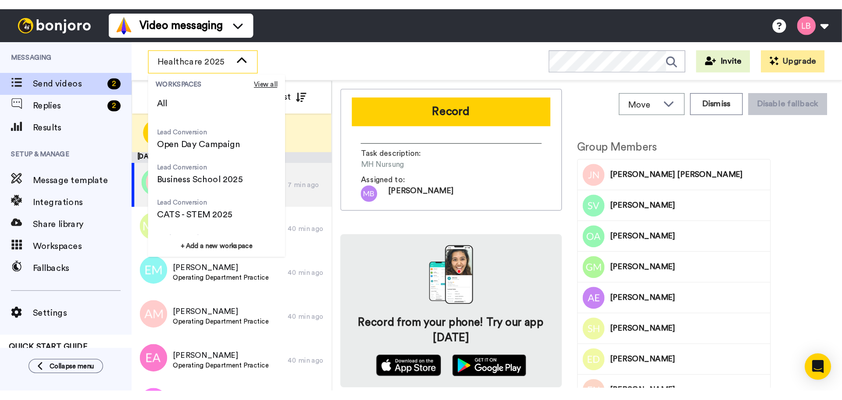
scroll to position [0, 0]
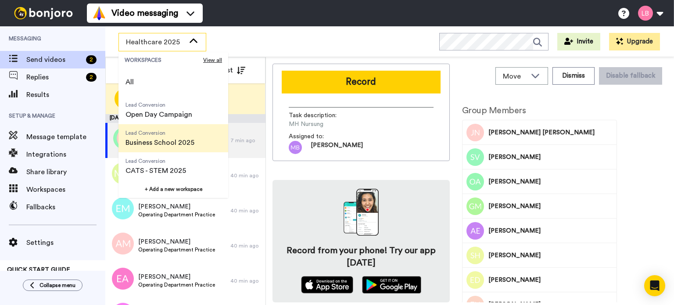
click at [156, 142] on span "Business School 2025" at bounding box center [159, 142] width 69 height 11
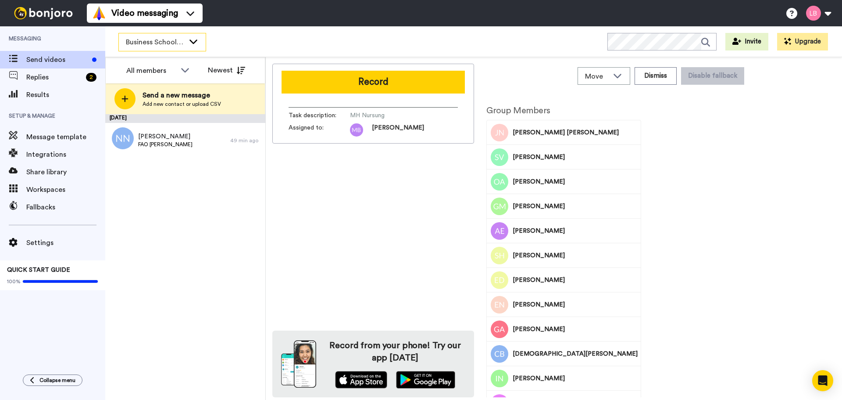
click at [172, 40] on span "Business School 2025" at bounding box center [155, 42] width 59 height 11
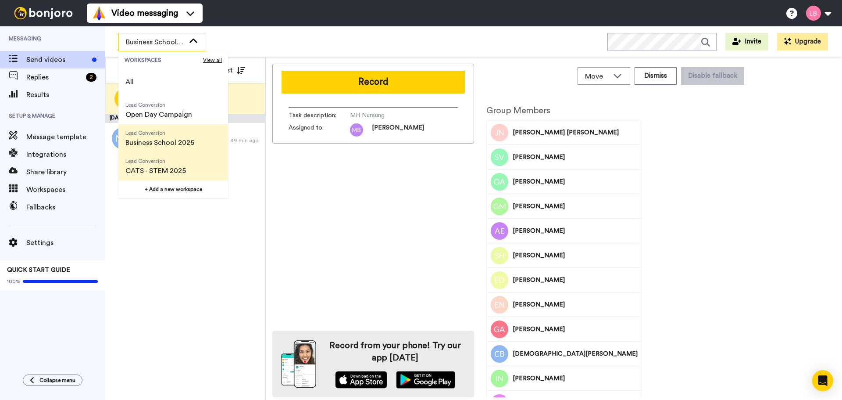
click at [168, 170] on span "CATS - STEM 2025" at bounding box center [155, 170] width 61 height 11
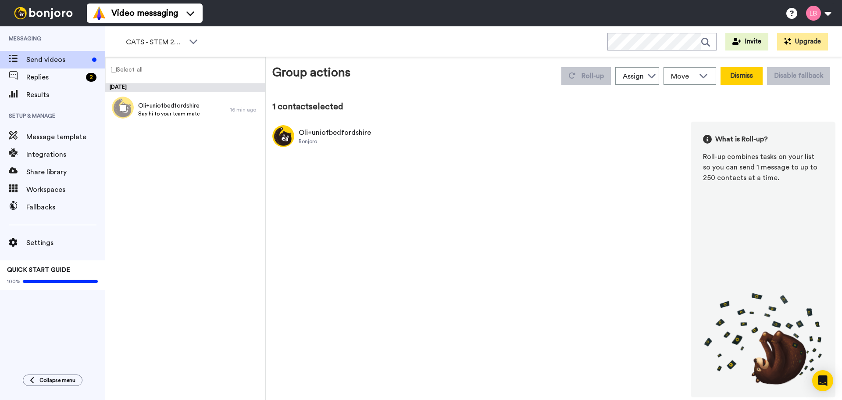
click at [673, 72] on button "Dismiss" at bounding box center [742, 76] width 42 height 18
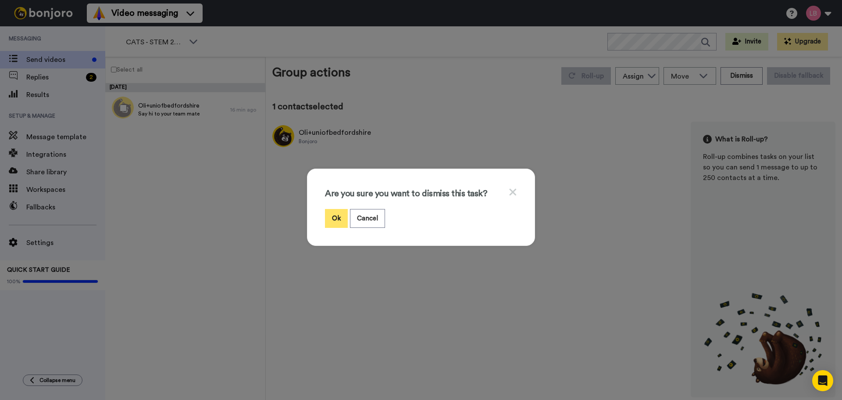
click at [329, 218] on button "Ok" at bounding box center [336, 218] width 23 height 19
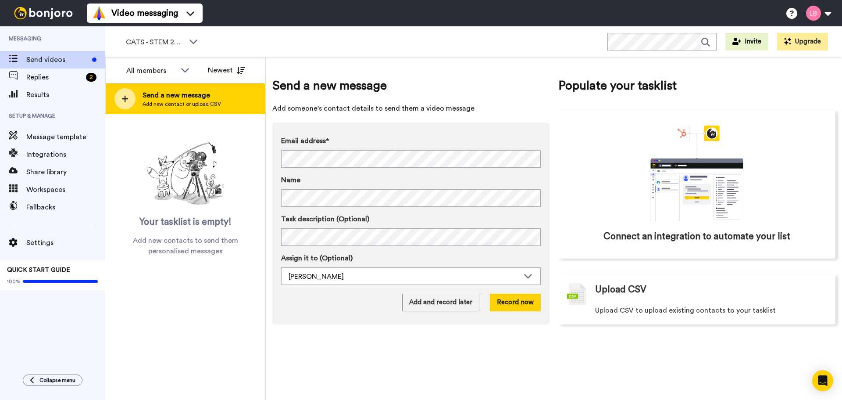
click at [118, 98] on div at bounding box center [125, 98] width 21 height 21
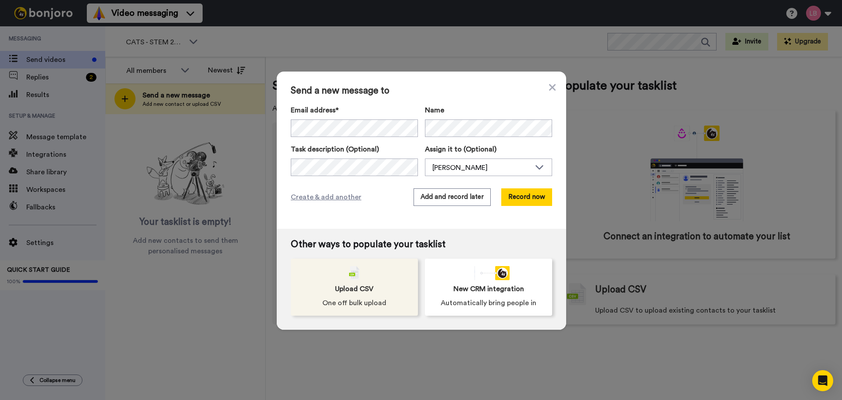
click at [348, 262] on div "Upload CSV One off bulk upload" at bounding box center [354, 286] width 127 height 57
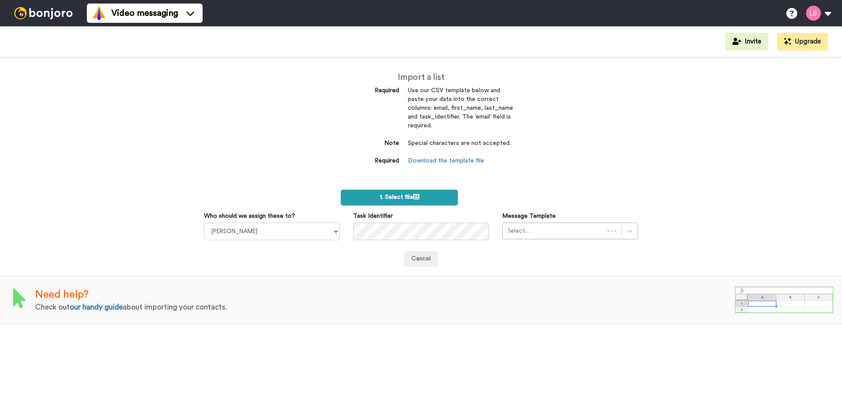
click at [384, 197] on span "1. Select file" at bounding box center [399, 197] width 39 height 6
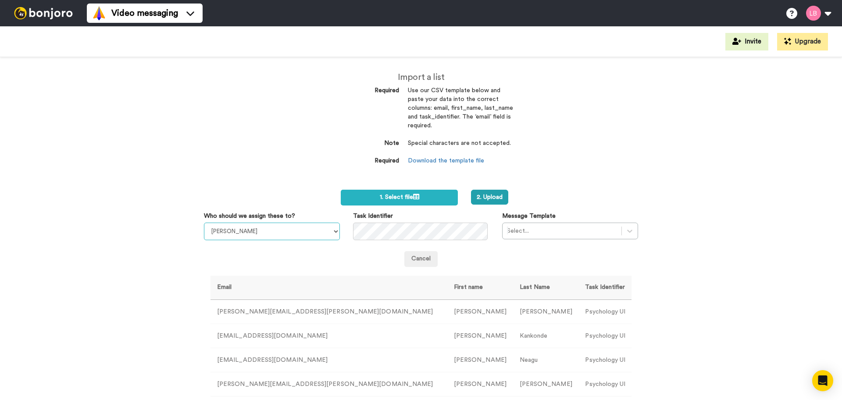
click at [253, 226] on select "Sandra Roper Cara Marie Burgess Joseph Adonu Teresa Bennett Dr Prasad Sreenivas…" at bounding box center [272, 231] width 136 height 18
select select "1204322a-c494-4d59-b975-a87323466159"
click at [204, 222] on select "Sandra Roper Cara Marie Burgess Joseph Adonu Teresa Bennett Dr Prasad Sreenivas…" at bounding box center [272, 231] width 136 height 18
click at [555, 226] on div at bounding box center [562, 231] width 110 height 11
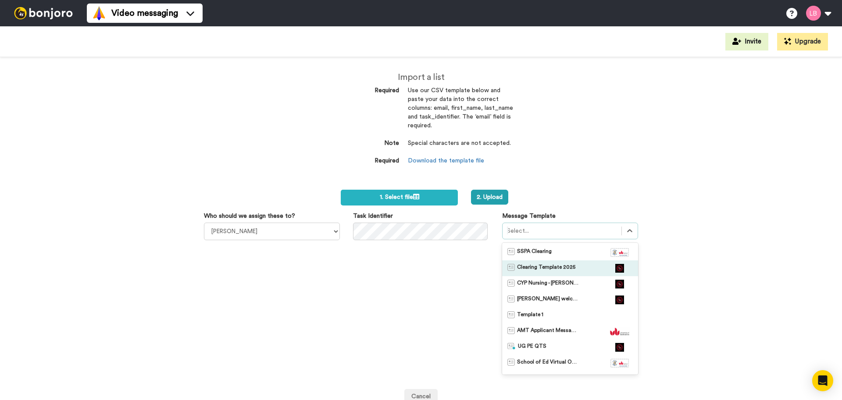
click at [548, 266] on span "Clearing Template 2025" at bounding box center [546, 268] width 58 height 9
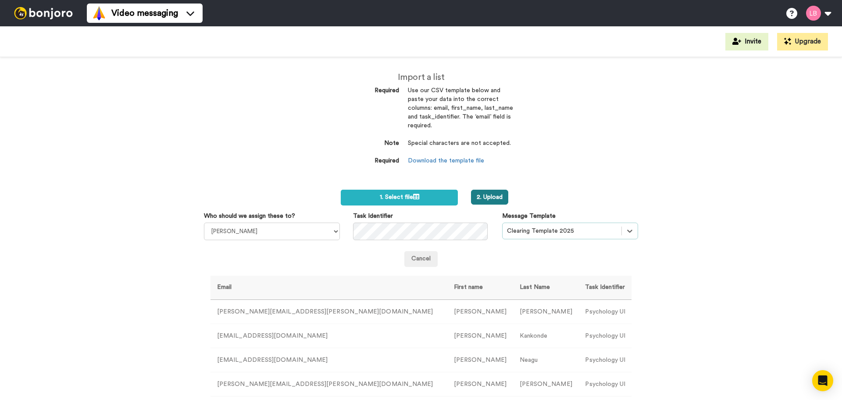
click at [487, 201] on button "2. Upload" at bounding box center [489, 197] width 37 height 15
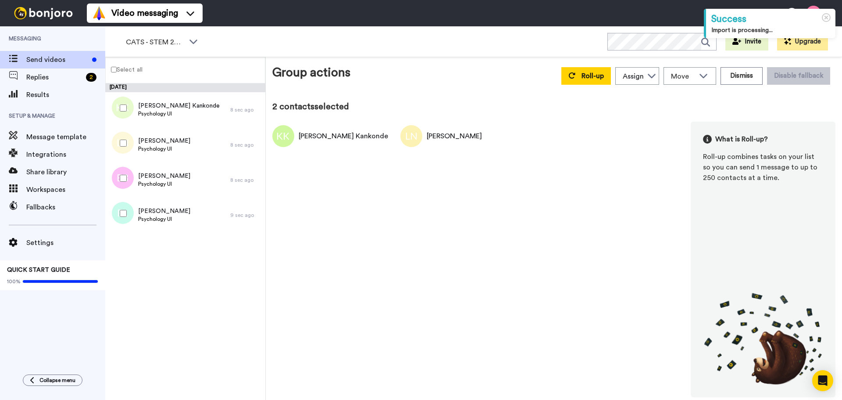
click at [124, 182] on div at bounding box center [122, 178] width 32 height 31
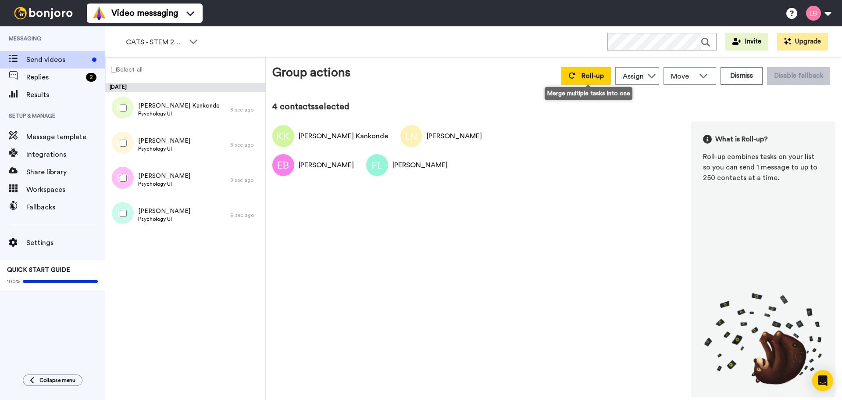
drag, startPoint x: 584, startPoint y: 79, endPoint x: 632, endPoint y: 97, distance: 50.8
click at [585, 79] on span "Roll-up" at bounding box center [593, 75] width 22 height 7
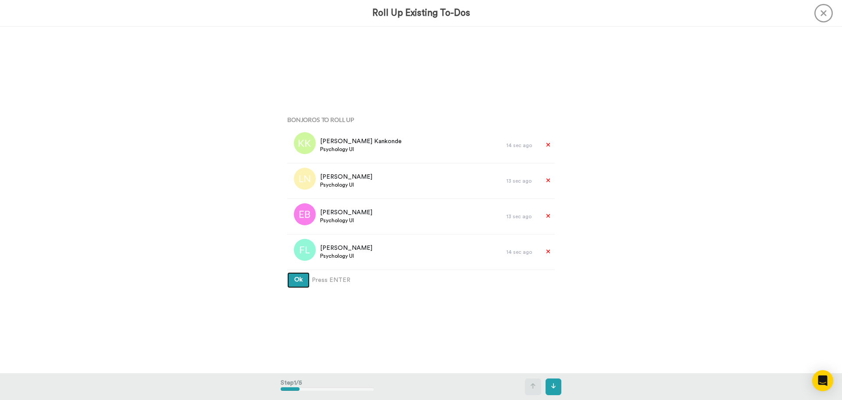
click at [298, 278] on span "Ok" at bounding box center [298, 279] width 8 height 6
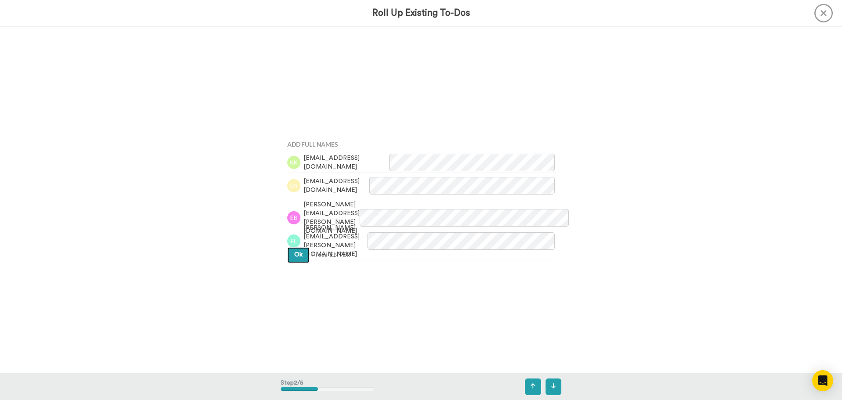
click at [304, 257] on button "Ok" at bounding box center [298, 255] width 22 height 16
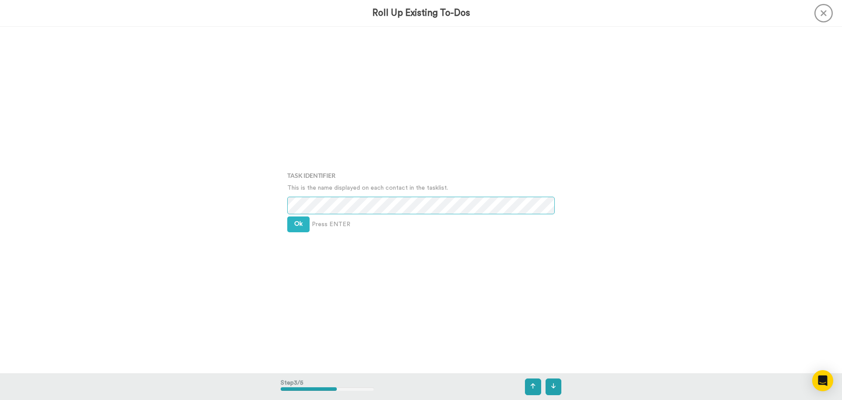
scroll to position [693, 0]
click at [292, 225] on button "Ok" at bounding box center [298, 224] width 22 height 16
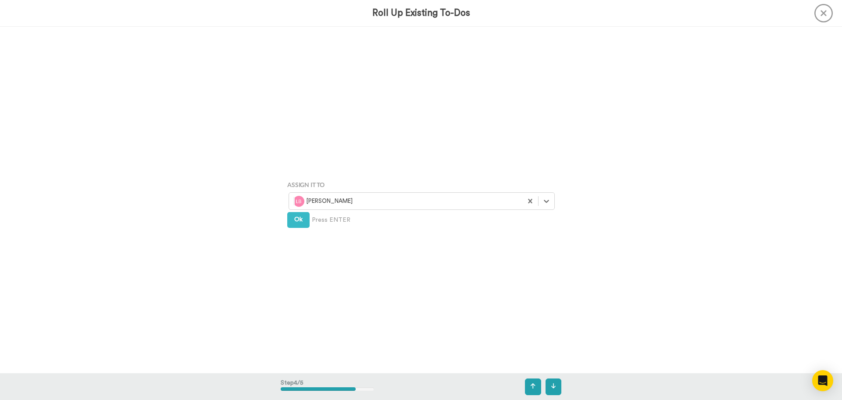
scroll to position [1039, 0]
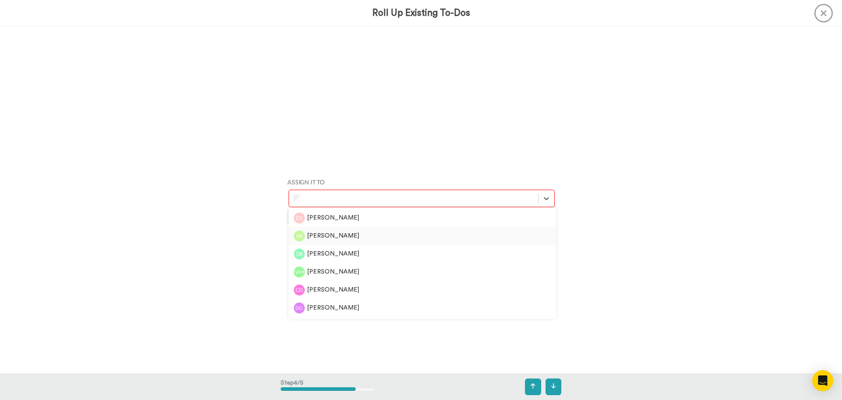
click at [332, 233] on div "[PERSON_NAME]" at bounding box center [422, 235] width 257 height 11
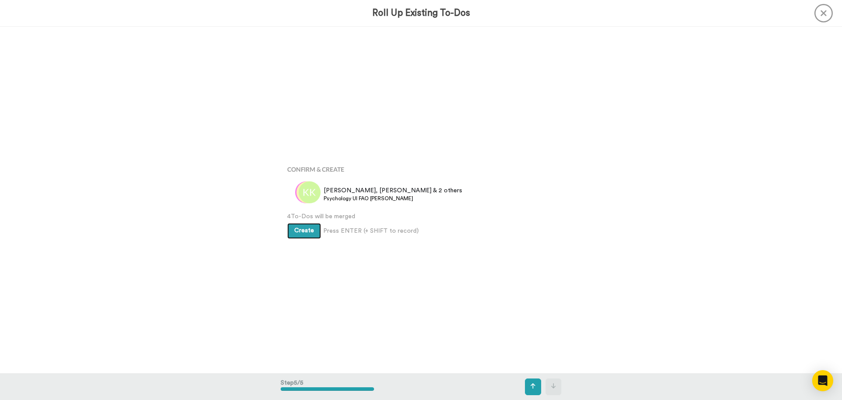
scroll to position [1386, 0]
click at [300, 229] on span "Create" at bounding box center [304, 230] width 20 height 6
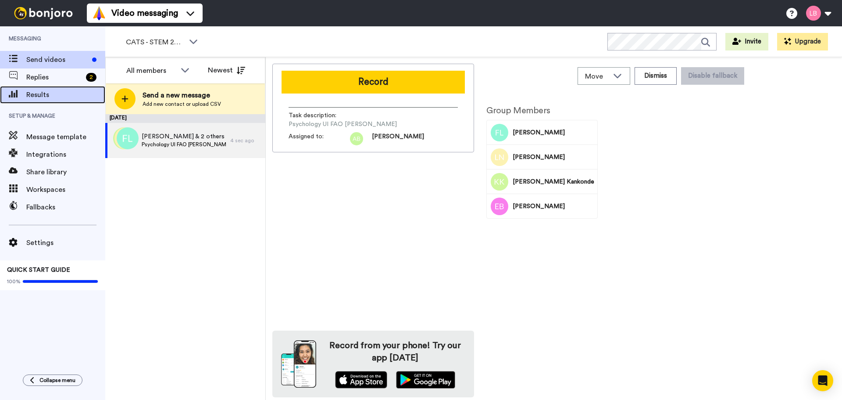
click at [35, 89] on div "Results" at bounding box center [52, 95] width 105 height 18
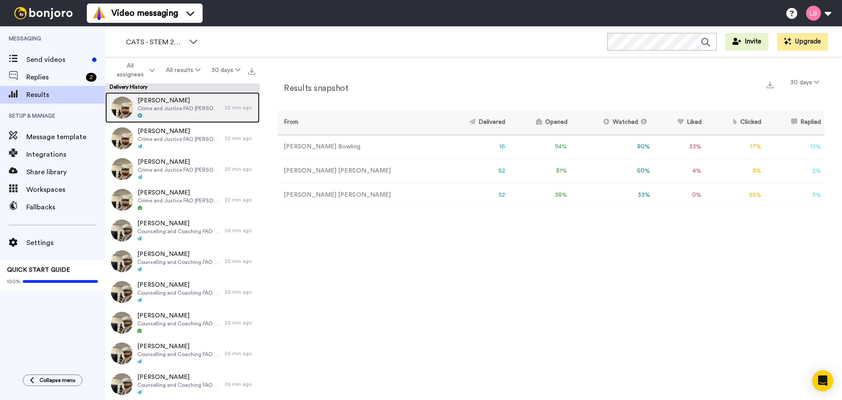
click at [132, 104] on img at bounding box center [122, 108] width 22 height 22
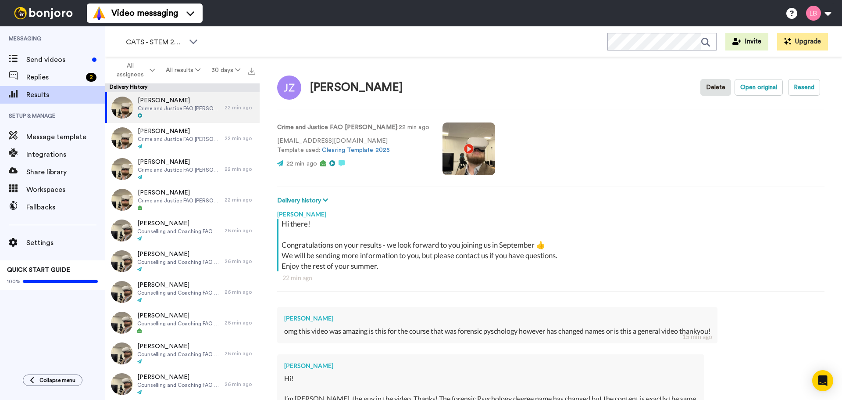
drag, startPoint x: 441, startPoint y: 145, endPoint x: 548, endPoint y: 154, distance: 106.6
click at [443, 145] on video at bounding box center [469, 148] width 53 height 53
click at [443, 150] on video at bounding box center [469, 148] width 53 height 53
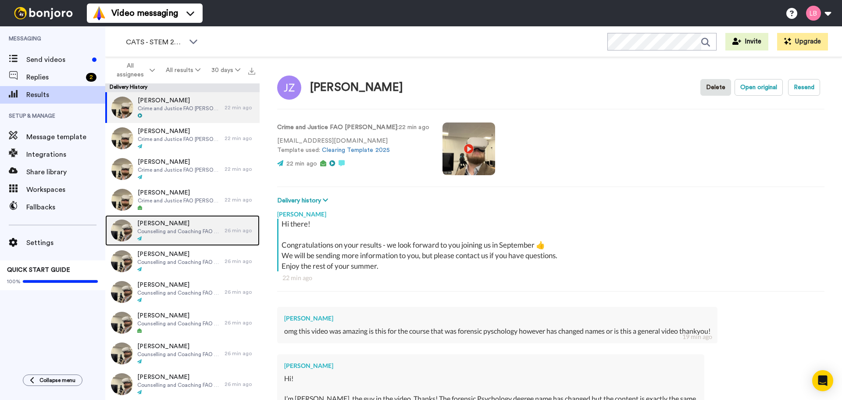
click at [186, 232] on span "Counselling and Coaching FAO [PERSON_NAME]" at bounding box center [178, 231] width 83 height 7
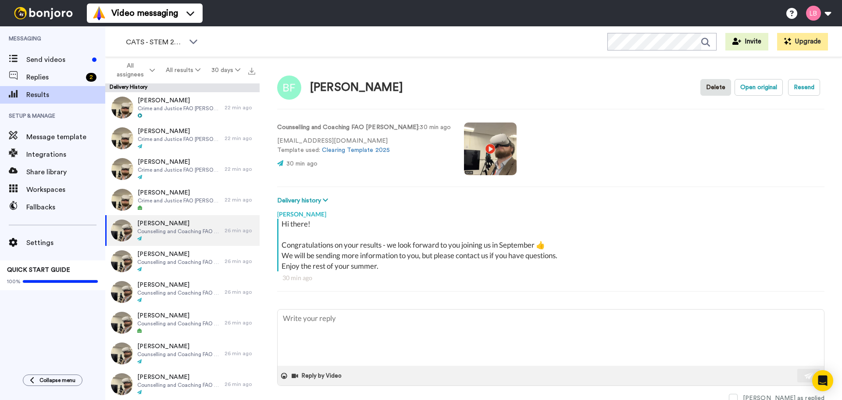
click at [465, 152] on video at bounding box center [490, 148] width 53 height 53
click at [471, 151] on video at bounding box center [490, 148] width 53 height 53
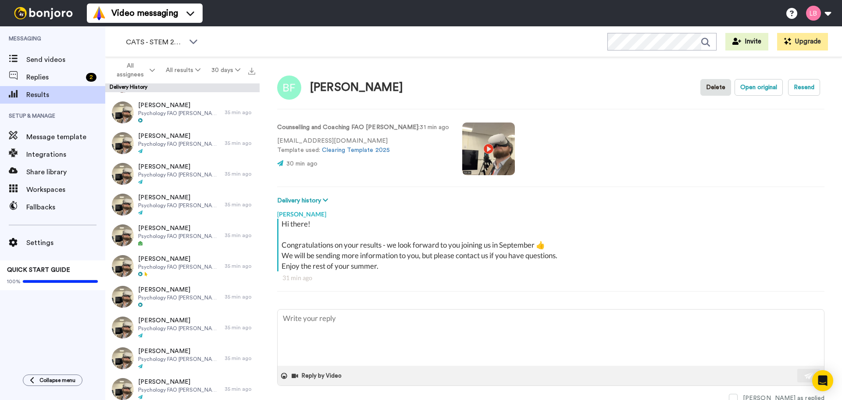
scroll to position [614, 0]
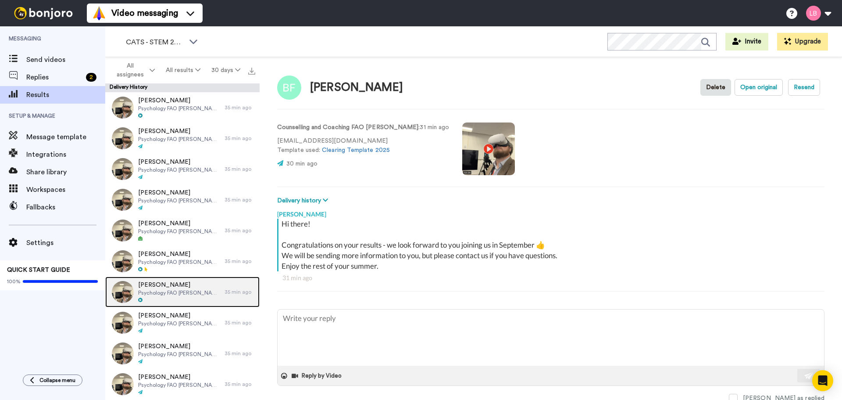
click at [199, 294] on div "Zara Ali-Khan Psychology FAO Ashley" at bounding box center [164, 291] width 119 height 31
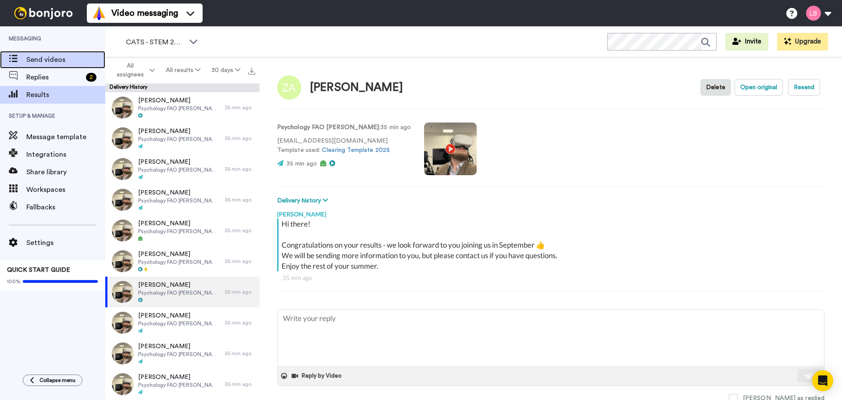
click at [31, 54] on div "Send videos" at bounding box center [52, 60] width 105 height 18
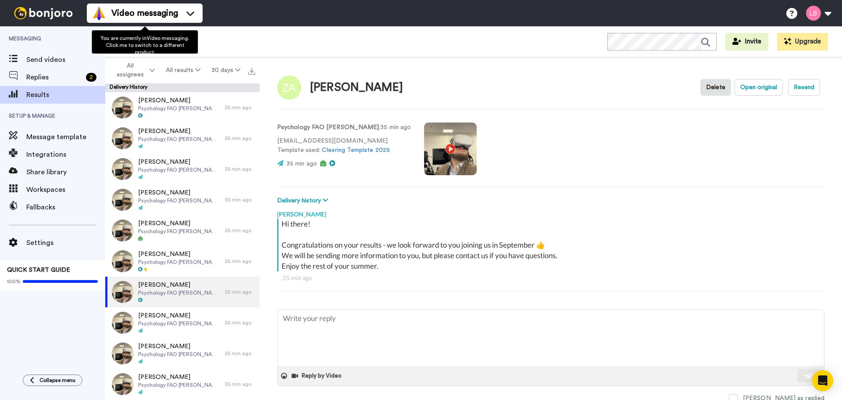
type textarea "x"
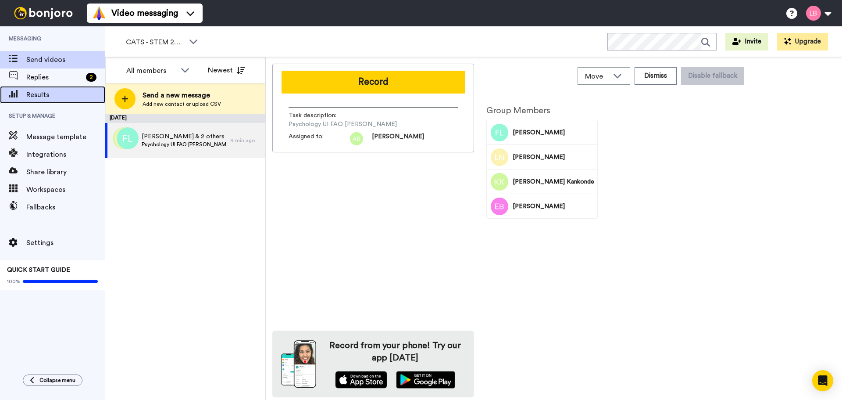
click at [47, 96] on span "Results" at bounding box center [65, 95] width 79 height 11
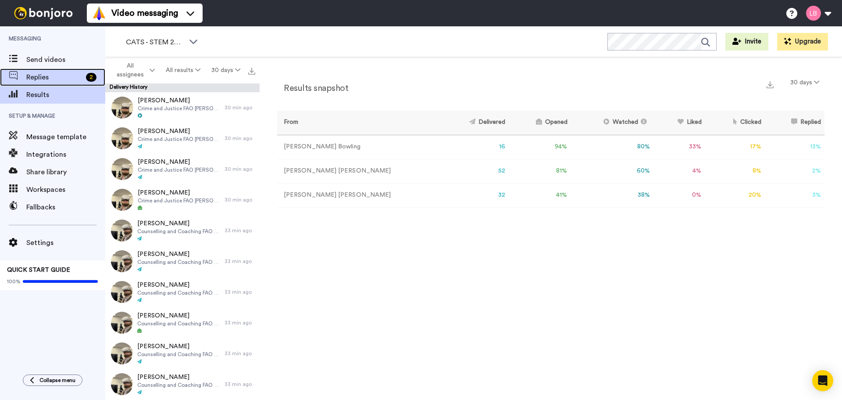
click at [51, 76] on span "Replies" at bounding box center [54, 77] width 56 height 11
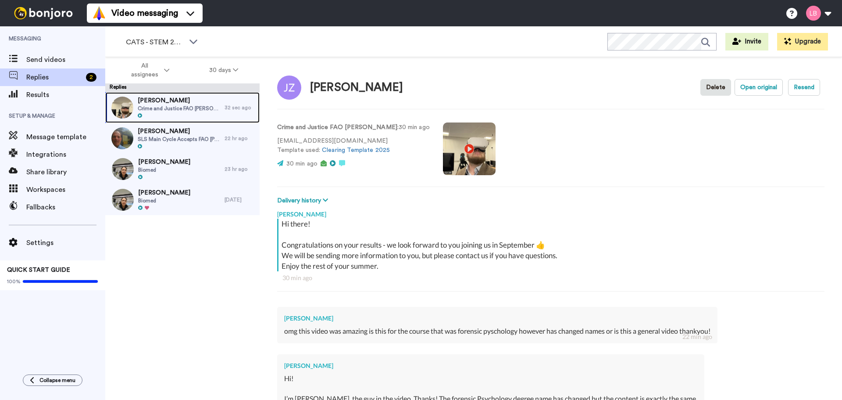
click at [167, 114] on div at bounding box center [179, 116] width 82 height 6
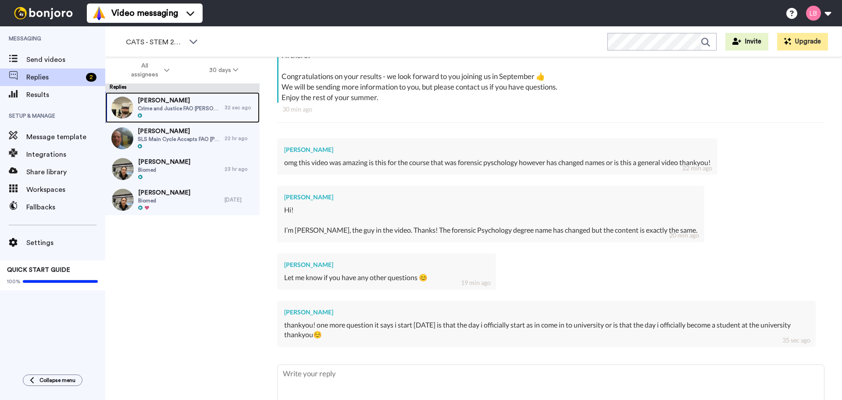
scroll to position [175, 0]
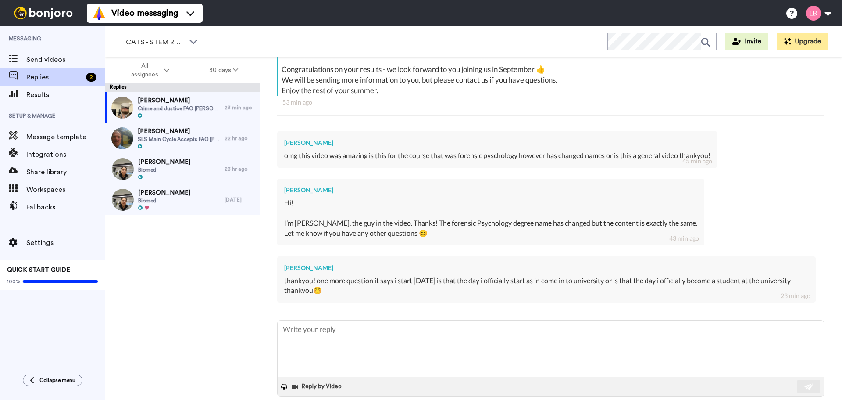
type textarea "x"
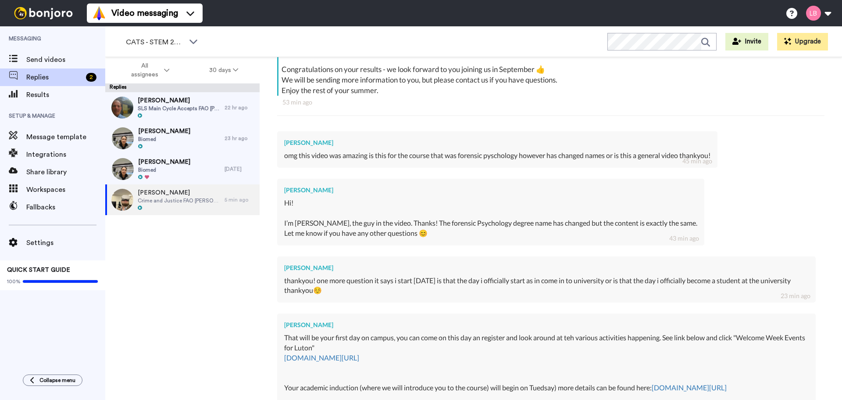
click at [43, 18] on img at bounding box center [44, 13] width 66 height 12
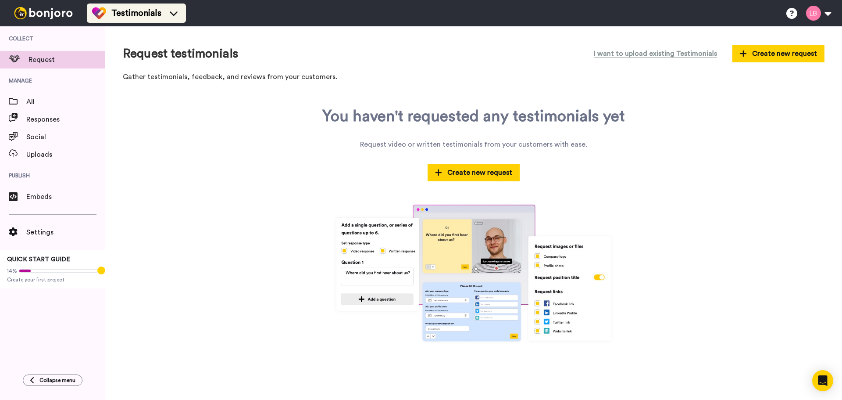
click at [140, 11] on span "Testimonials" at bounding box center [136, 13] width 50 height 12
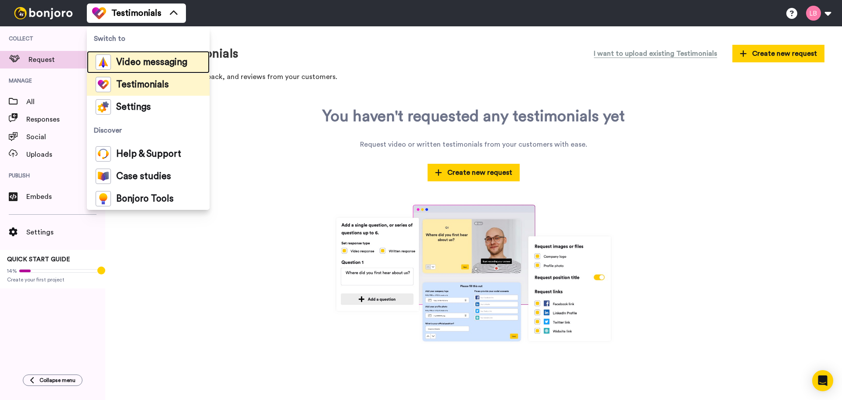
click at [138, 57] on div "Video messaging" at bounding box center [142, 61] width 92 height 15
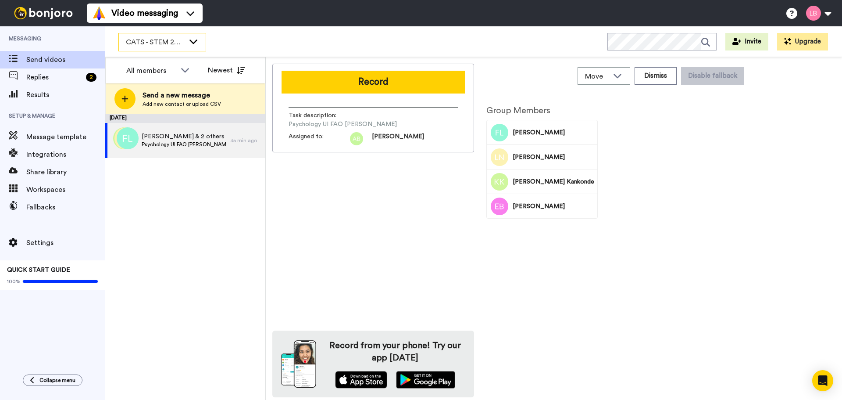
click at [140, 42] on span "CATS - STEM 2025" at bounding box center [155, 42] width 59 height 11
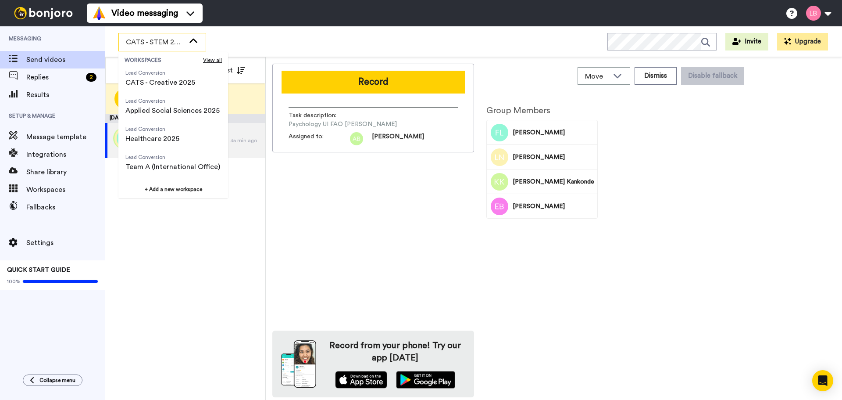
scroll to position [132, 0]
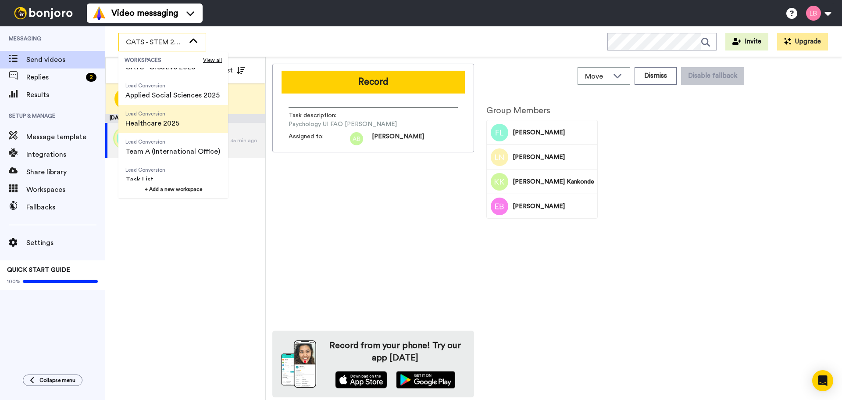
click at [154, 116] on span "Lead Conversion" at bounding box center [152, 113] width 54 height 7
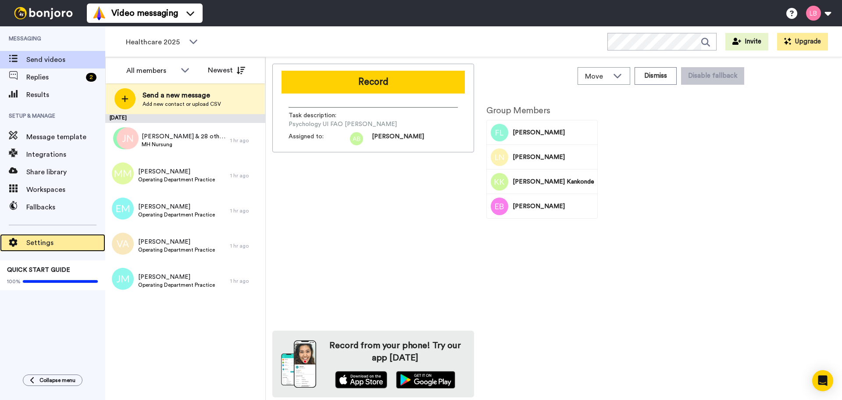
click at [47, 243] on span "Settings" at bounding box center [65, 242] width 79 height 11
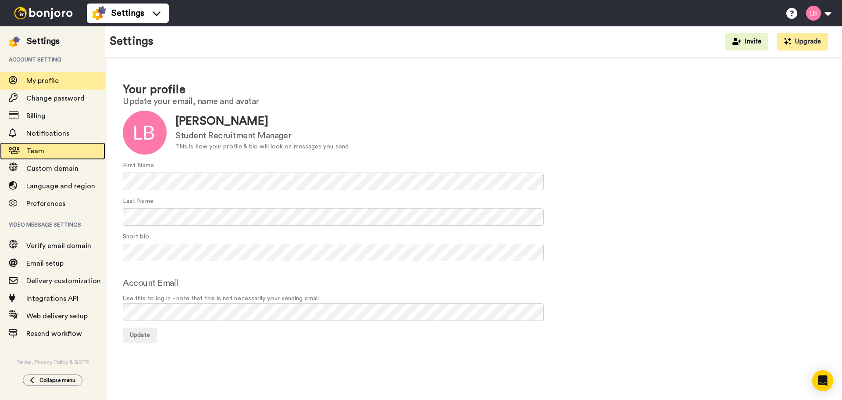
click at [31, 145] on div "Team" at bounding box center [52, 151] width 105 height 18
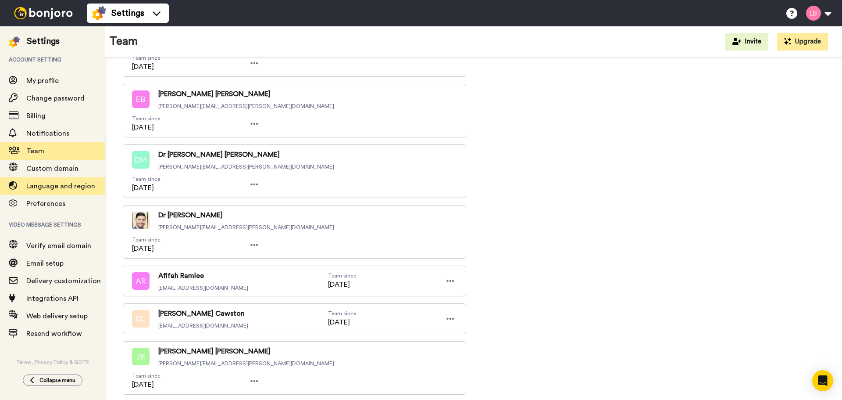
scroll to position [1842, 0]
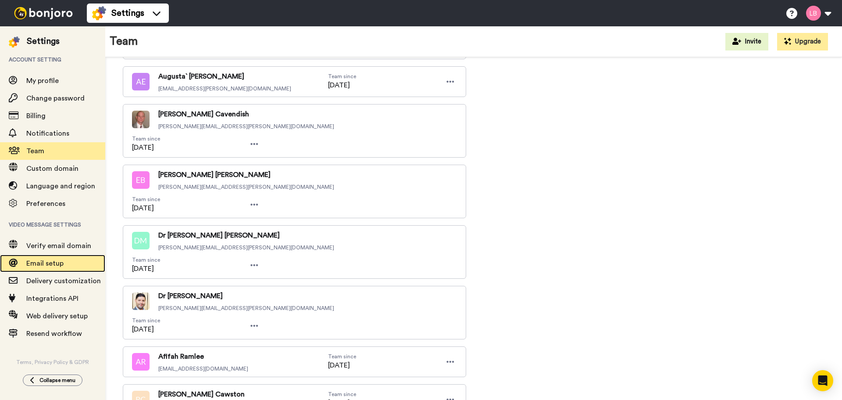
click at [52, 260] on span "Email setup" at bounding box center [44, 263] width 37 height 7
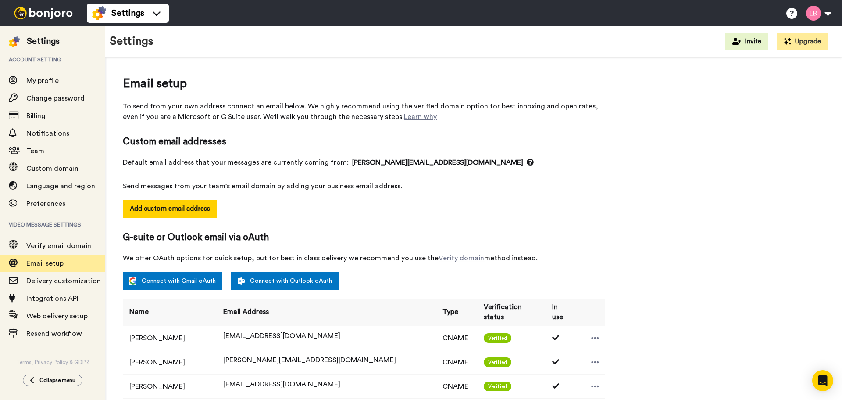
select select "118239"
select select "151861"
select select "64840"
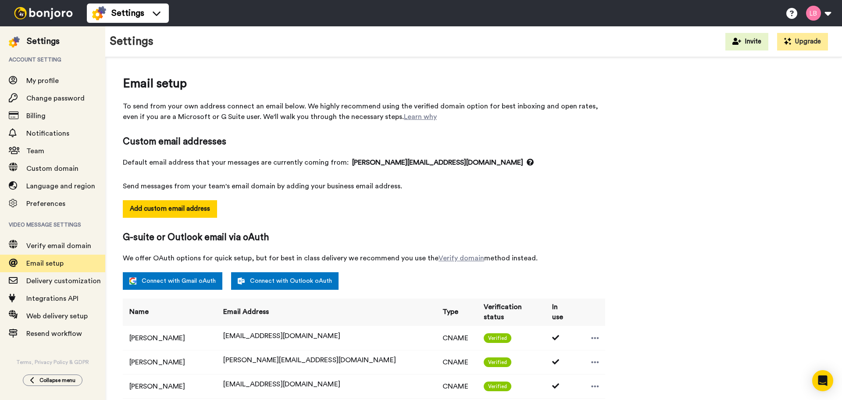
select select "139342"
select select "48818"
select select "54748"
select select "54735"
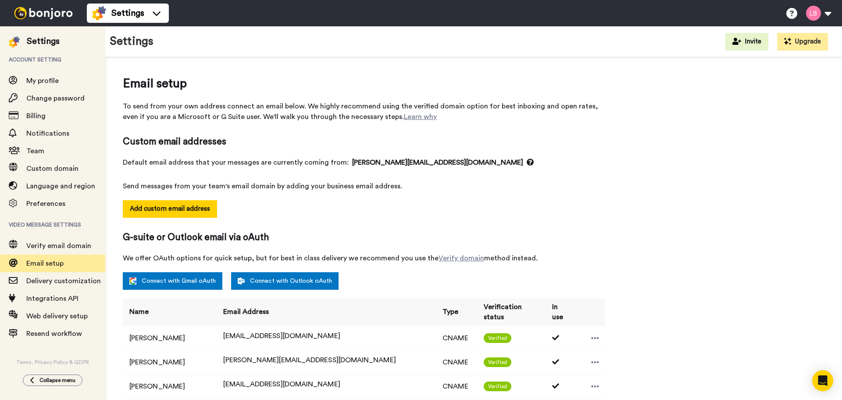
select select "141045"
select select "162950"
select select "96177"
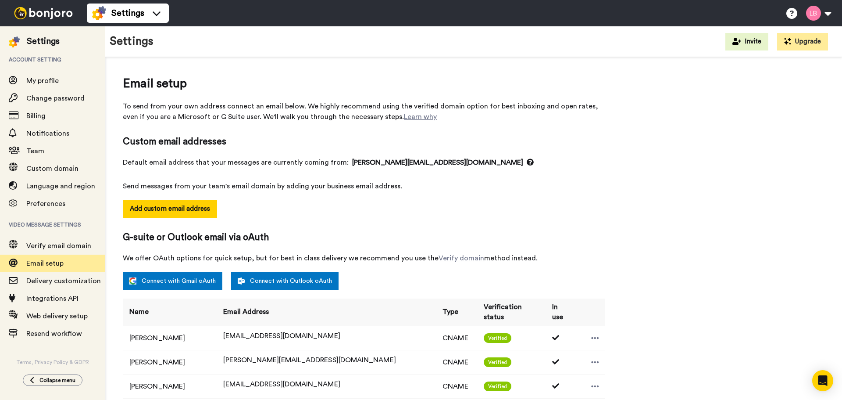
select select "96177"
select select "152035"
select select "150385"
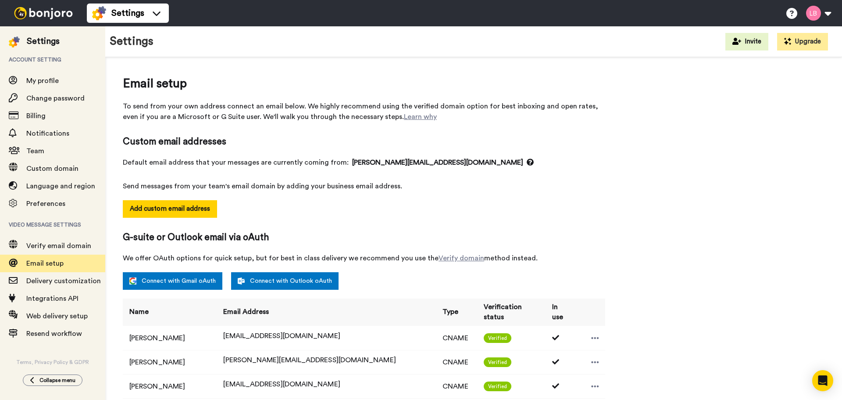
select select "151709"
select select "34582"
select select "6948"
select select "96462"
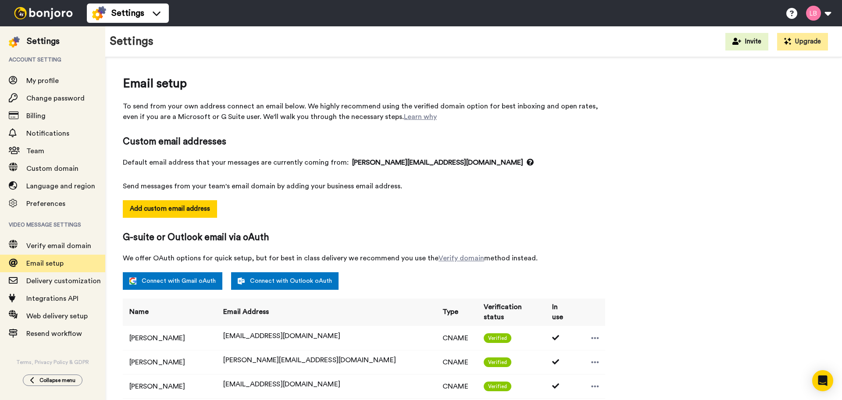
select select "96462"
select select "88506"
select select "96183"
select select "88508"
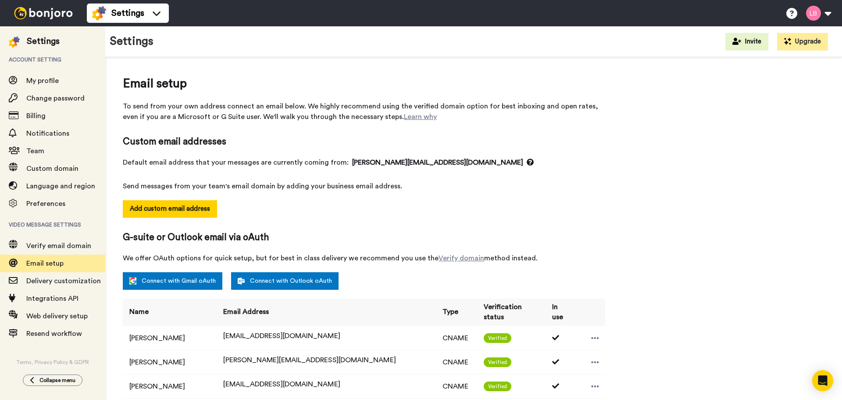
select select "96155"
select select "88510"
select select "104392"
select select "151872"
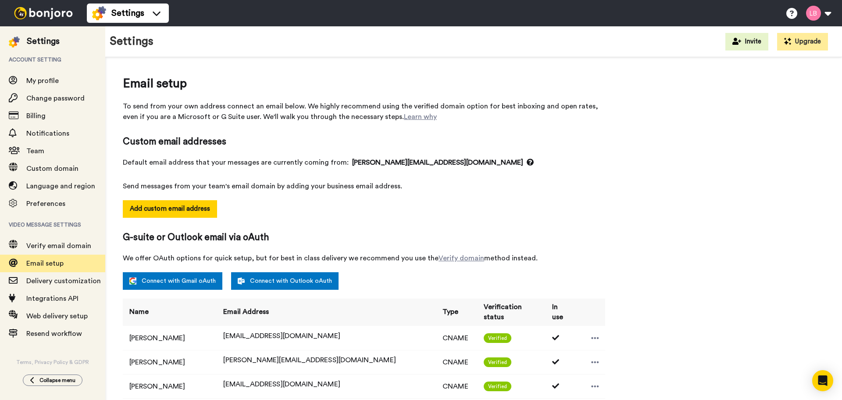
select select "151872"
select select "137538"
select select "88511"
select select "88512"
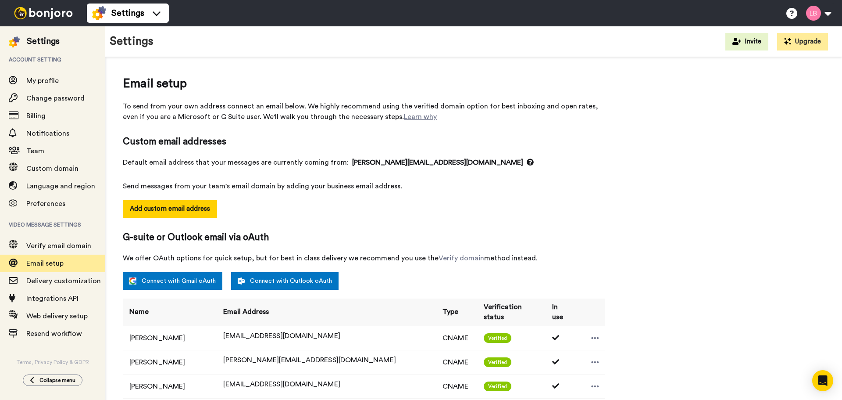
select select "151859"
select select "152039"
select select "163623"
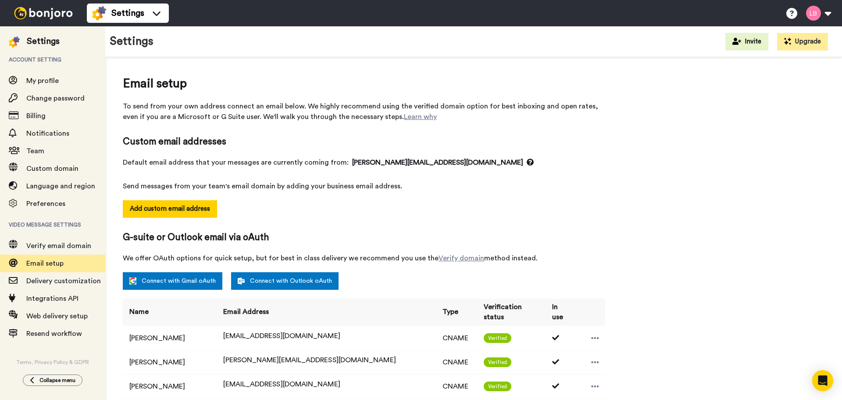
select select "163623"
select select "148788"
select select "150366"
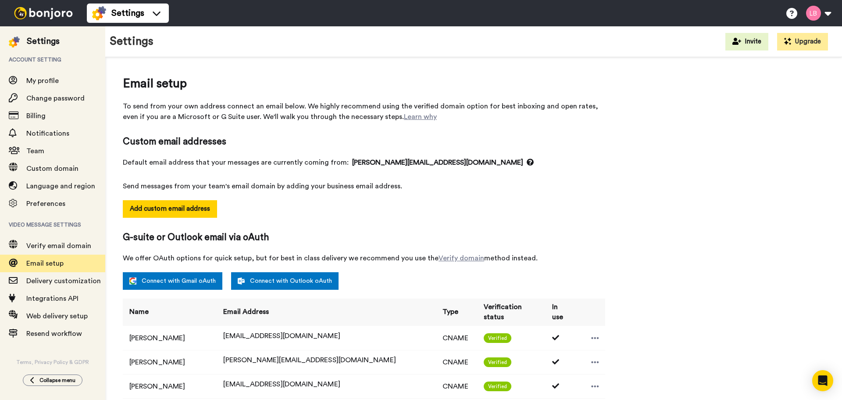
select select "143890"
select select "57953"
select select "159407"
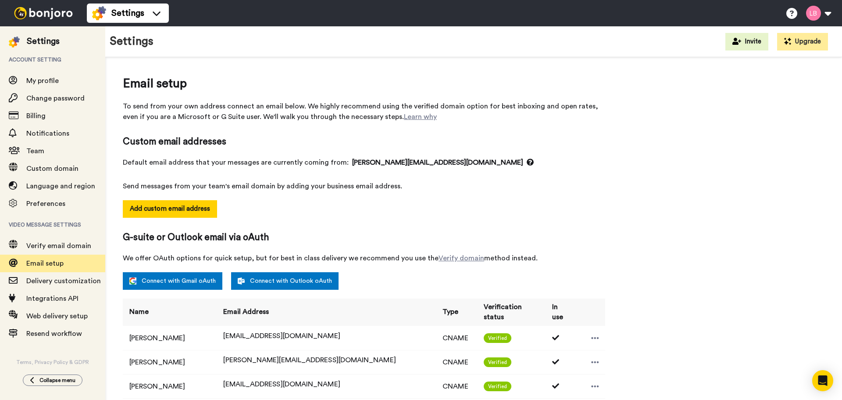
select select "135725"
select select "90067"
select select "145570"
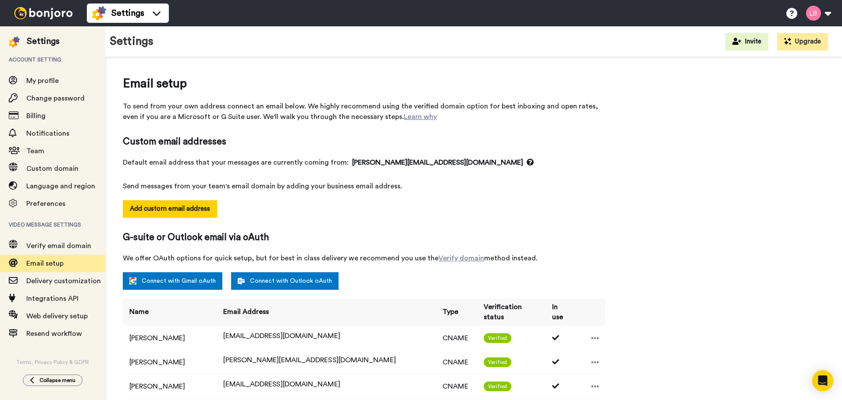
select select "60043"
select select "65205"
select select "151528"
select select "96662"
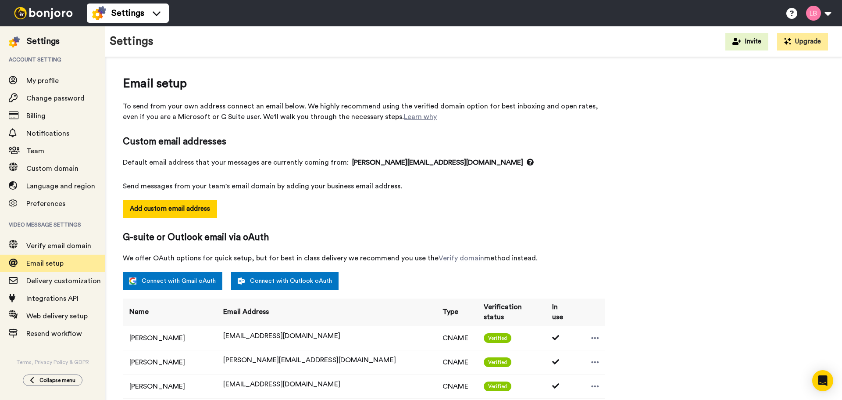
select select "96662"
select select "96347"
select select "88524"
select select "151715"
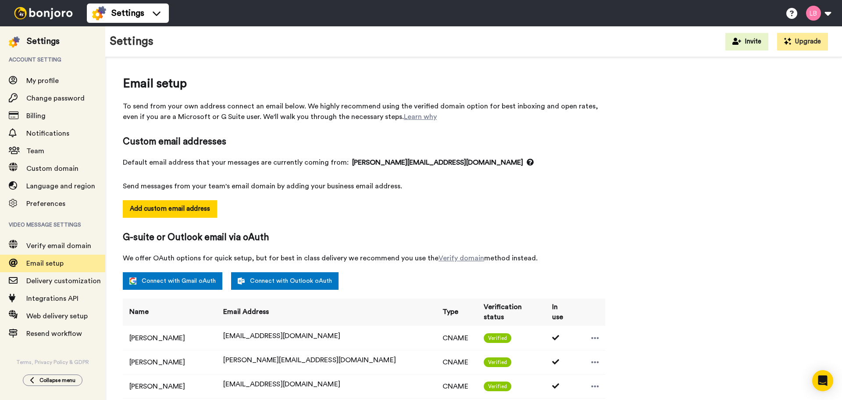
select select "151715"
select select "74673"
select select "99046"
select select "96667"
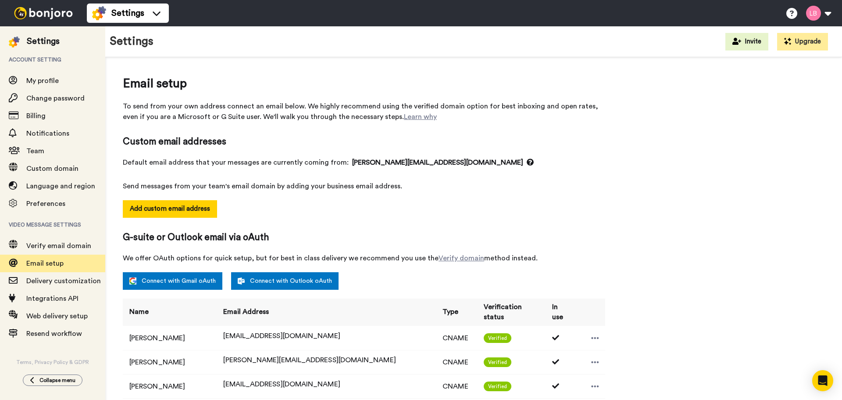
select select "96667"
select select "57923"
select select "144290"
select select "153948"
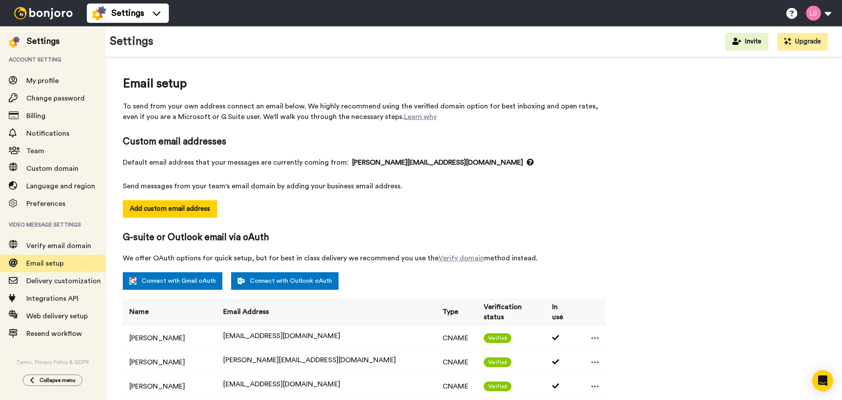
select select "153948"
select select "135325"
select select "34438"
select select "131607"
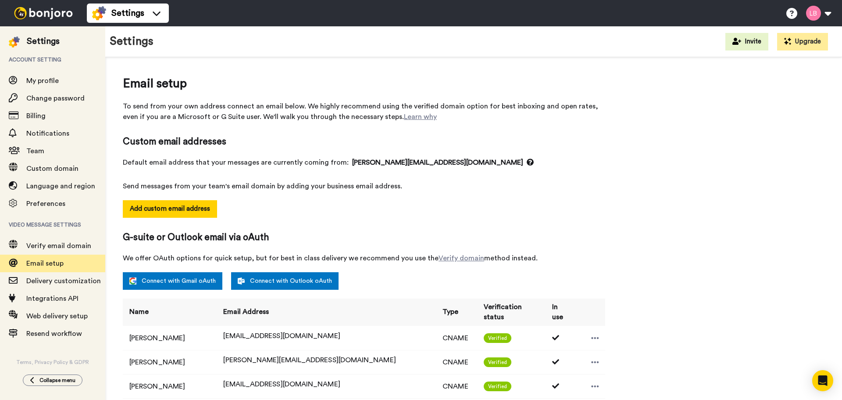
select select "131607"
select select "137541"
select select "151712"
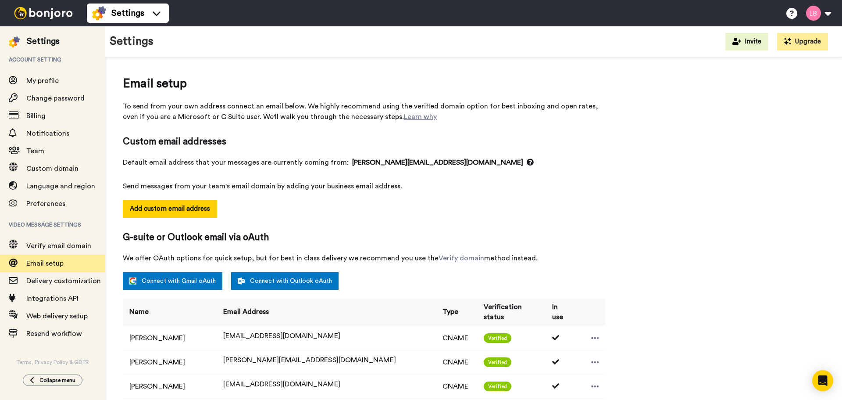
select select "85558"
select select "154032"
select select "65091"
select select "91601"
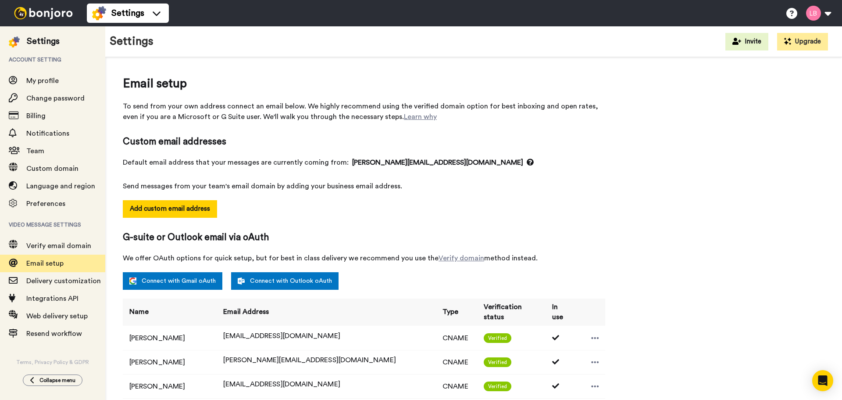
select select "151875"
select select "14801"
select select "118194"
select select "88539"
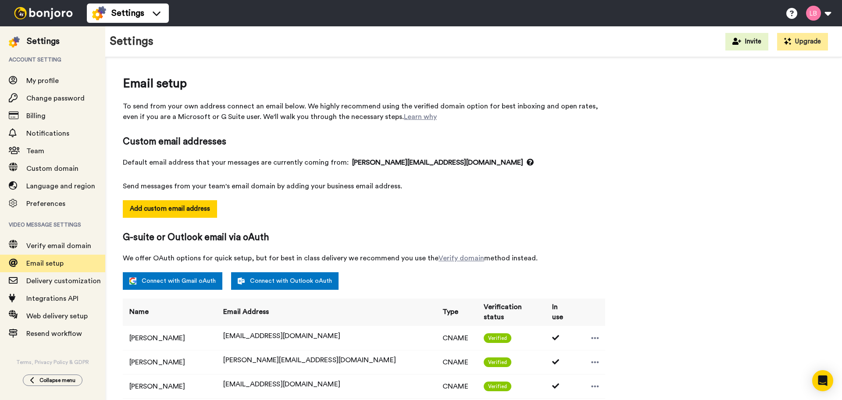
select select "151749"
select select "88541"
select select "153879"
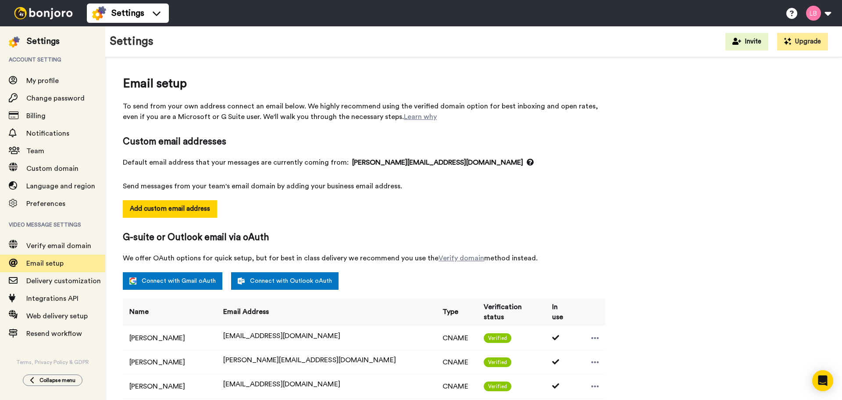
select select "118236"
select select "102045"
select select "118833"
select select "64727"
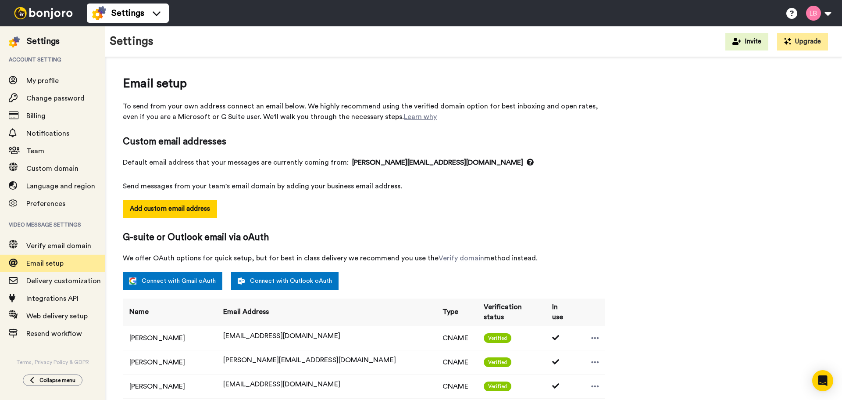
select select "54029"
select select "151876"
select select "88548"
select select "150854"
select select "57914"
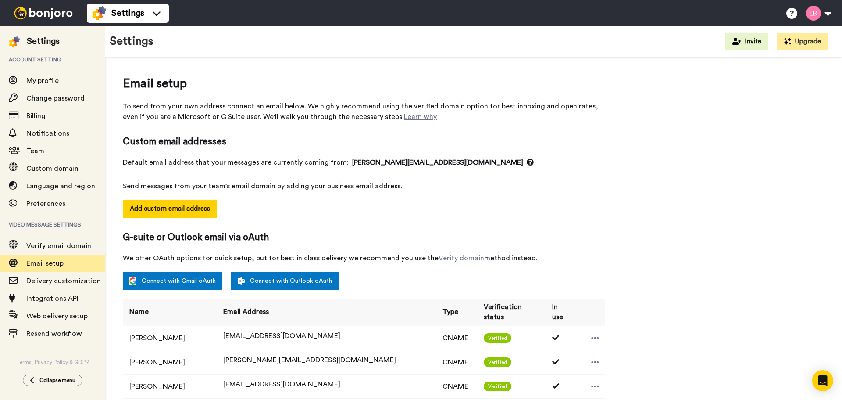
select select "118326"
select select "154642"
select select "56363"
select select "143955"
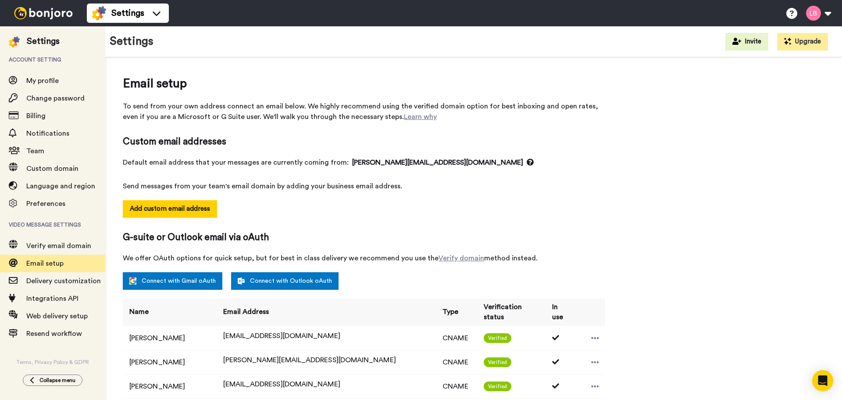
select select "88558"
select select "96520"
select select "115903"
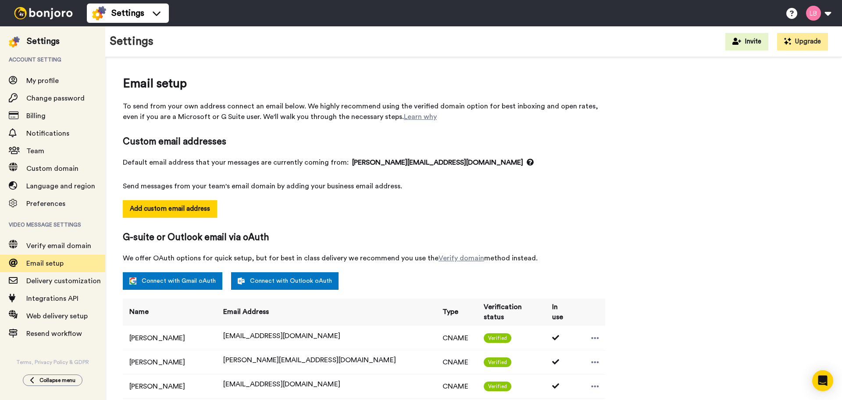
select select "162870"
select select "65400"
select select "159325"
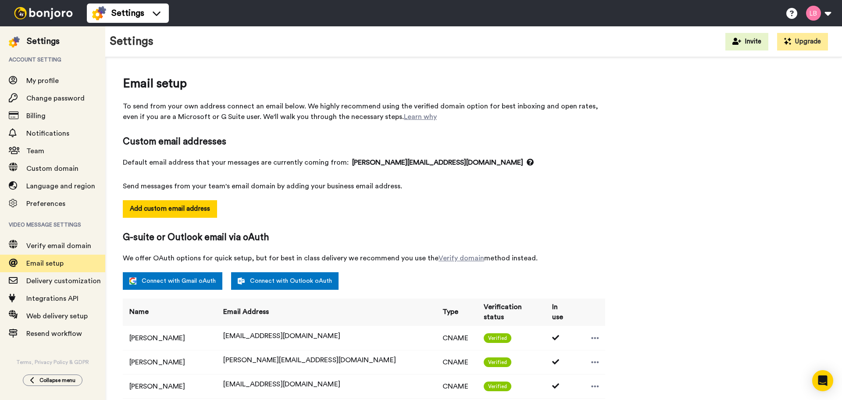
select select "150857"
select select "150776"
select select "135538"
select select "118234"
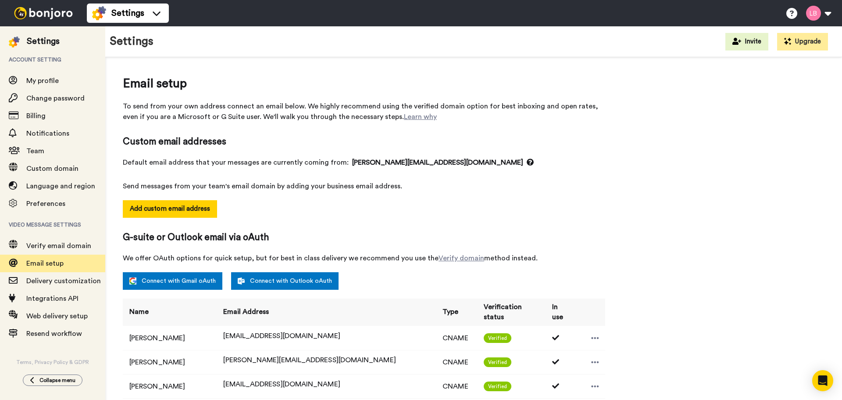
select select "57956"
select select "151718"
select select "151910"
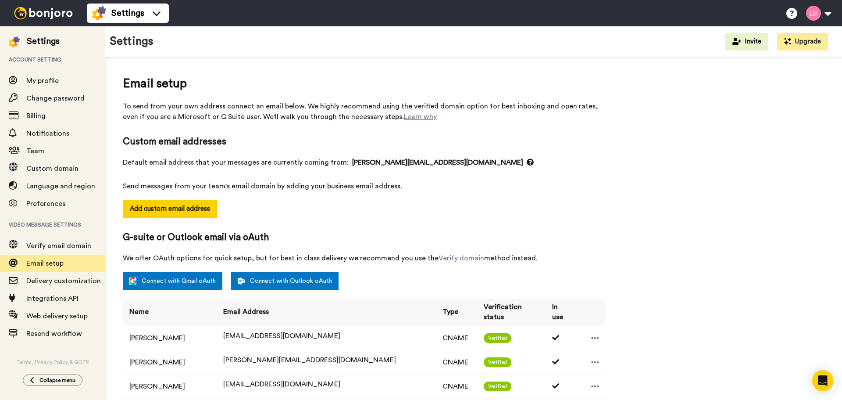
select select "151852"
select select "88567"
select select "57943"
select select "118174"
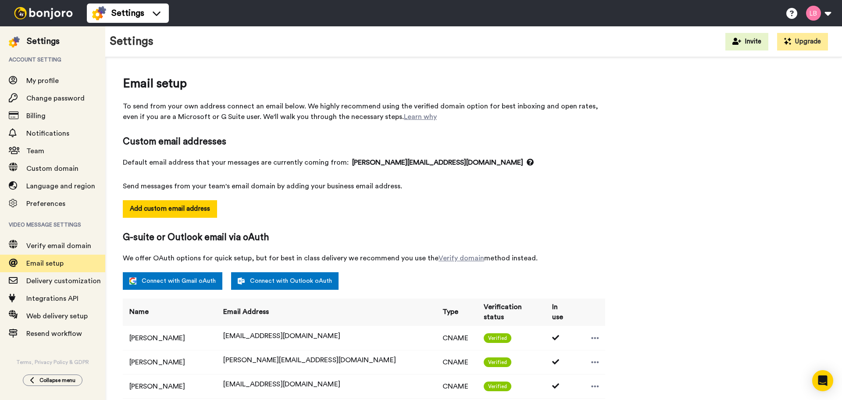
select select "88571"
select select "118328"
select select "88573"
select select "56013"
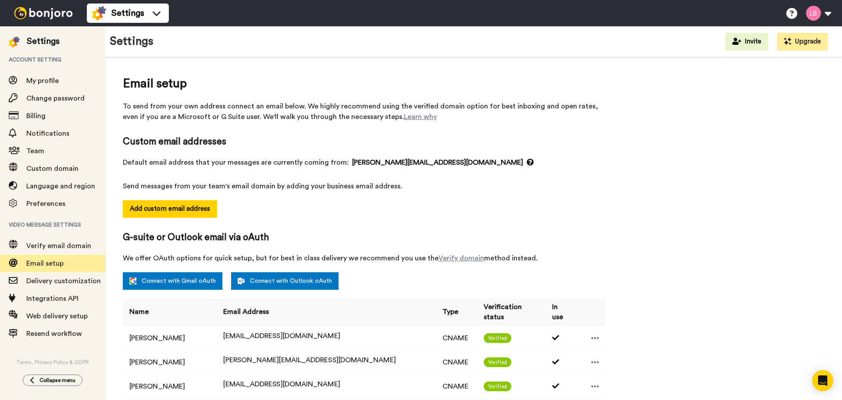
select select "96565"
click at [130, 15] on span "Settings" at bounding box center [127, 13] width 33 height 12
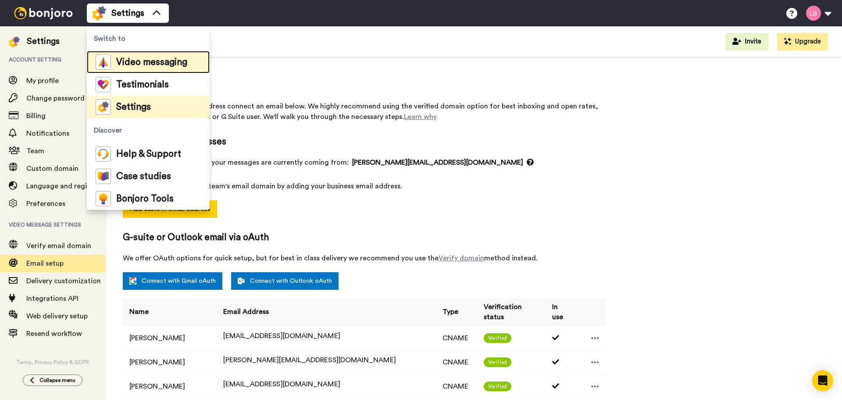
click at [132, 59] on span "Video messaging" at bounding box center [151, 62] width 71 height 9
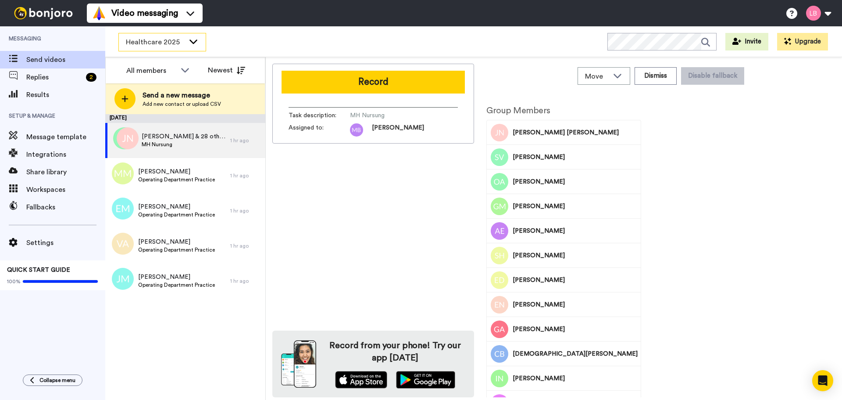
click at [158, 39] on span "Healthcare 2025" at bounding box center [155, 42] width 59 height 11
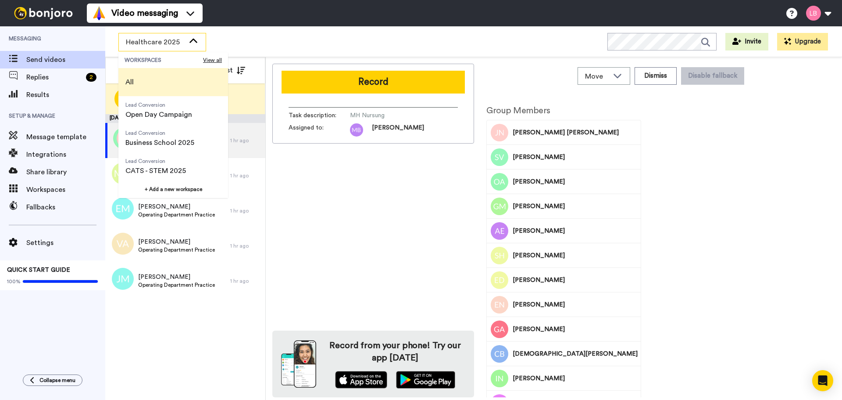
click at [141, 74] on span "All" at bounding box center [129, 82] width 22 height 28
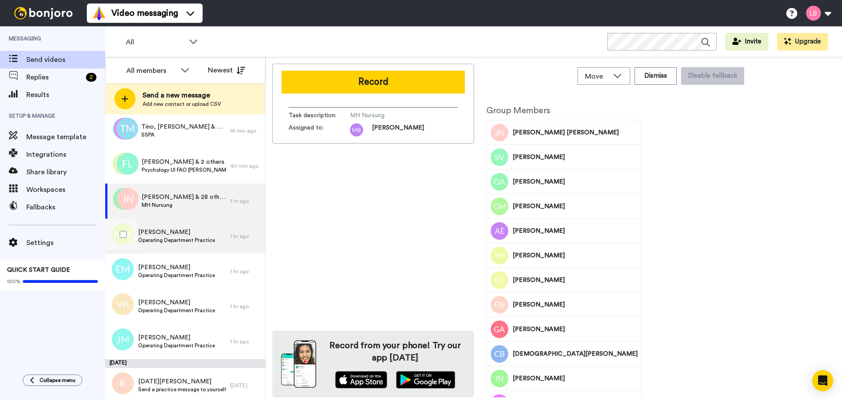
scroll to position [13, 0]
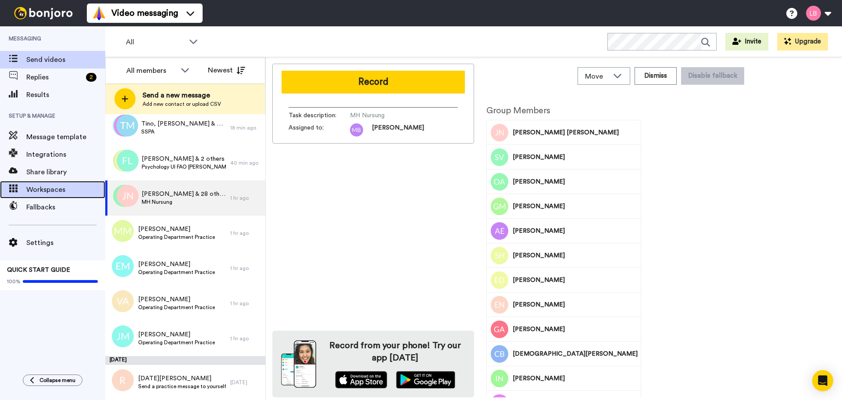
click at [48, 189] on span "Workspaces" at bounding box center [65, 189] width 79 height 11
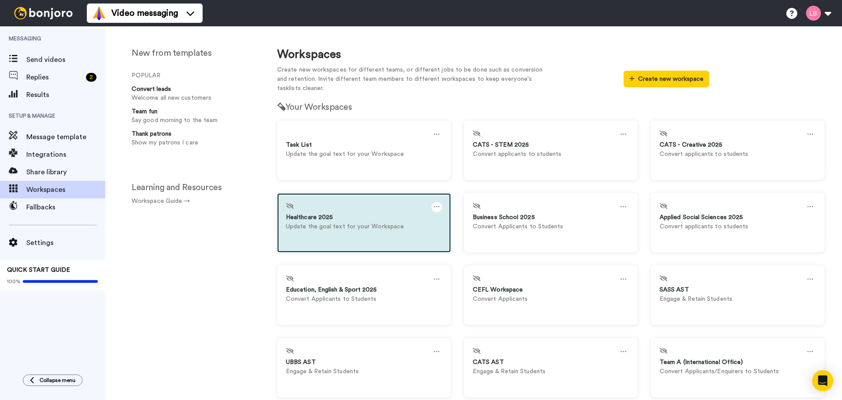
click at [434, 208] on icon at bounding box center [437, 207] width 6 height 10
click at [321, 212] on div "Settings" at bounding box center [339, 210] width 78 height 17
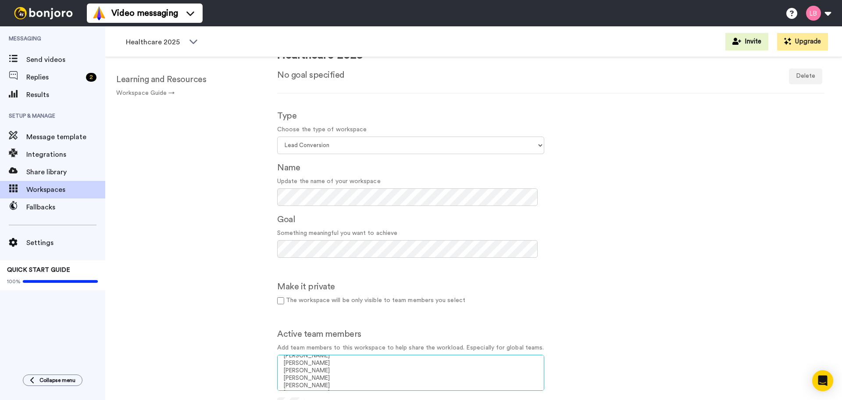
scroll to position [1088, 0]
click at [319, 376] on option "[PERSON_NAME]" at bounding box center [411, 376] width 256 height 7
select select "009e8770-73b7-4fff-8458-af4c218827f8"
click at [326, 364] on option "[PERSON_NAME]" at bounding box center [411, 364] width 256 height 7
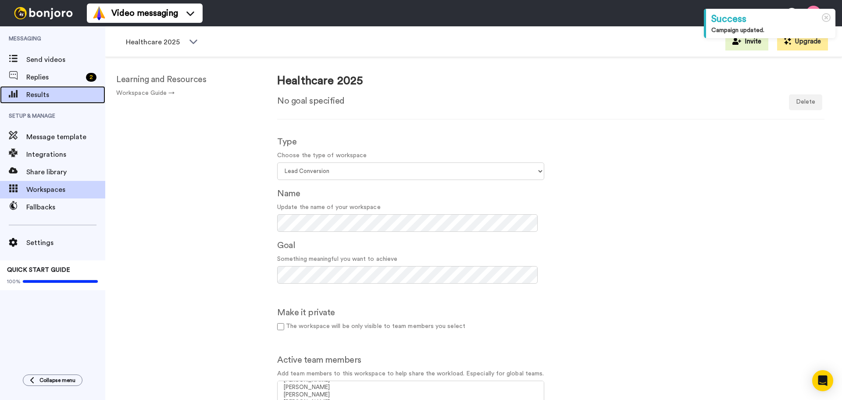
click at [49, 92] on span "Results" at bounding box center [65, 95] width 79 height 11
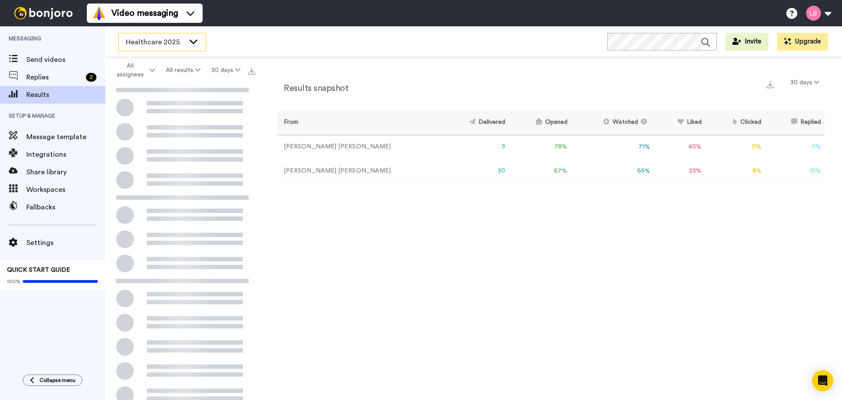
click at [149, 45] on span "Healthcare 2025" at bounding box center [155, 42] width 59 height 11
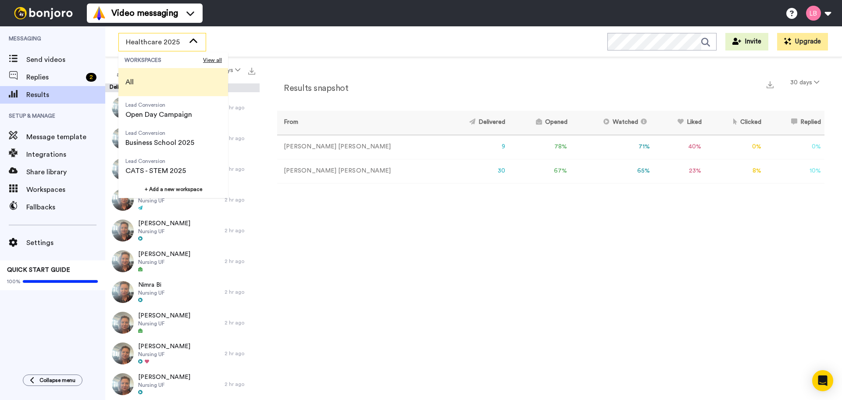
click at [142, 80] on li "All" at bounding box center [173, 82] width 110 height 28
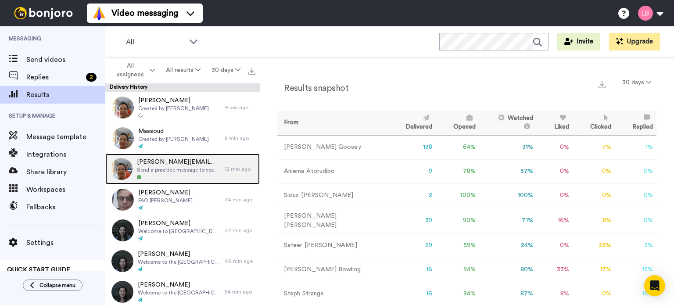
click at [169, 174] on div at bounding box center [178, 177] width 83 height 6
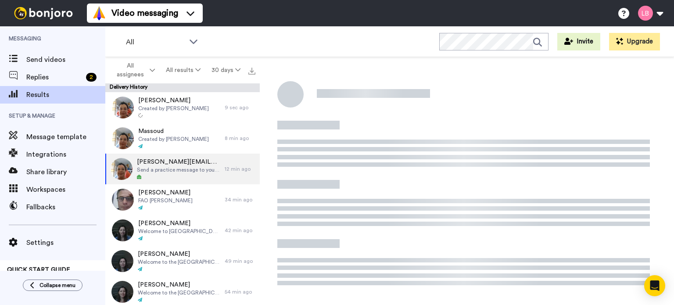
scroll to position [4, 0]
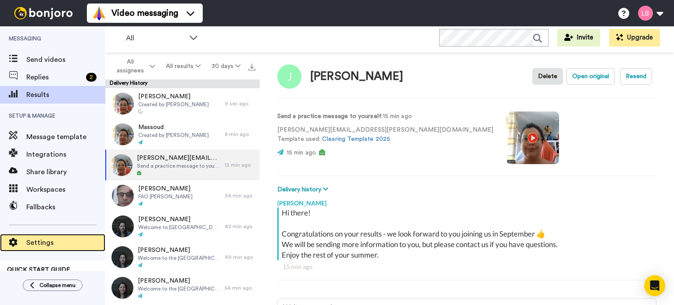
click at [48, 245] on span "Settings" at bounding box center [65, 242] width 79 height 11
